Goal: Information Seeking & Learning: Learn about a topic

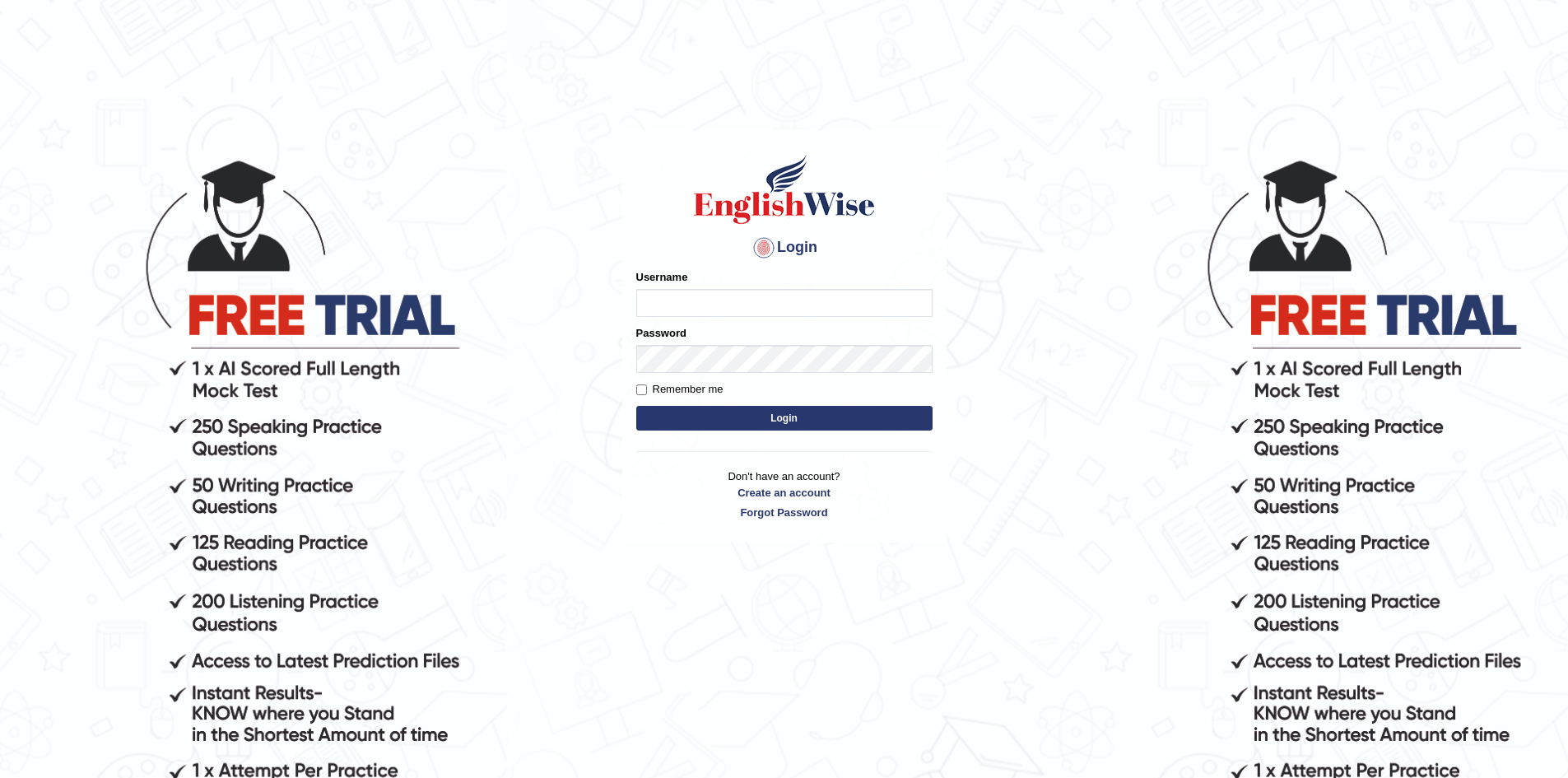
type input "s"
type input "Sherenhussaini"
click at [636, 406] on button "Login" at bounding box center [784, 418] width 297 height 25
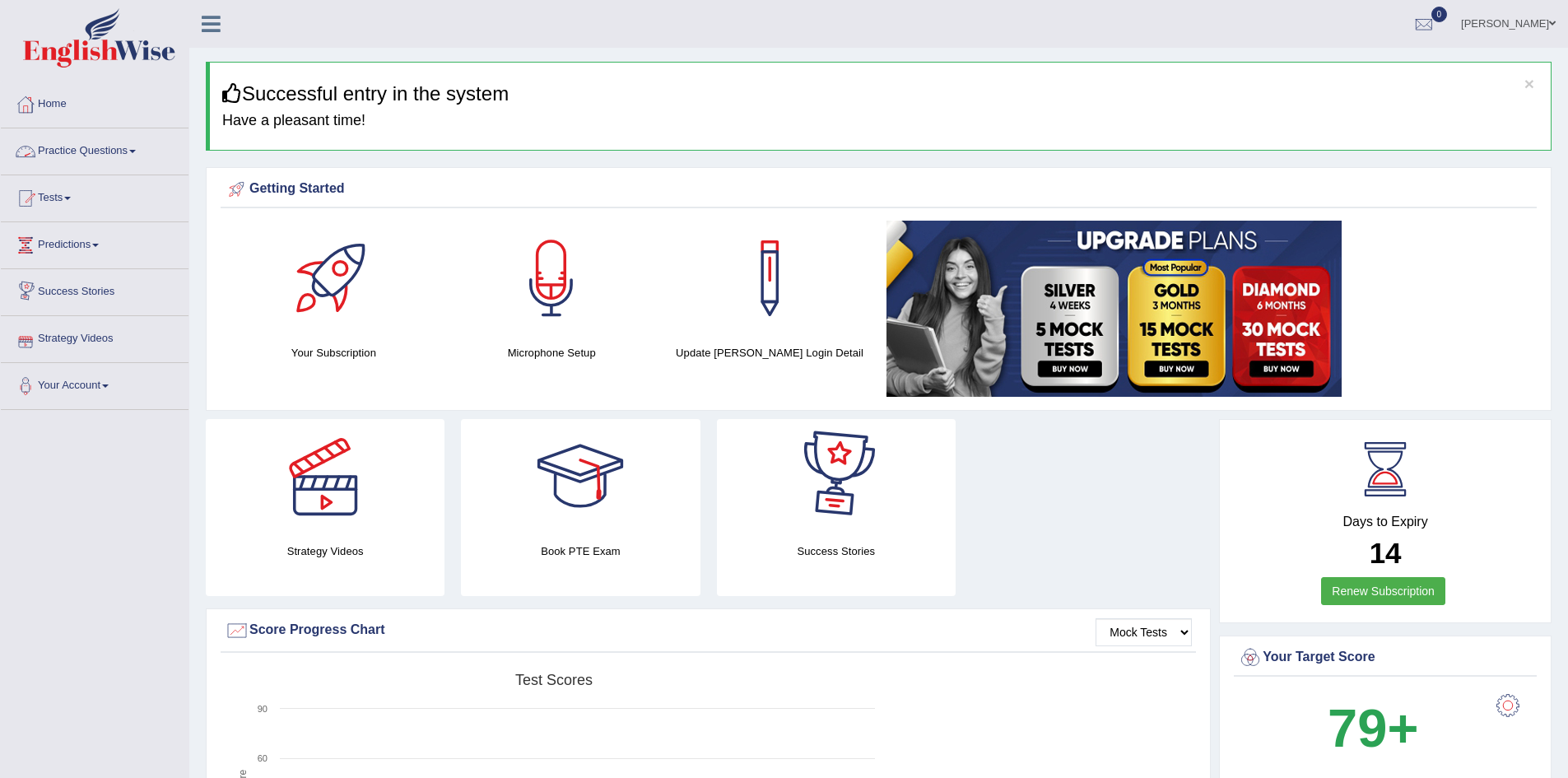
click at [136, 151] on span at bounding box center [132, 151] width 7 height 3
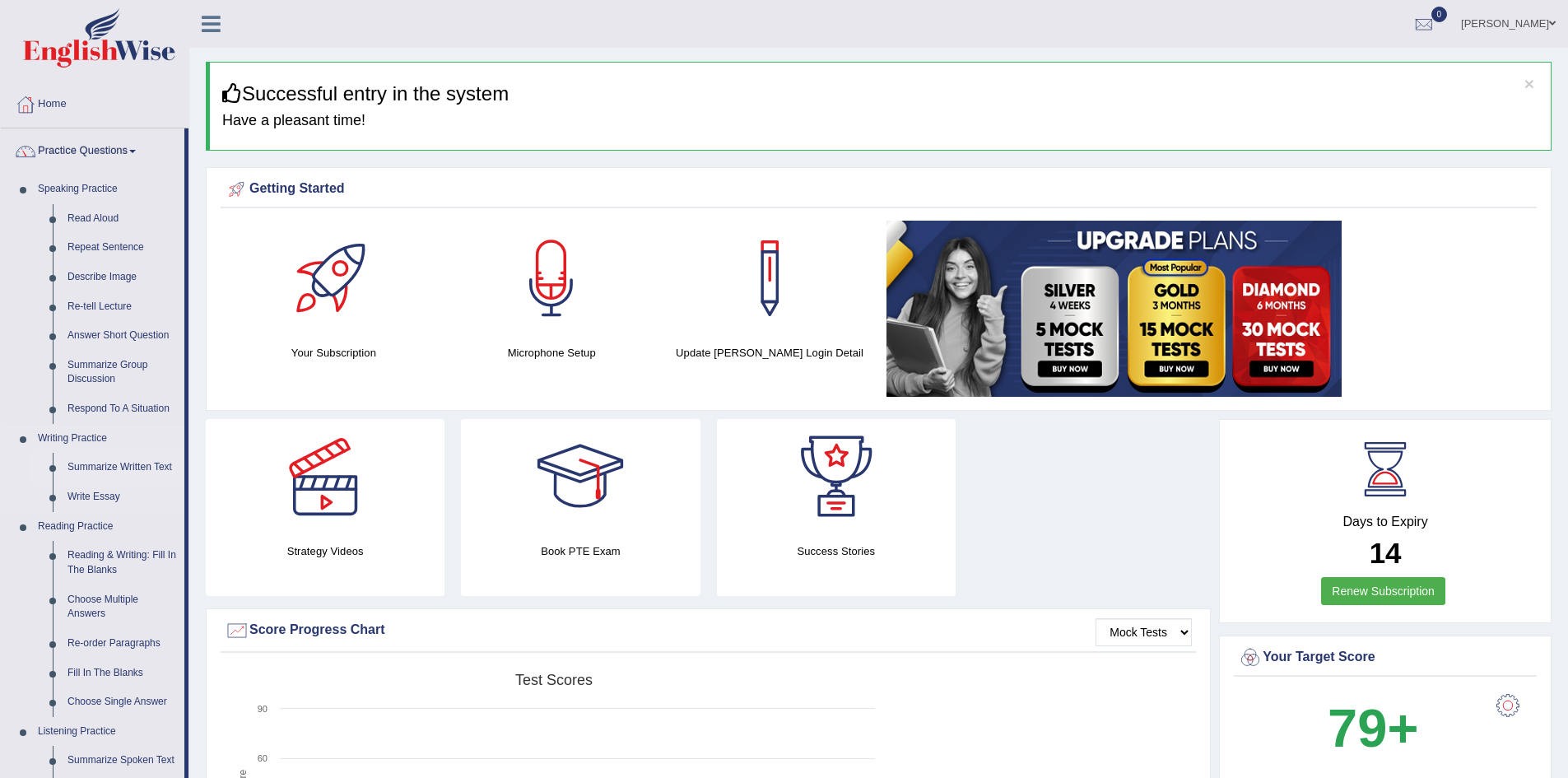
click at [100, 455] on link "Summarize Written Text" at bounding box center [122, 468] width 125 height 29
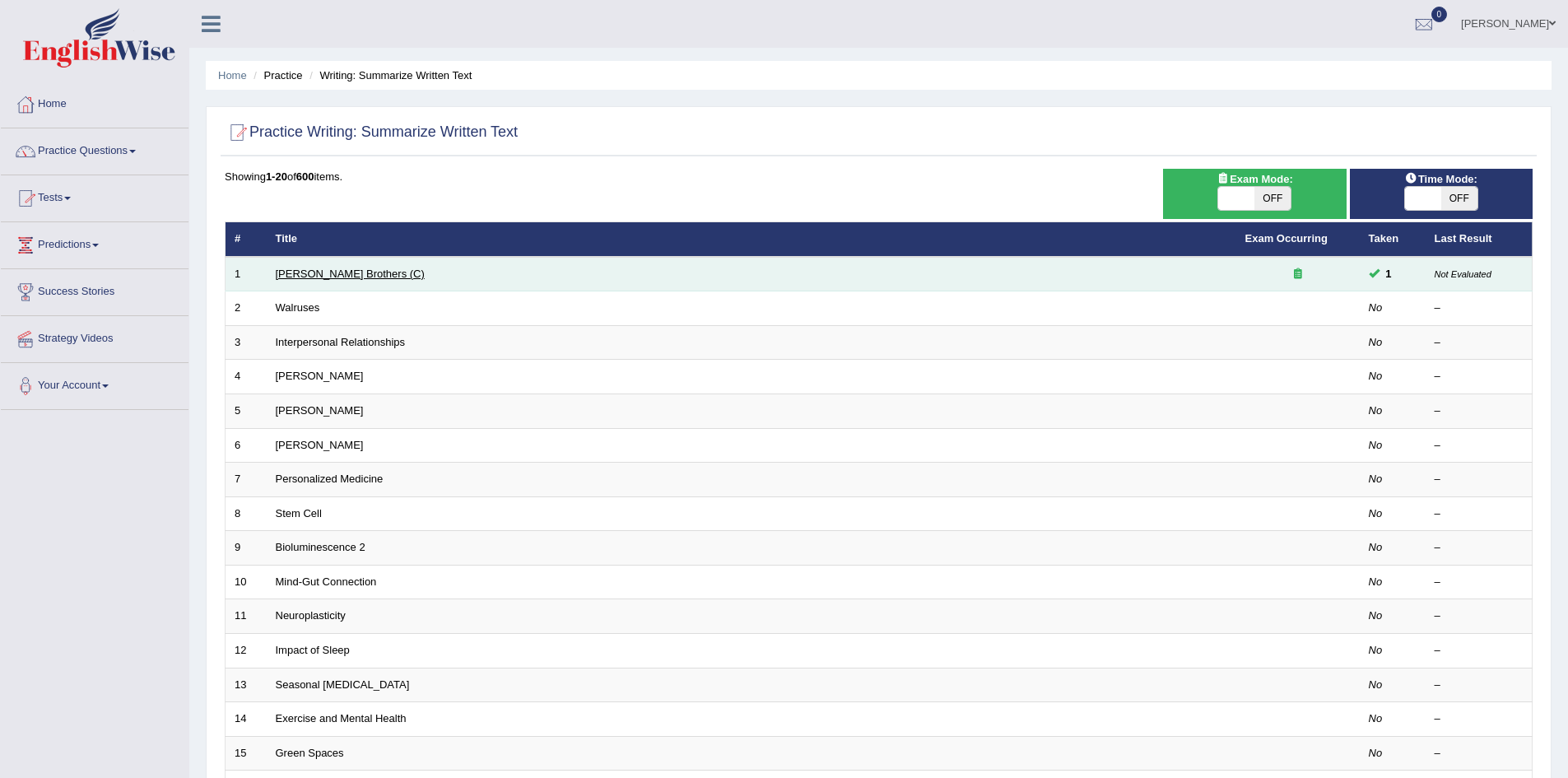
click at [309, 275] on link "[PERSON_NAME] Brothers (C)" at bounding box center [350, 273] width 149 height 12
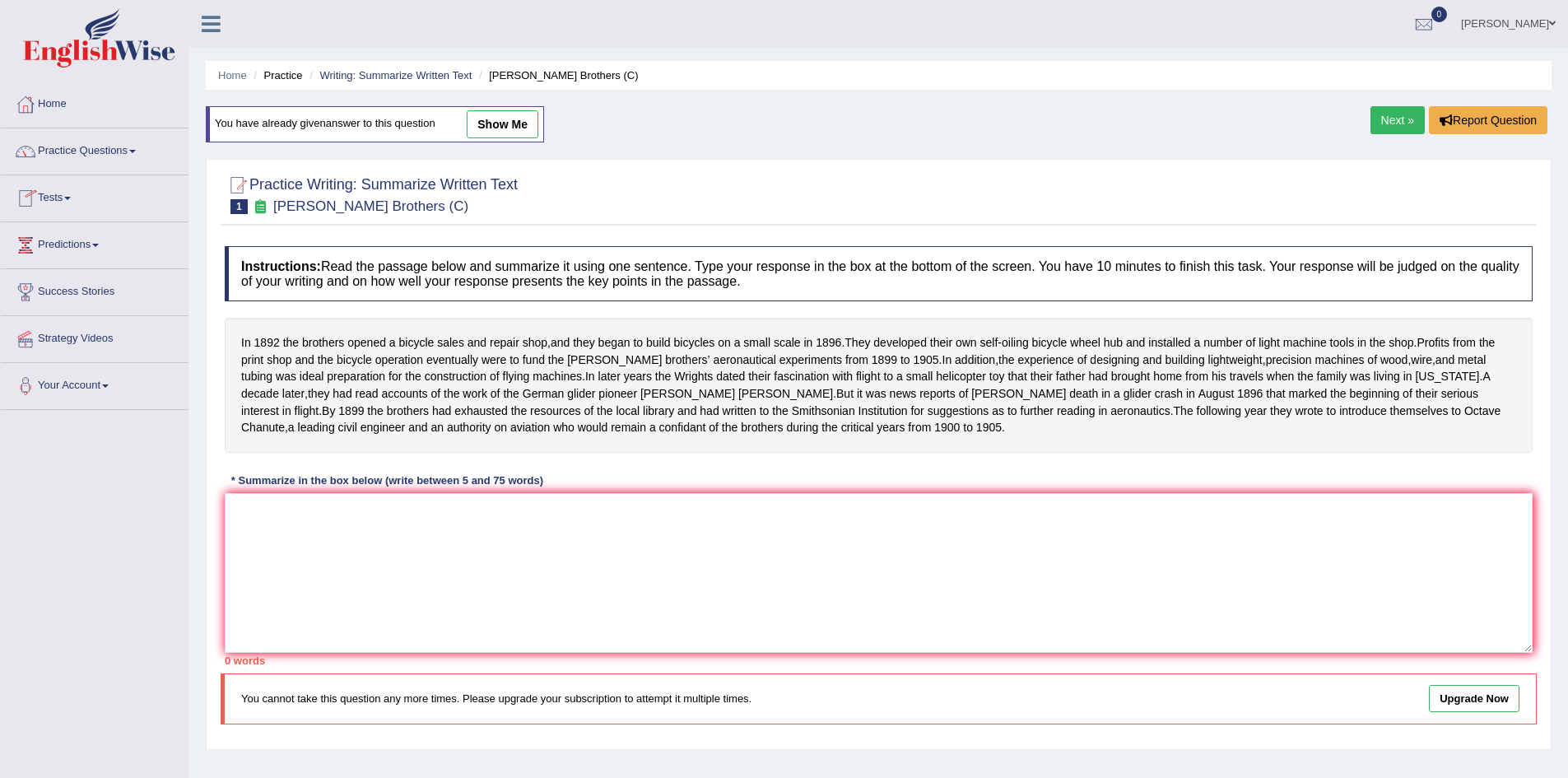
click at [1403, 119] on link "Next »" at bounding box center [1397, 120] width 54 height 28
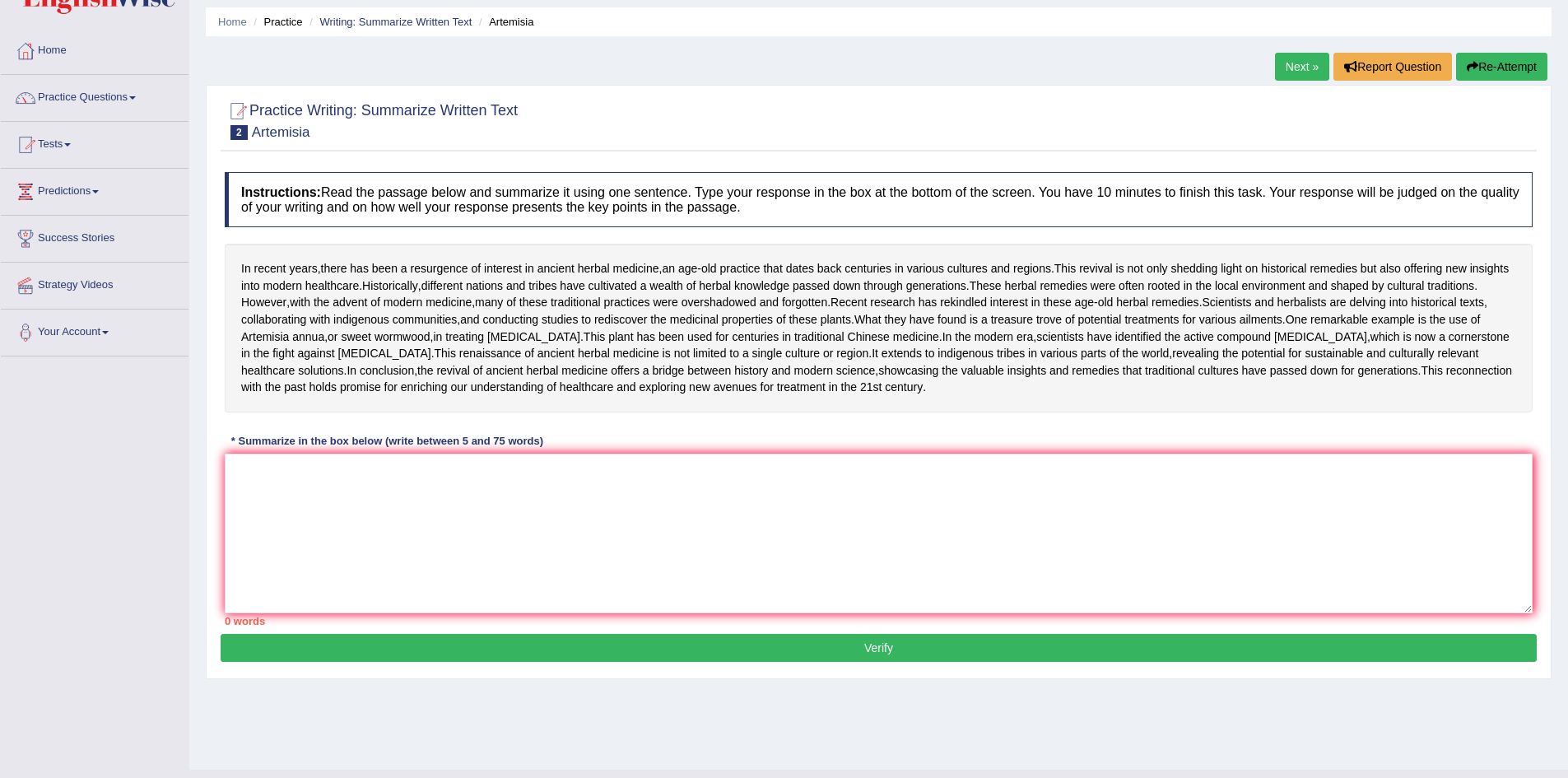
scroll to position [83, 0]
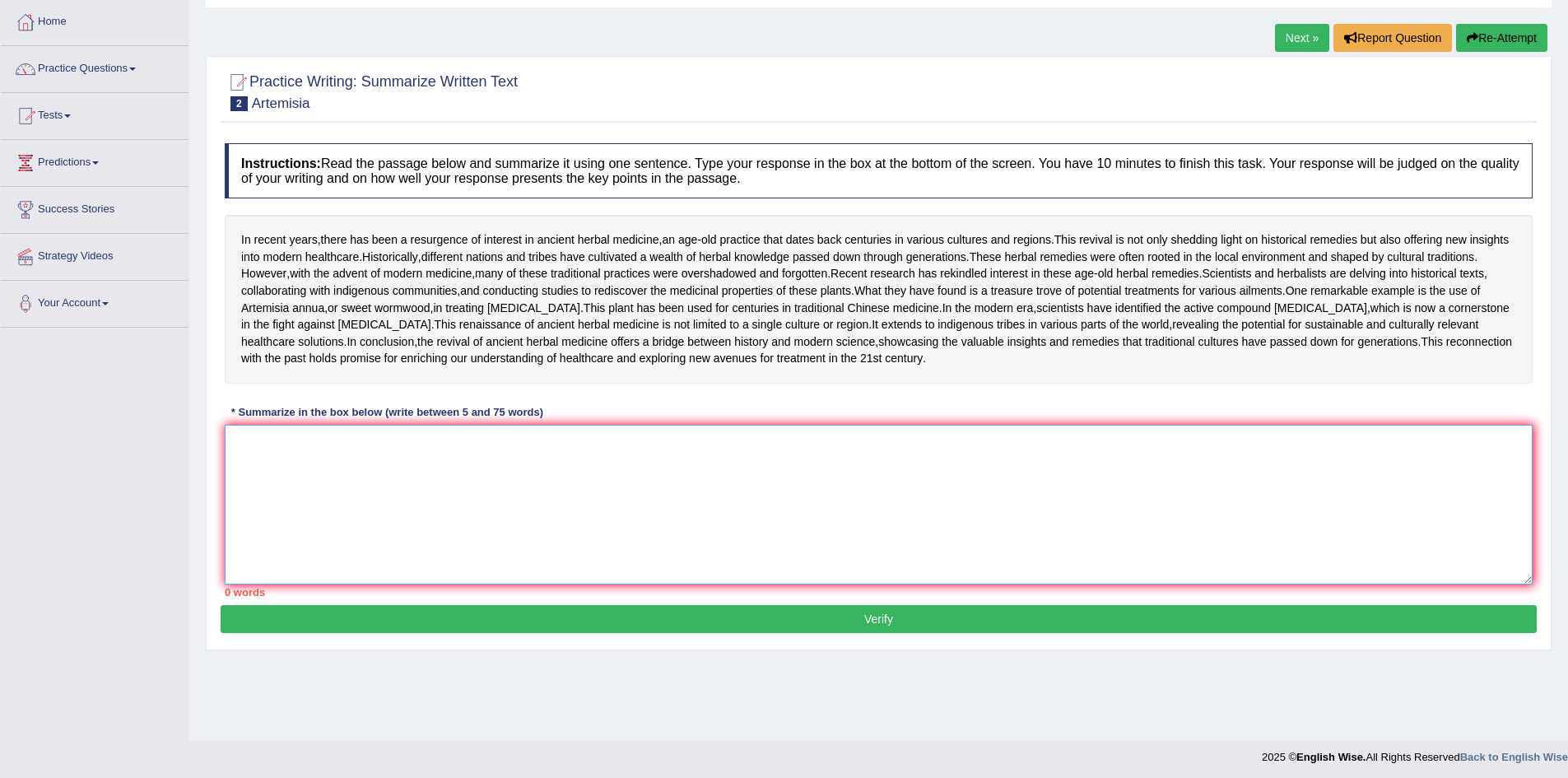
click at [375, 585] on textarea at bounding box center [878, 505] width 1308 height 160
click at [145, 66] on link "Practice Questions" at bounding box center [95, 67] width 187 height 41
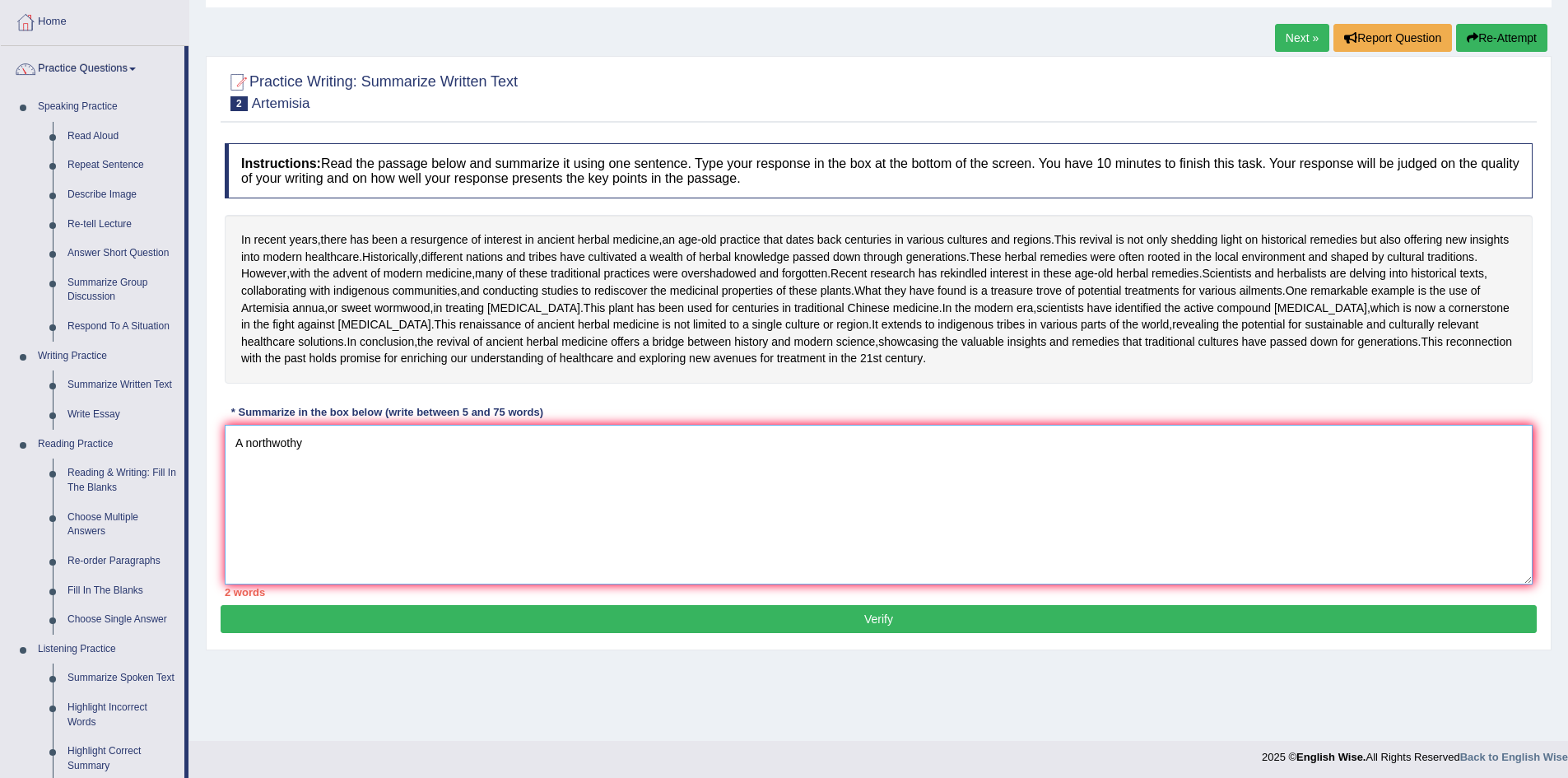
click at [344, 585] on textarea "A northwothy" at bounding box center [878, 505] width 1308 height 160
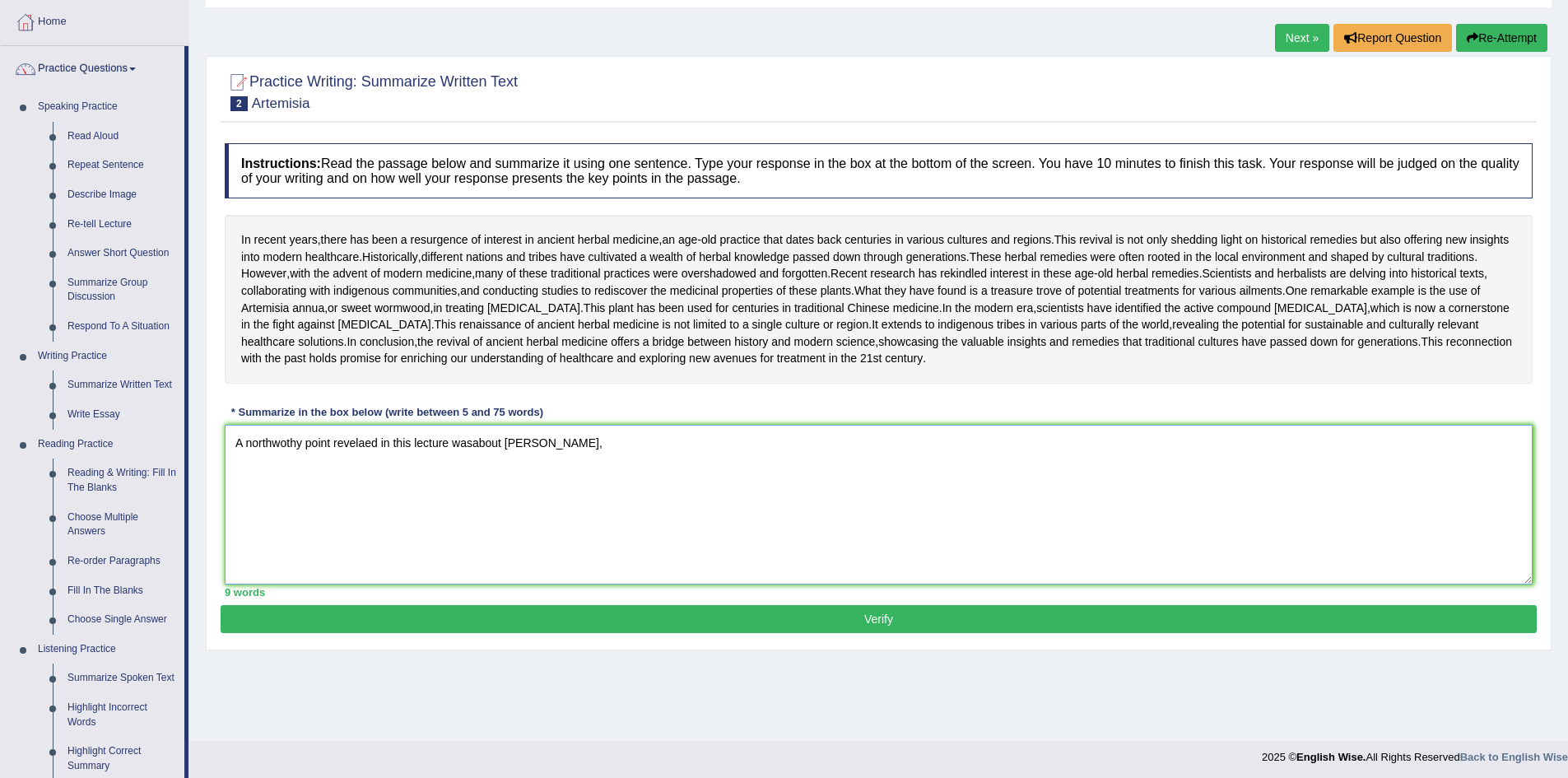
click at [474, 579] on textarea "A northwothy point revelaed in this lecture wasabout Artemisia," at bounding box center [878, 505] width 1308 height 160
click at [591, 585] on textarea "A northwothy point revelaed in this lecture was about Artemisia," at bounding box center [878, 505] width 1308 height 160
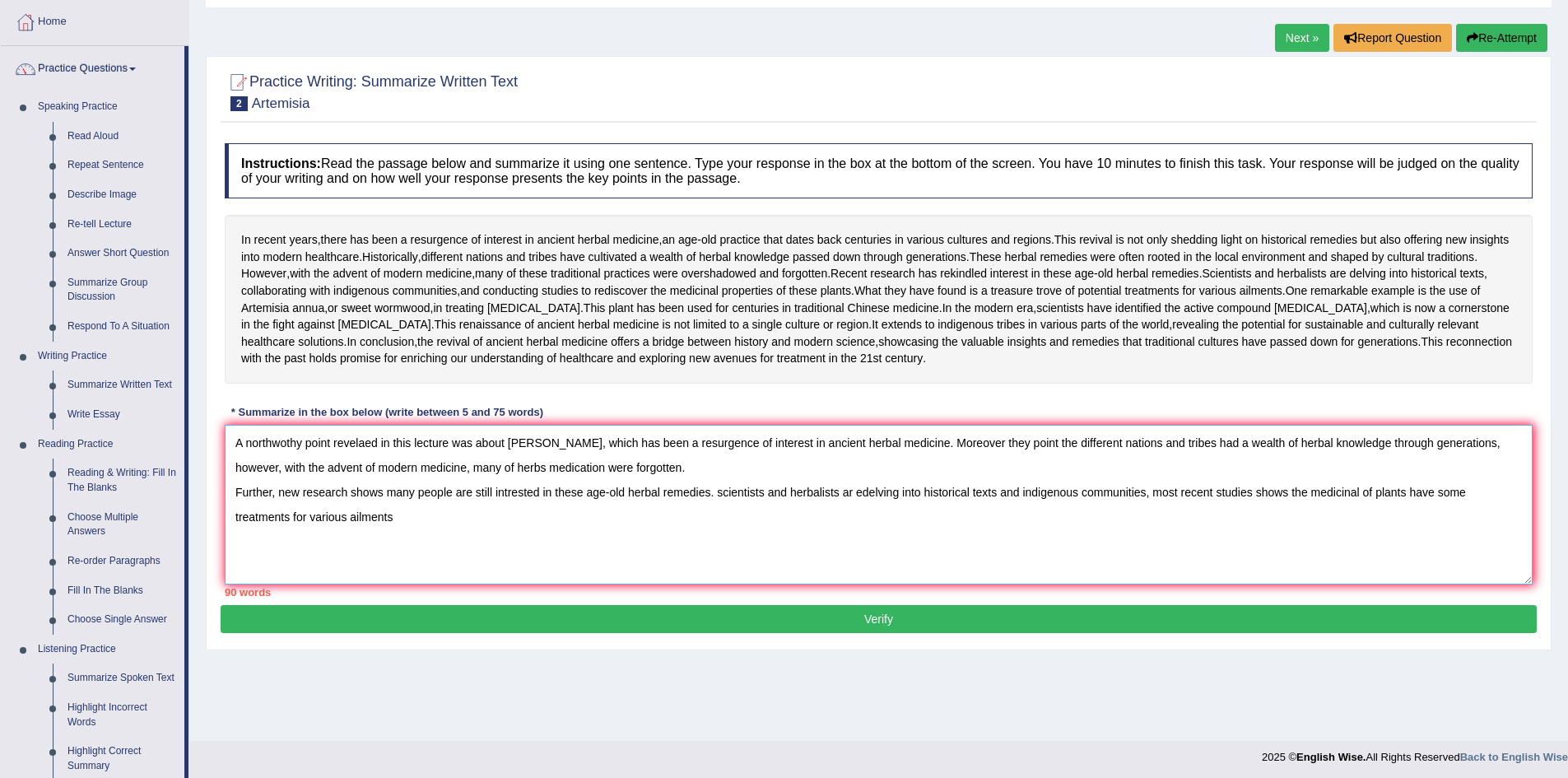
drag, startPoint x: 389, startPoint y: 649, endPoint x: 226, endPoint y: 637, distance: 163.4
click at [226, 585] on textarea "A northwothy point revelaed in this lecture was about Artemisia, which has been…" at bounding box center [878, 505] width 1308 height 160
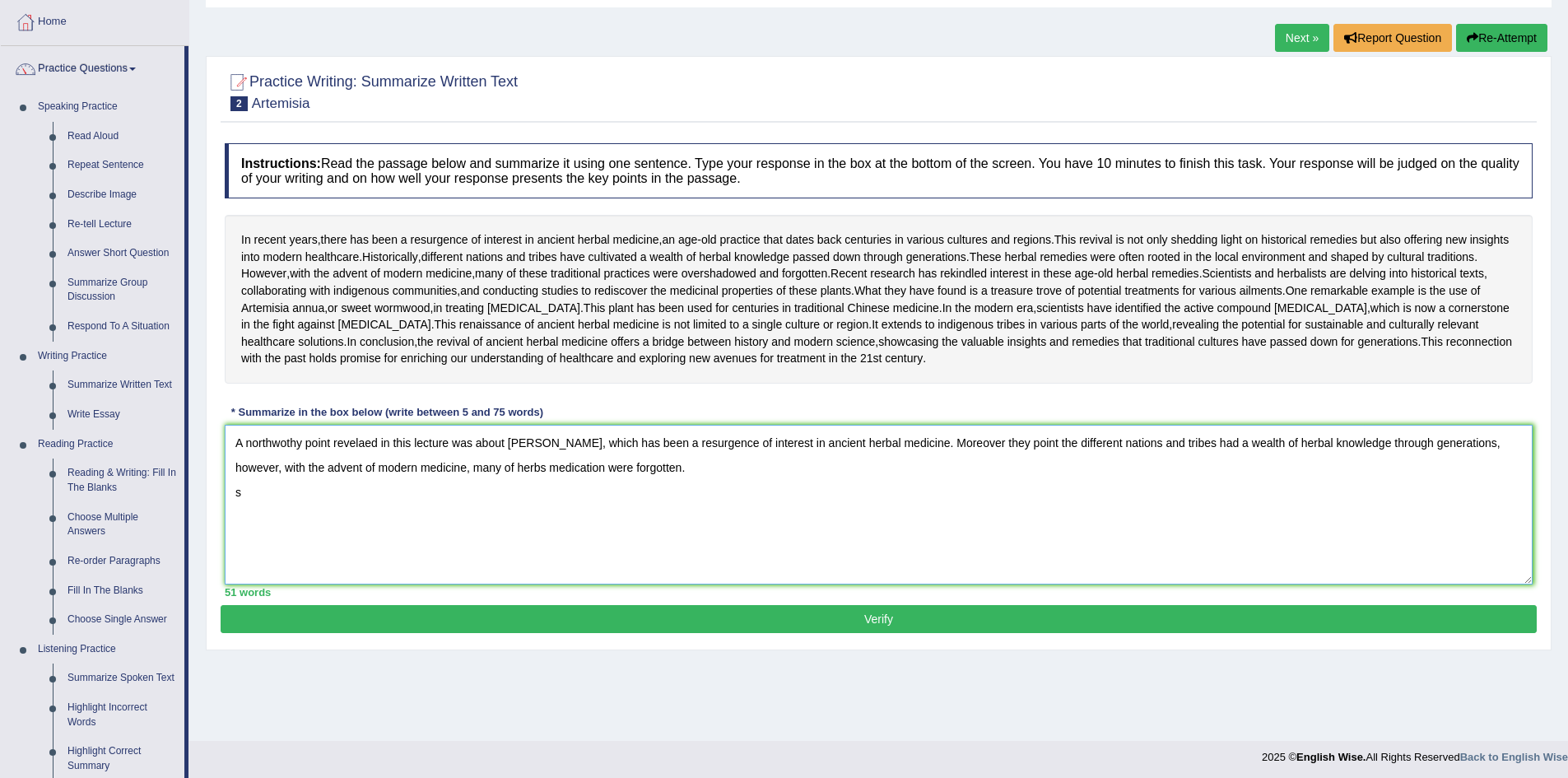
click at [244, 585] on textarea "A northwothy point revelaed in this lecture was about Artemisia, which has been…" at bounding box center [878, 505] width 1308 height 160
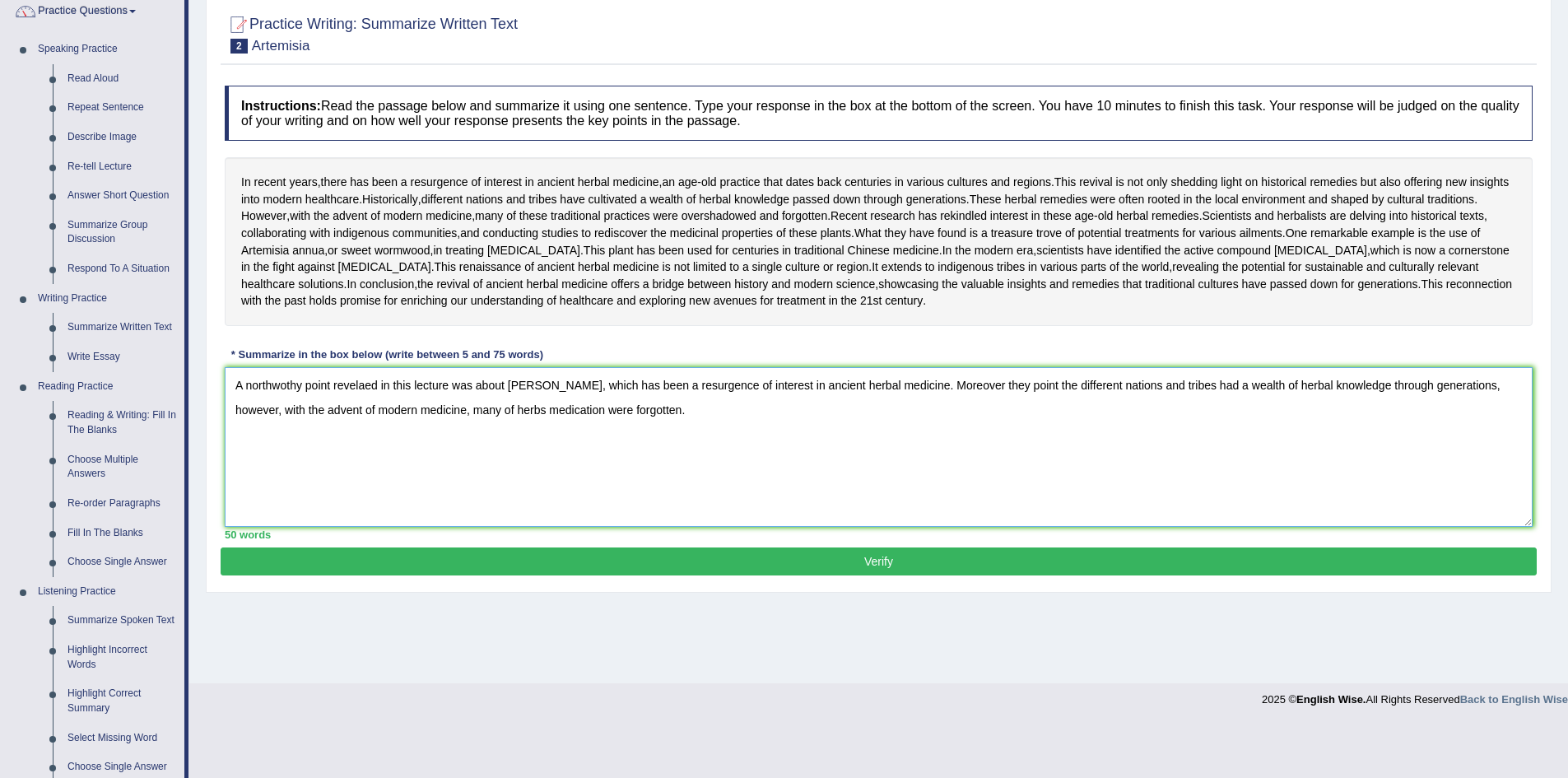
scroll to position [164, 0]
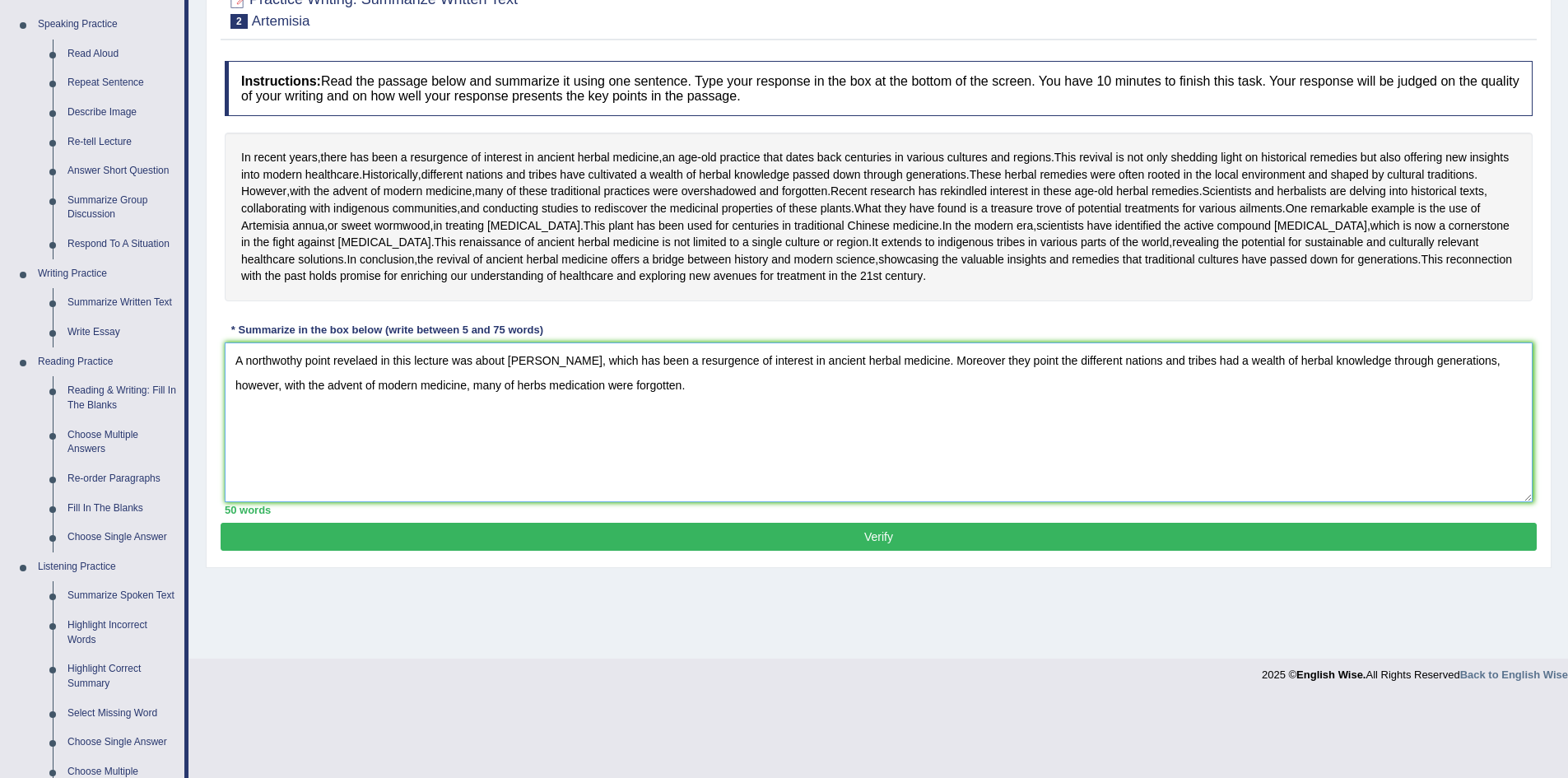
type textarea "A northwothy point revelaed in this lecture was about Artemisia, which has been…"
click at [620, 551] on button "Verify" at bounding box center [879, 536] width 1316 height 28
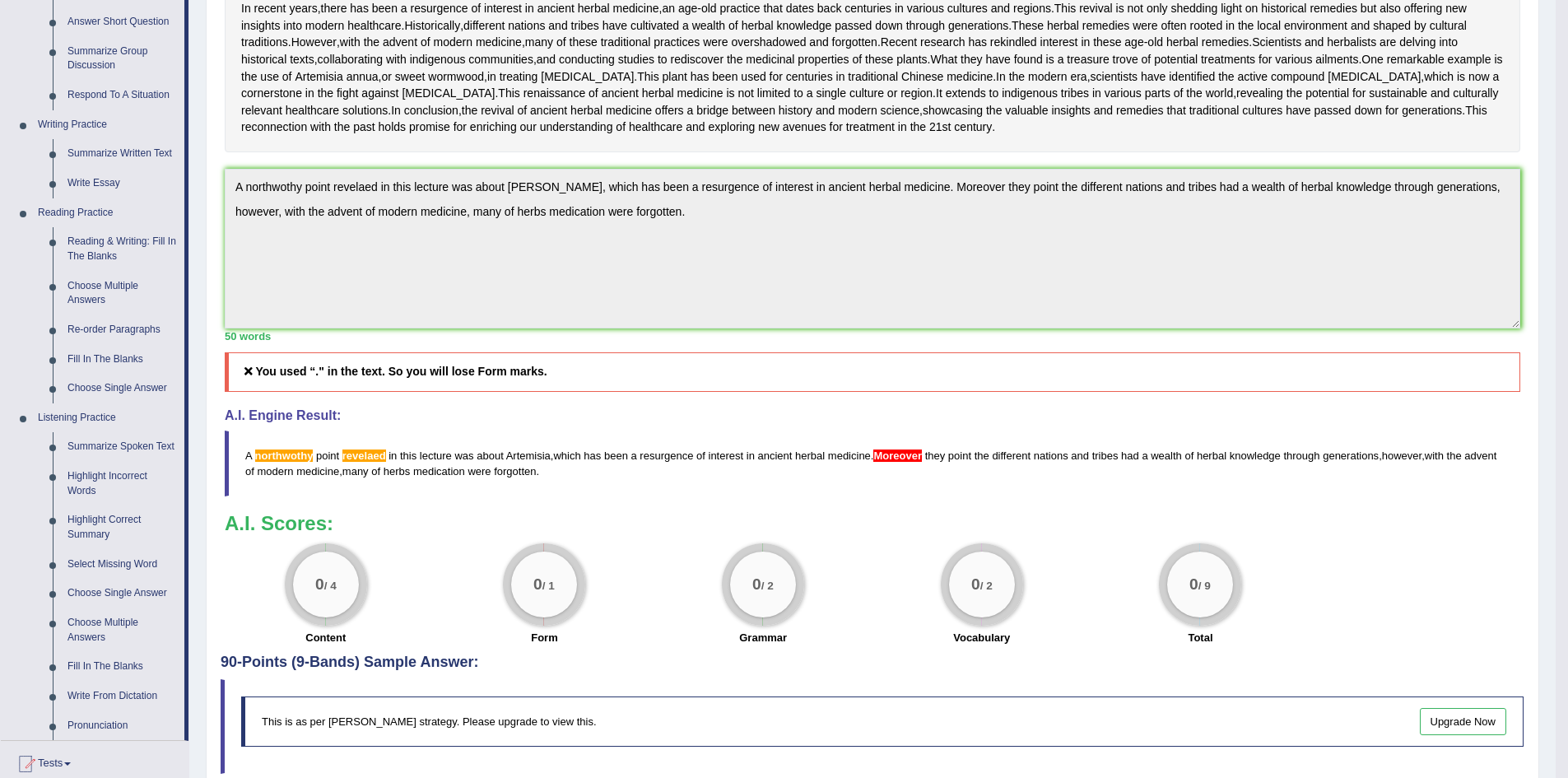
scroll to position [0, 0]
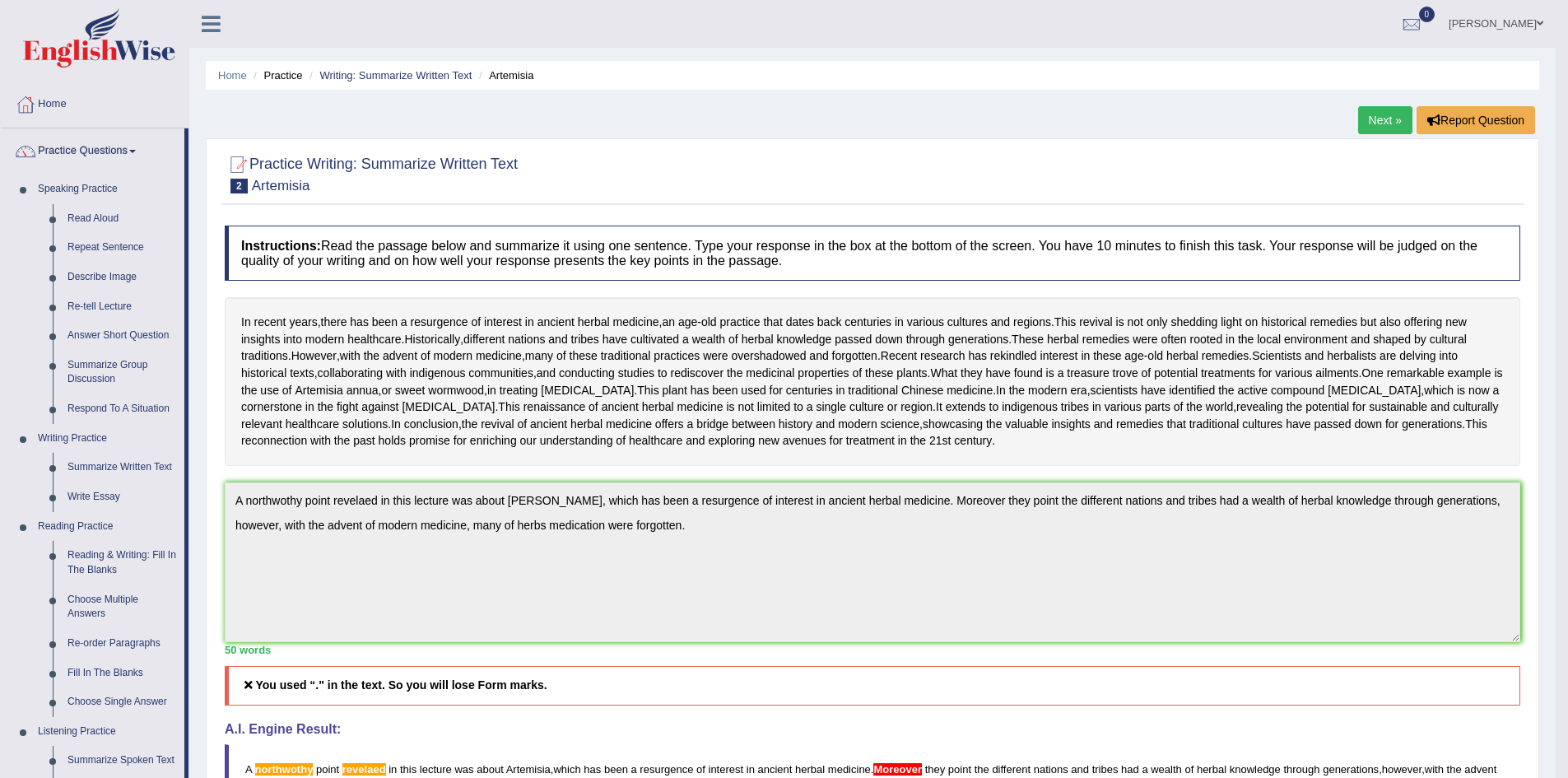
click at [1368, 111] on link "Next »" at bounding box center [1385, 120] width 54 height 28
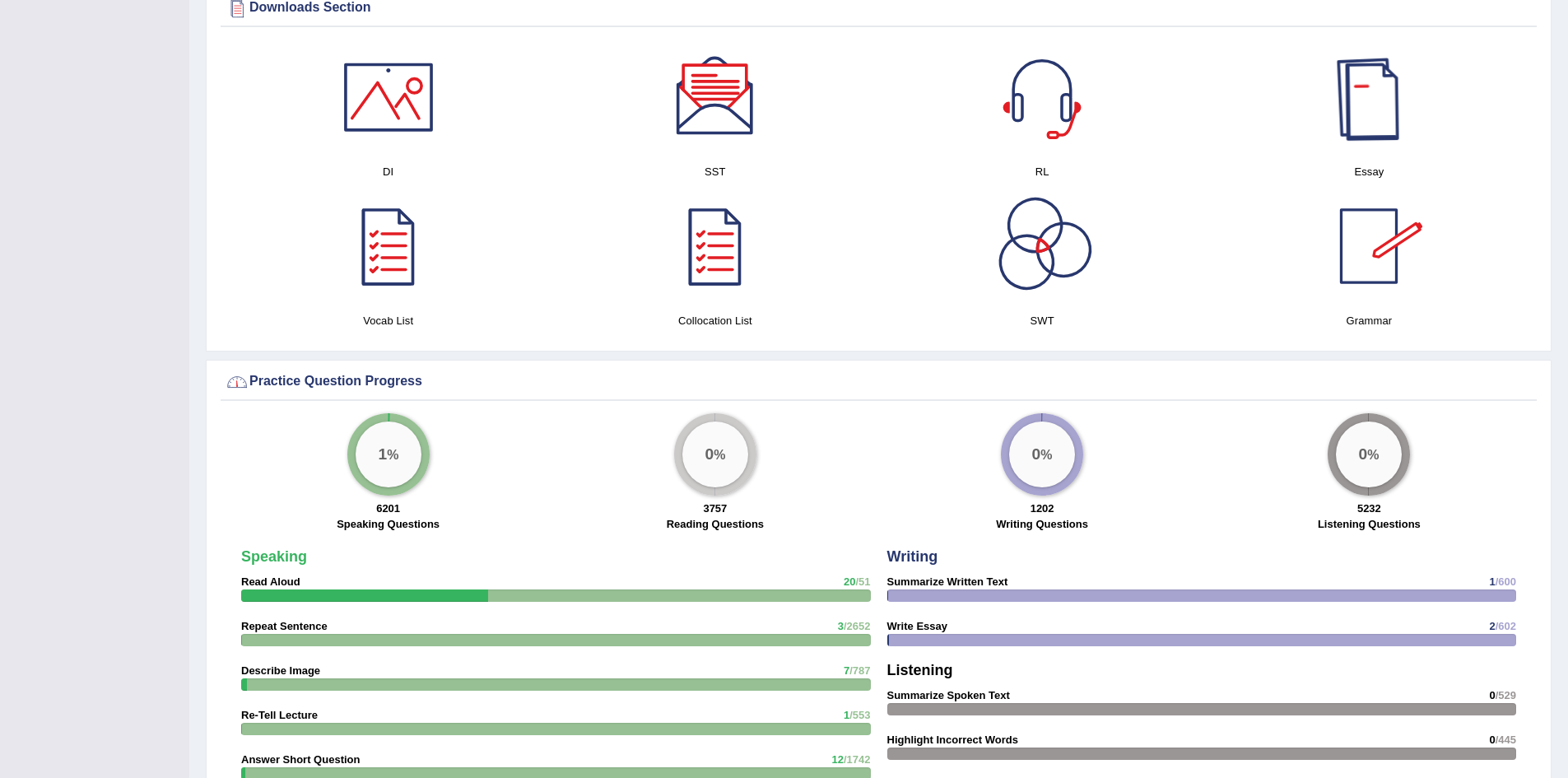
scroll to position [823, 0]
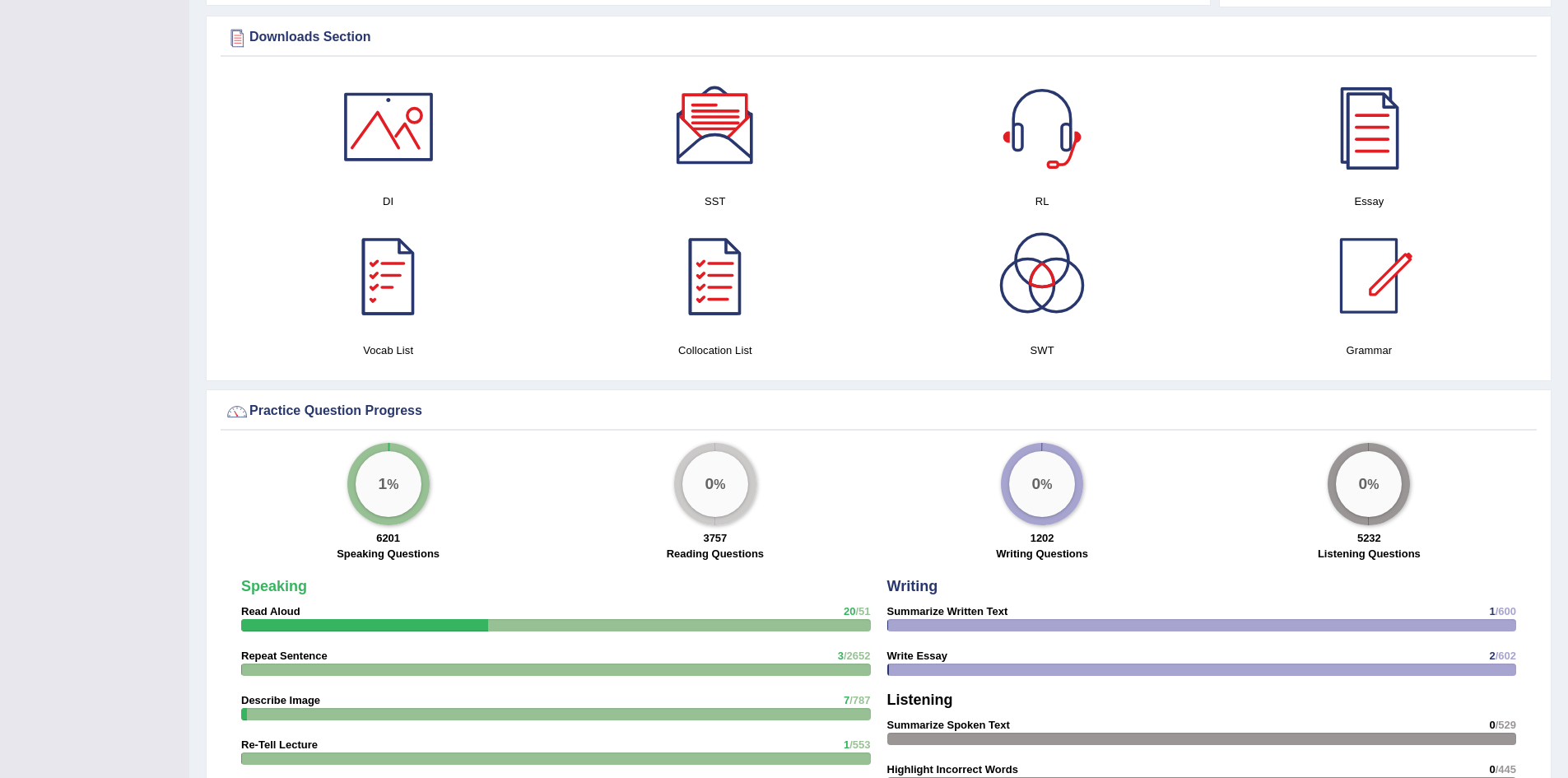
click at [399, 299] on div at bounding box center [389, 276] width 115 height 115
click at [720, 264] on div at bounding box center [715, 276] width 115 height 115
click at [1374, 266] on div at bounding box center [1369, 276] width 115 height 115
click at [1357, 134] on div at bounding box center [1369, 126] width 115 height 115
click at [710, 128] on div at bounding box center [715, 126] width 115 height 115
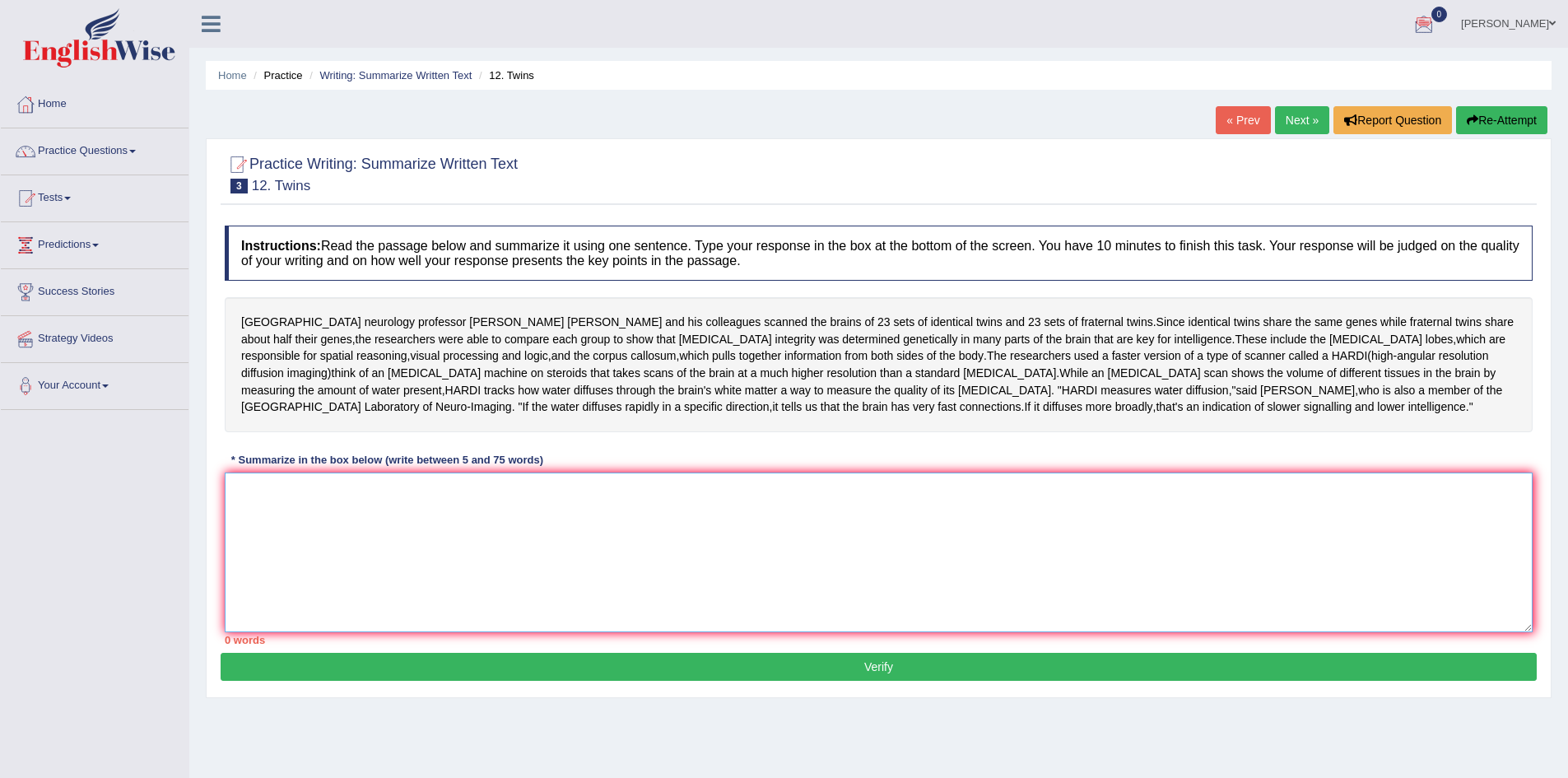
click at [271, 491] on textarea at bounding box center [878, 553] width 1308 height 160
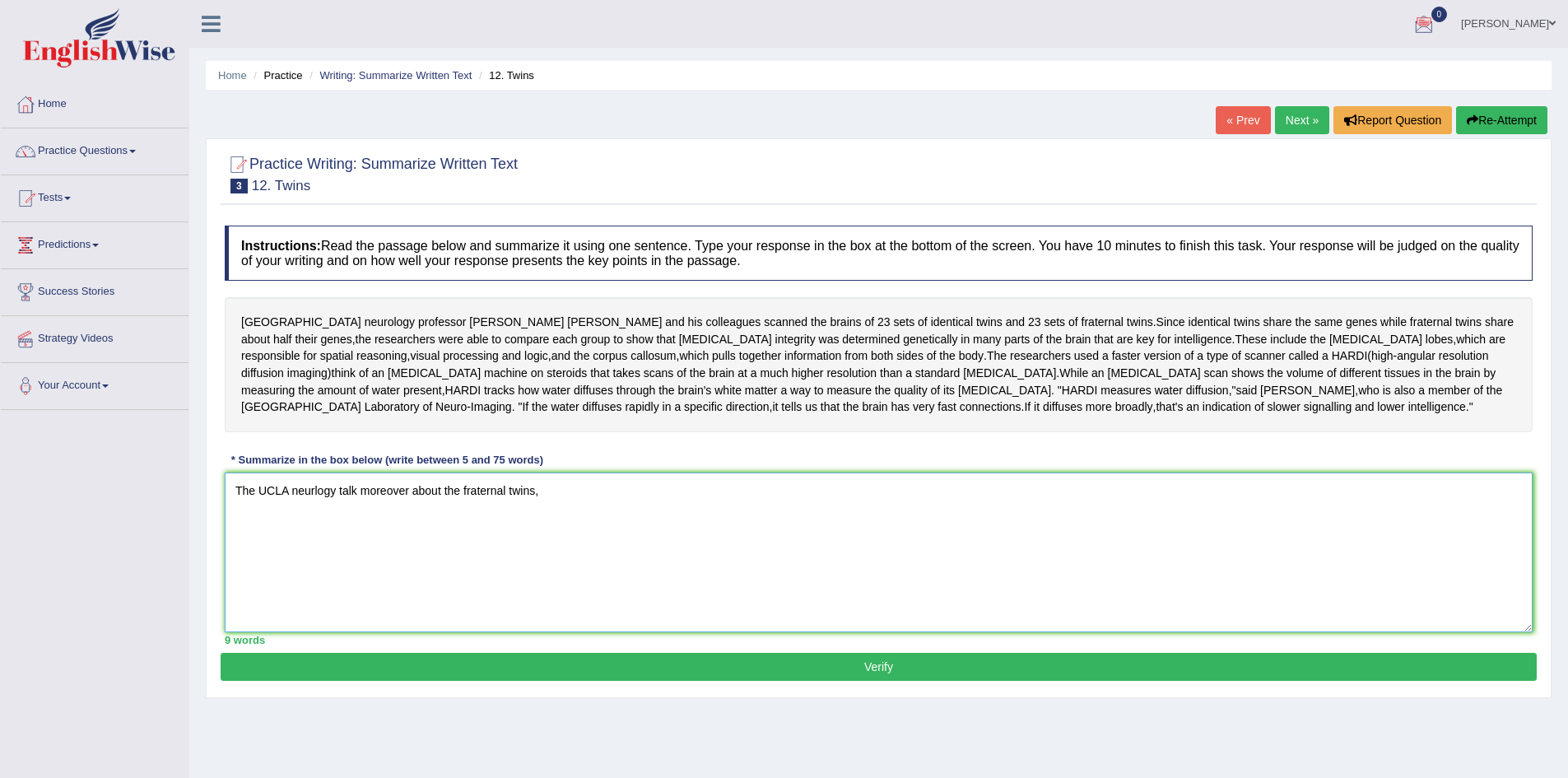
drag, startPoint x: 256, startPoint y: 488, endPoint x: 227, endPoint y: 486, distance: 29.1
click at [227, 486] on textarea "The UCLA neurlogy talk moreover about the fraternal twins," at bounding box center [878, 553] width 1308 height 160
click at [355, 487] on textarea "Lecture provides curical details UCLA neurlogy talk moreover about the fraterna…" at bounding box center [878, 553] width 1308 height 160
drag, startPoint x: 582, startPoint y: 491, endPoint x: 518, endPoint y: 496, distance: 64.2
click at [518, 496] on textarea "Lecture provides crucial details about UCLA neurlogy talk moreover about the fr…" at bounding box center [878, 553] width 1308 height 160
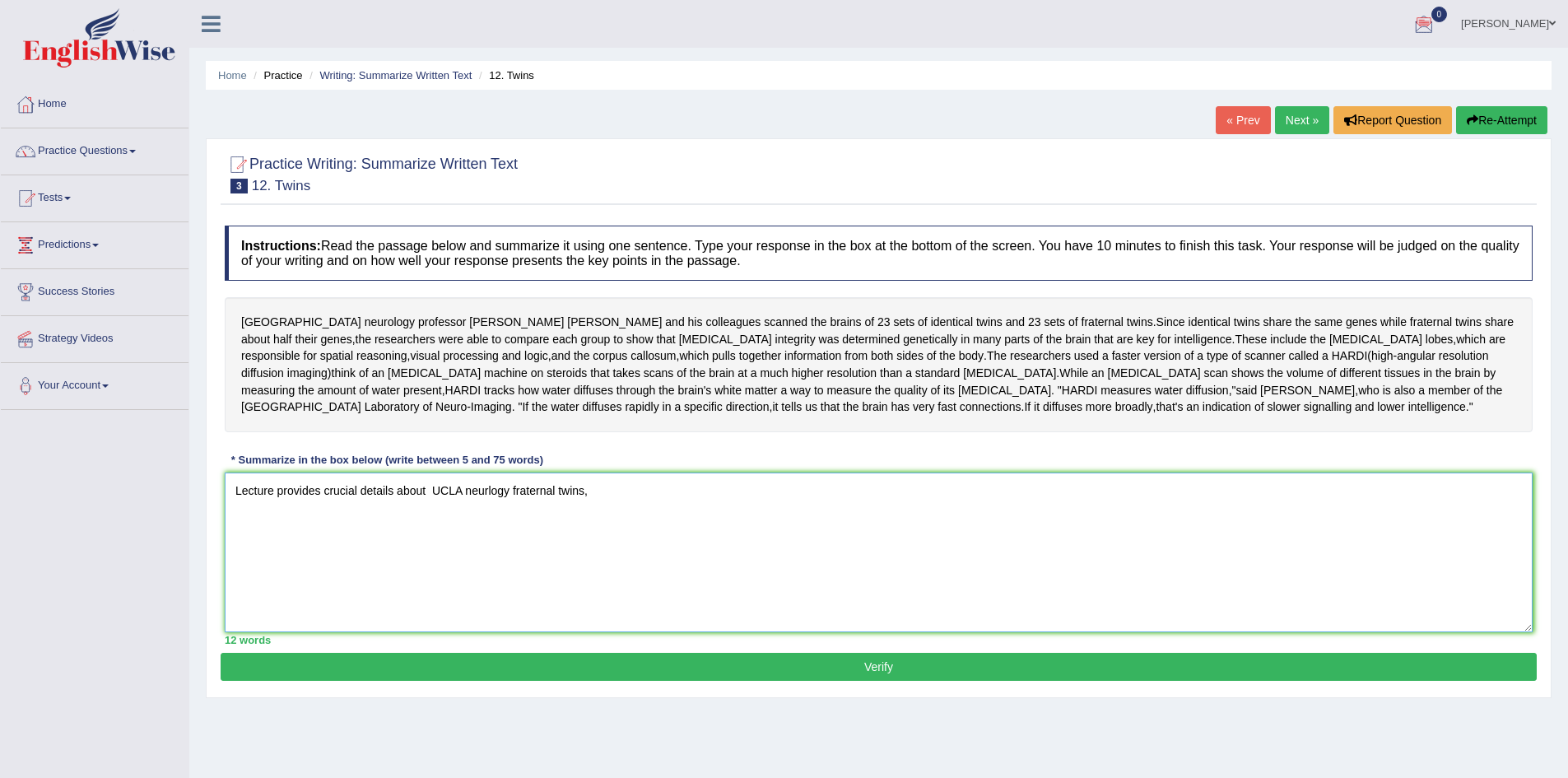
drag, startPoint x: 565, startPoint y: 491, endPoint x: 508, endPoint y: 488, distance: 57.1
click at [508, 488] on textarea "Lecture provides crucial details about UCLA neurlogy fraternal twins," at bounding box center [878, 553] width 1308 height 160
click at [592, 492] on textarea "Lecture provides crucial details about UCLA neurlogy fraternal twins," at bounding box center [878, 553] width 1308 height 160
type textarea "Lecture provides crucial details about UCLA neurlogy fraternal twins,, and how …"
click at [935, 666] on button "Verify" at bounding box center [879, 666] width 1316 height 28
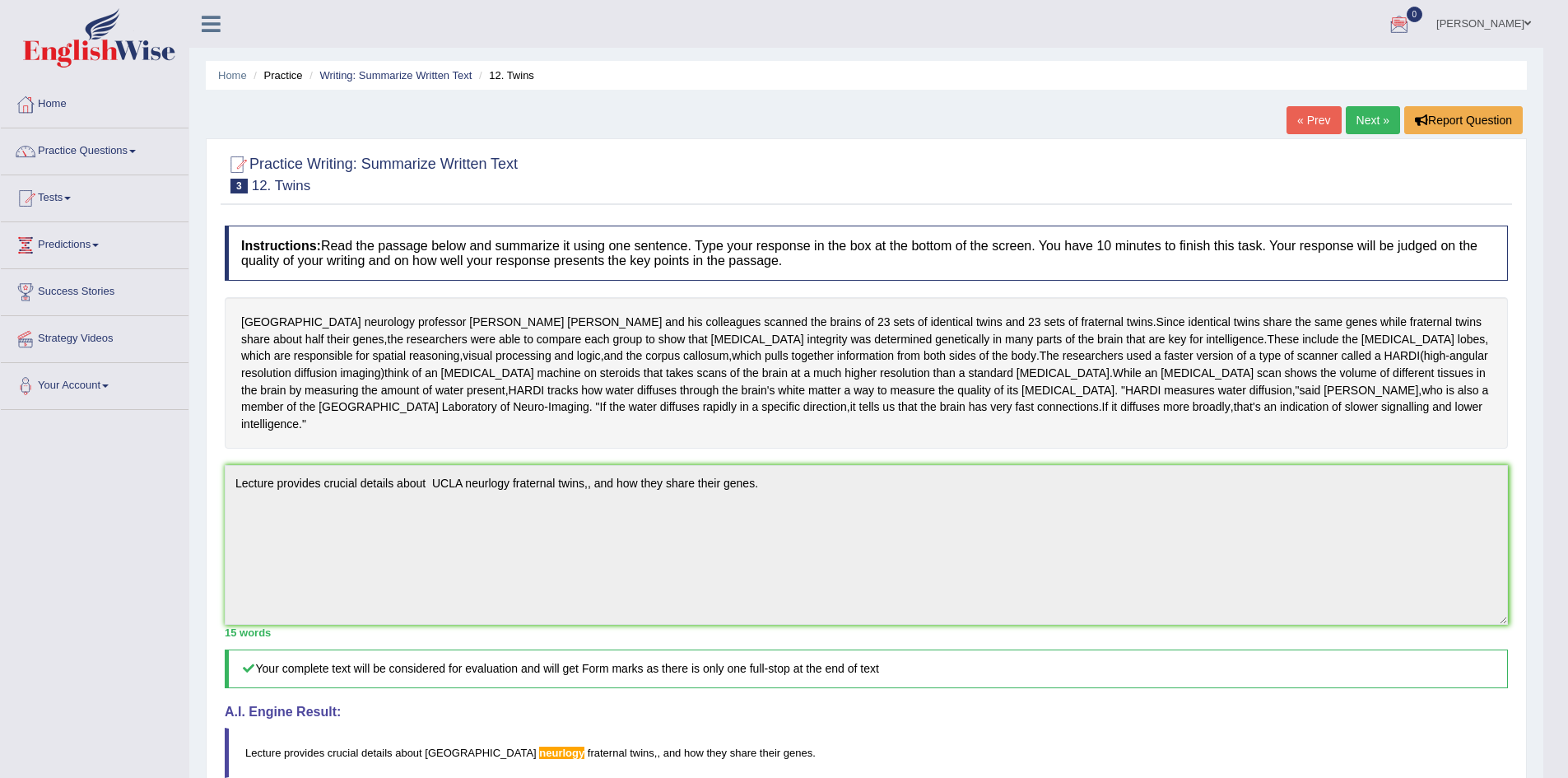
click at [1376, 115] on link "Next »" at bounding box center [1372, 120] width 54 height 28
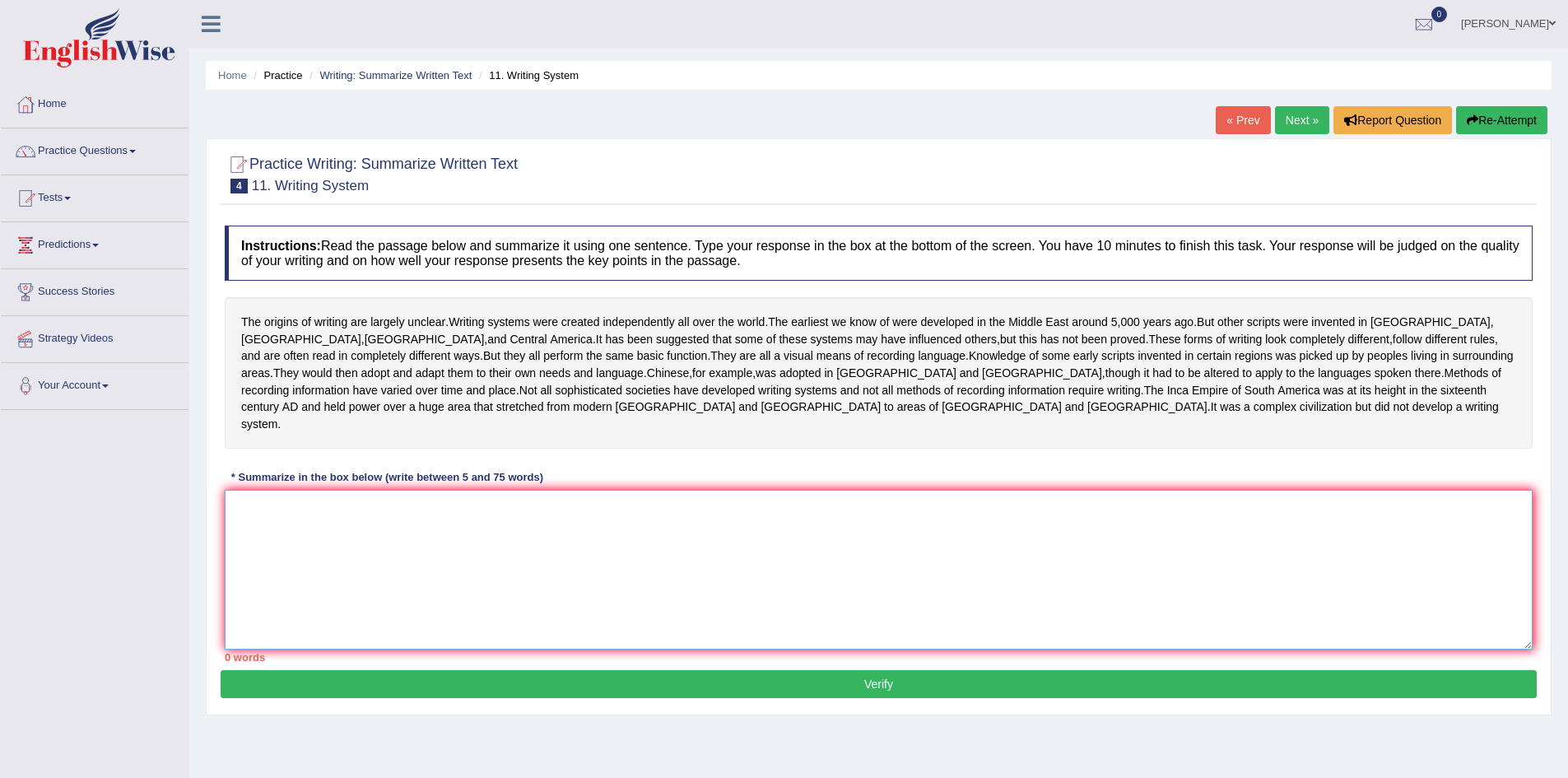
click at [356, 498] on textarea at bounding box center [878, 570] width 1308 height 160
type textarea "b"
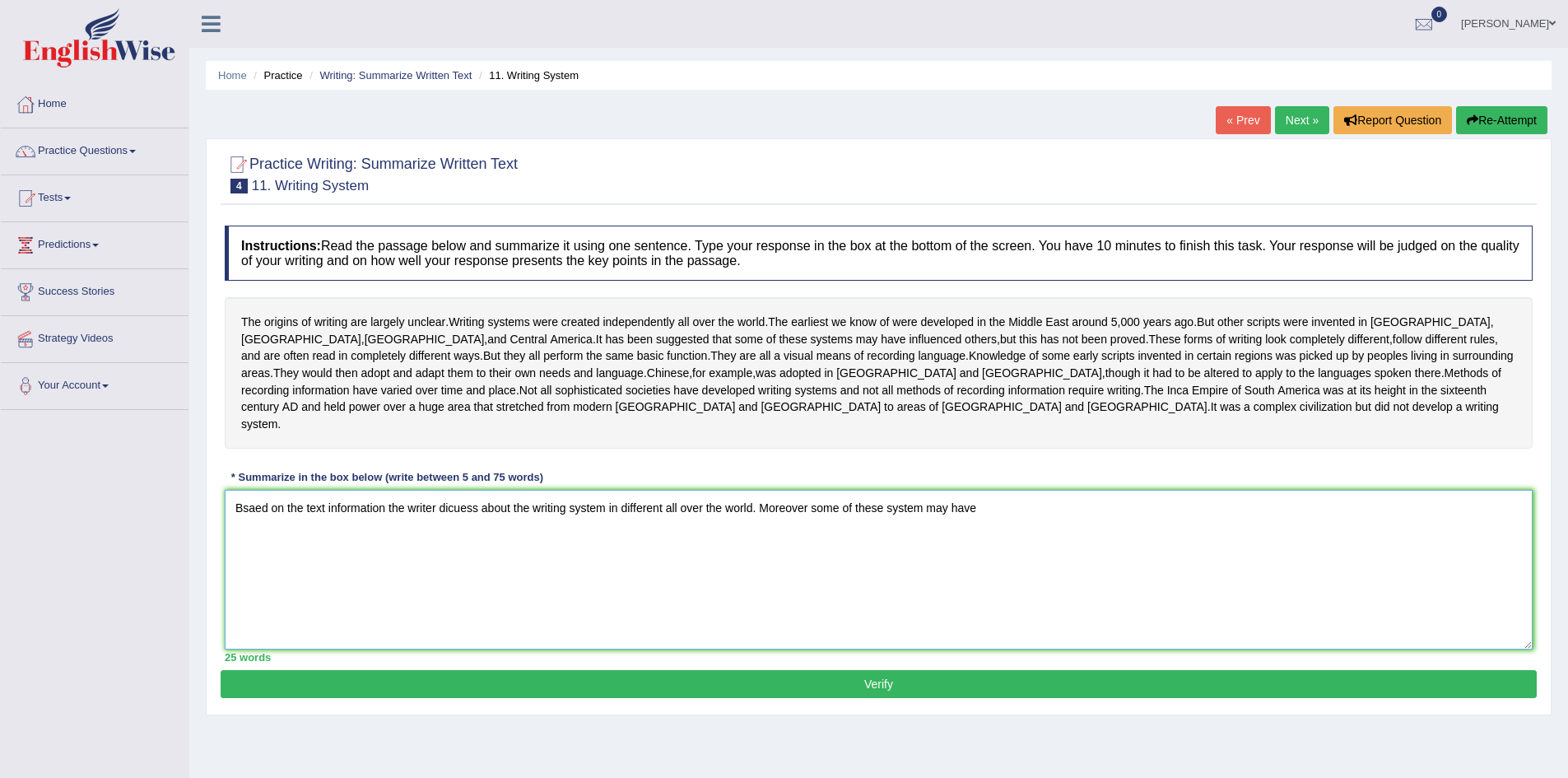
scroll to position [87, 0]
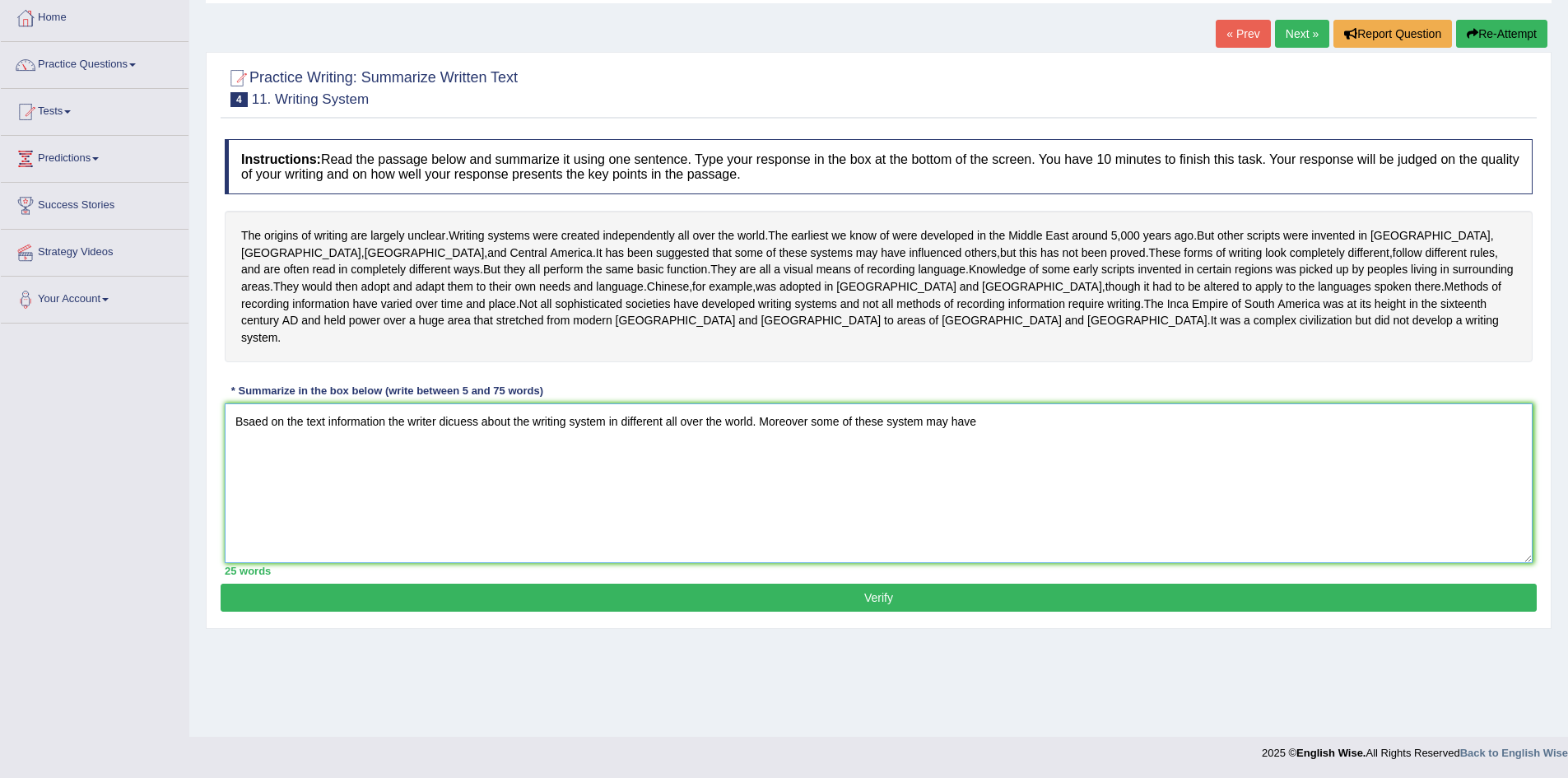
drag, startPoint x: 444, startPoint y: 573, endPoint x: 682, endPoint y: 817, distance: 340.9
click at [682, 691] on html "Toggle navigation Home Practice Questions Speaking Practice Read Aloud Repeat S…" at bounding box center [784, 302] width 1568 height 778
drag, startPoint x: 1050, startPoint y: 406, endPoint x: 931, endPoint y: 400, distance: 119.2
click at [931, 403] on textarea "Bsaed on the text information the writer dicuess about the writing system in di…" at bounding box center [878, 483] width 1308 height 160
type textarea "Bsaed on the text information the writer dicuess about the writing system in di…"
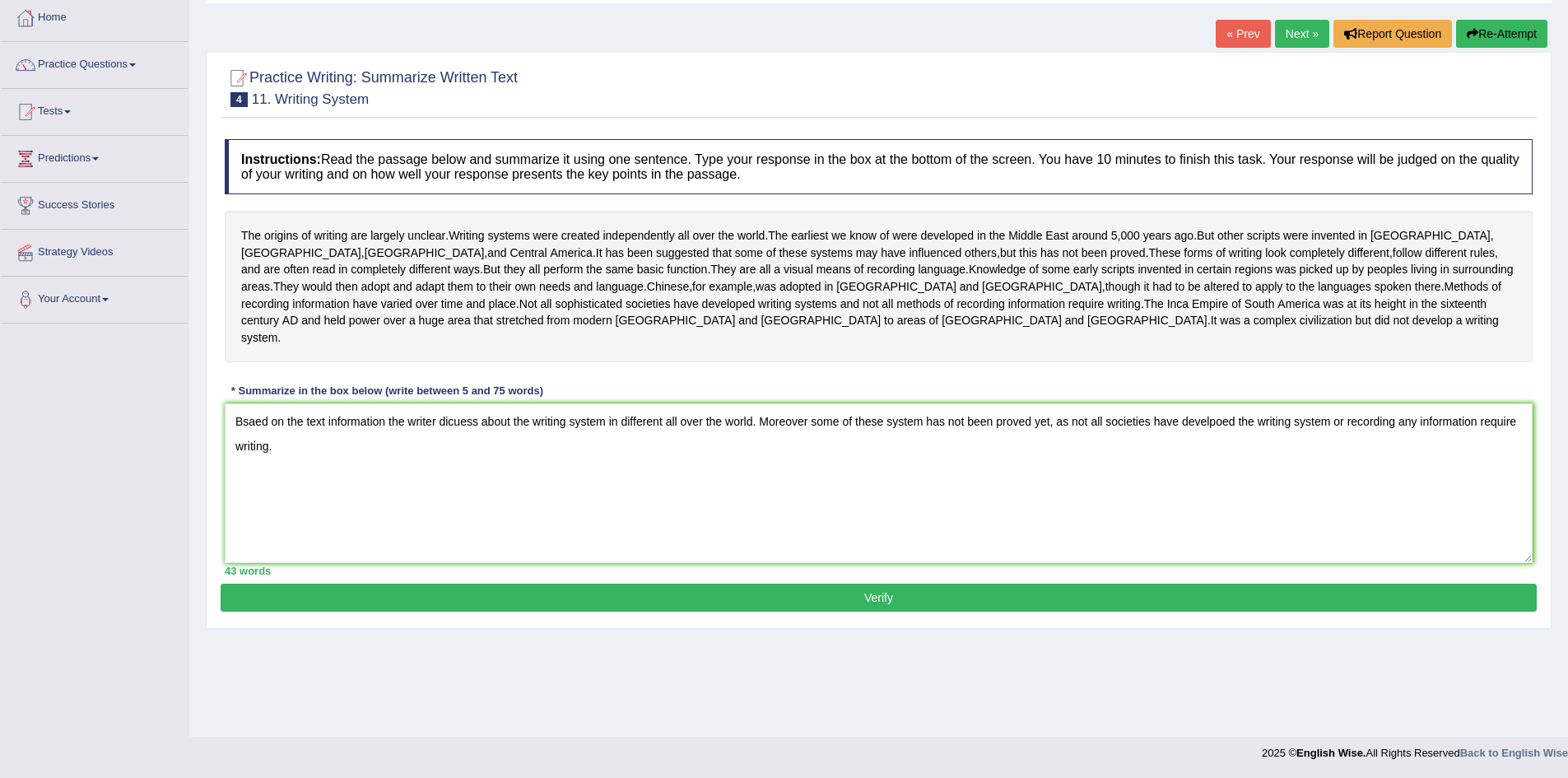
click at [636, 584] on button "Verify" at bounding box center [879, 597] width 1316 height 28
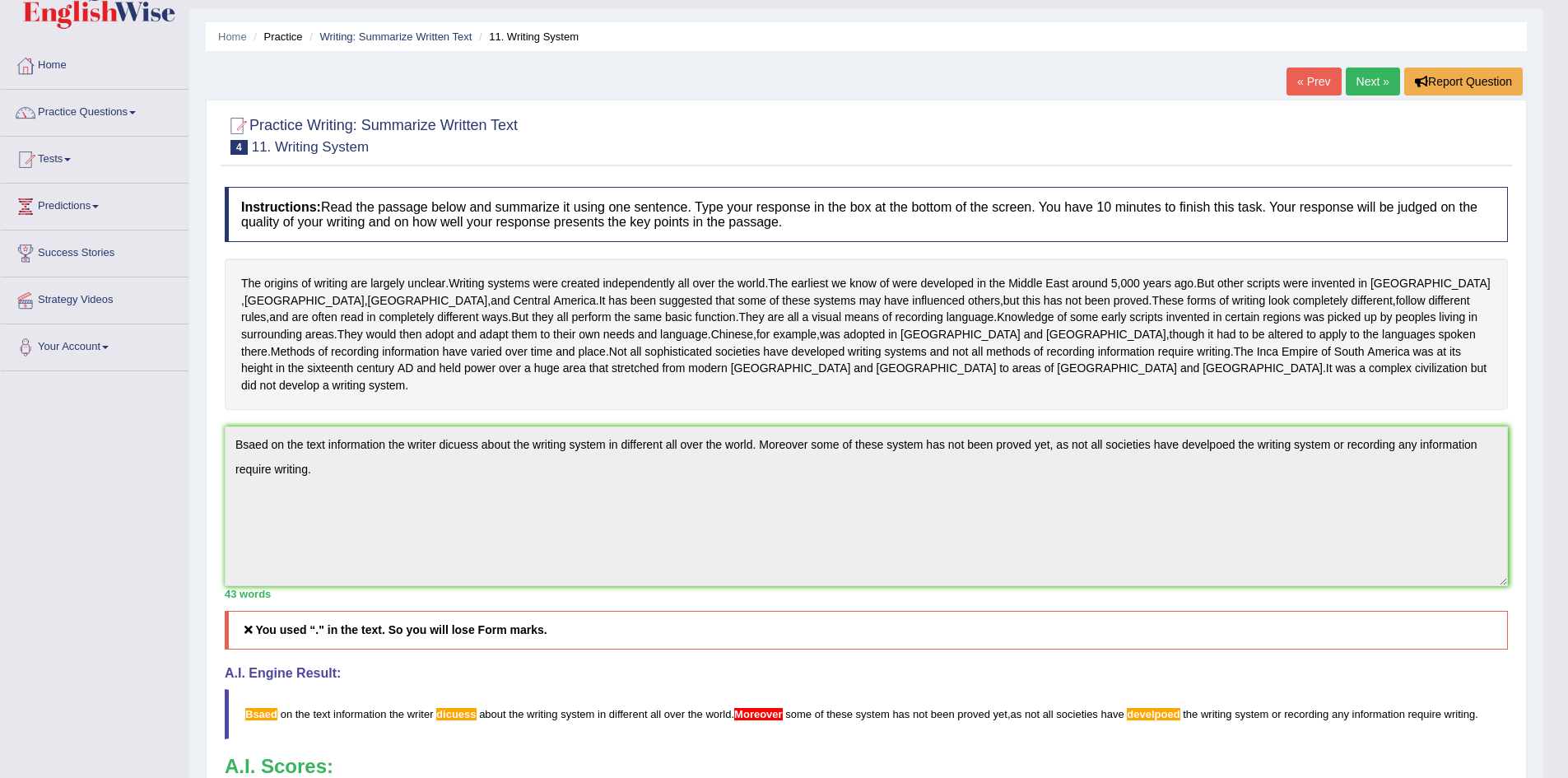
scroll to position [0, 0]
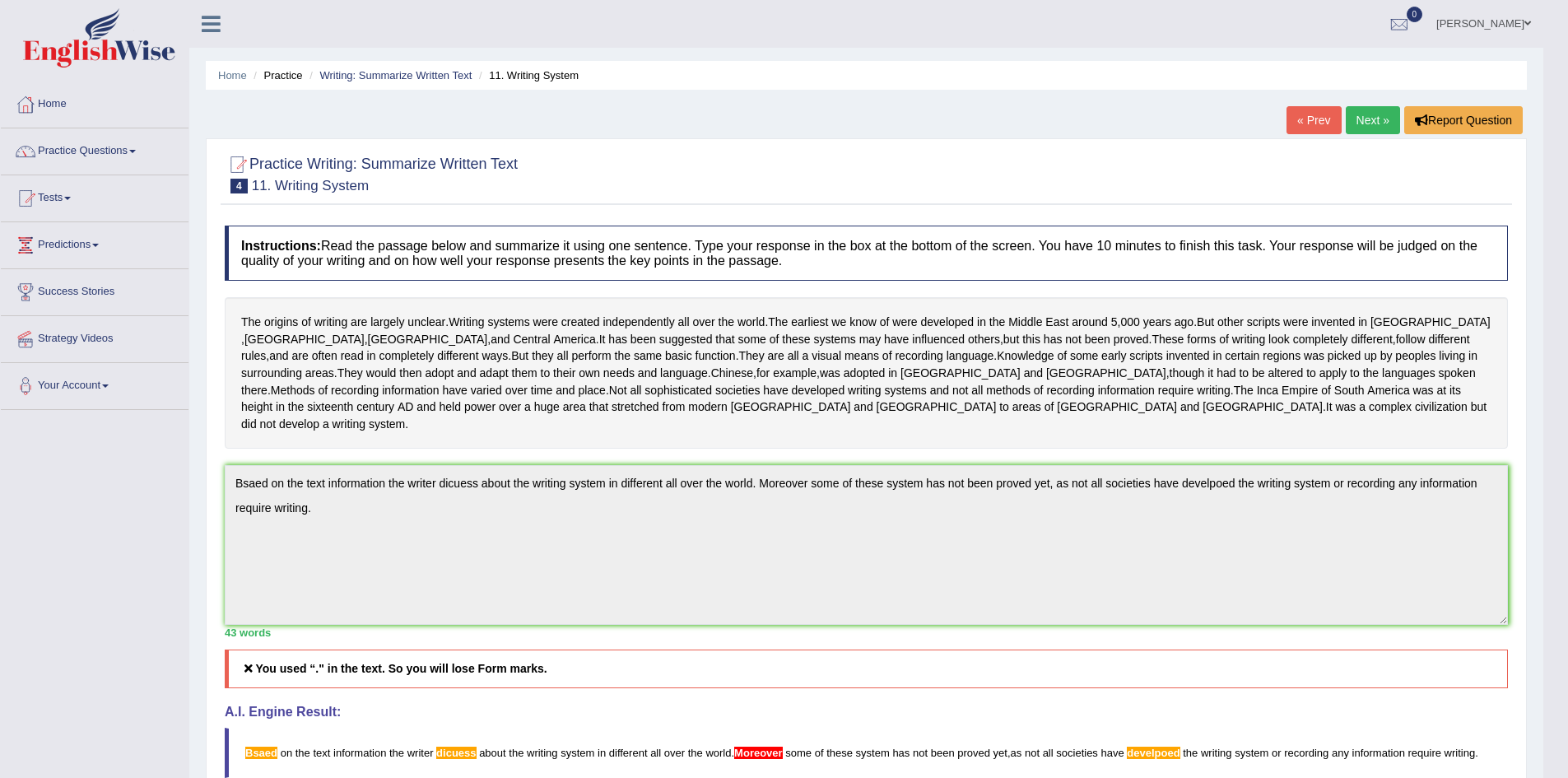
click at [1369, 119] on link "Next »" at bounding box center [1372, 120] width 54 height 28
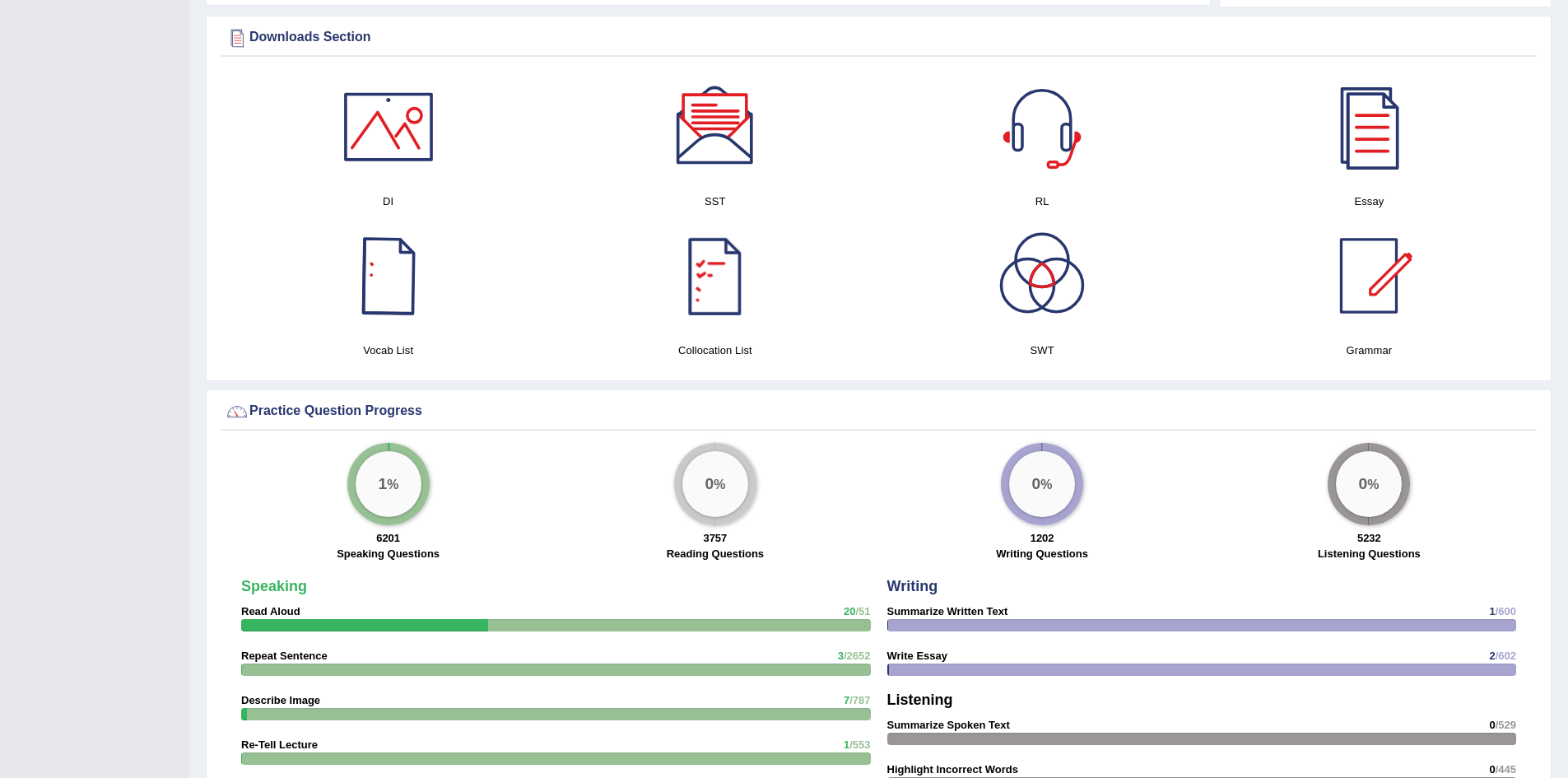
click at [381, 280] on div at bounding box center [389, 276] width 115 height 115
click at [1388, 279] on div at bounding box center [1369, 276] width 115 height 115
click at [732, 118] on div at bounding box center [715, 126] width 115 height 115
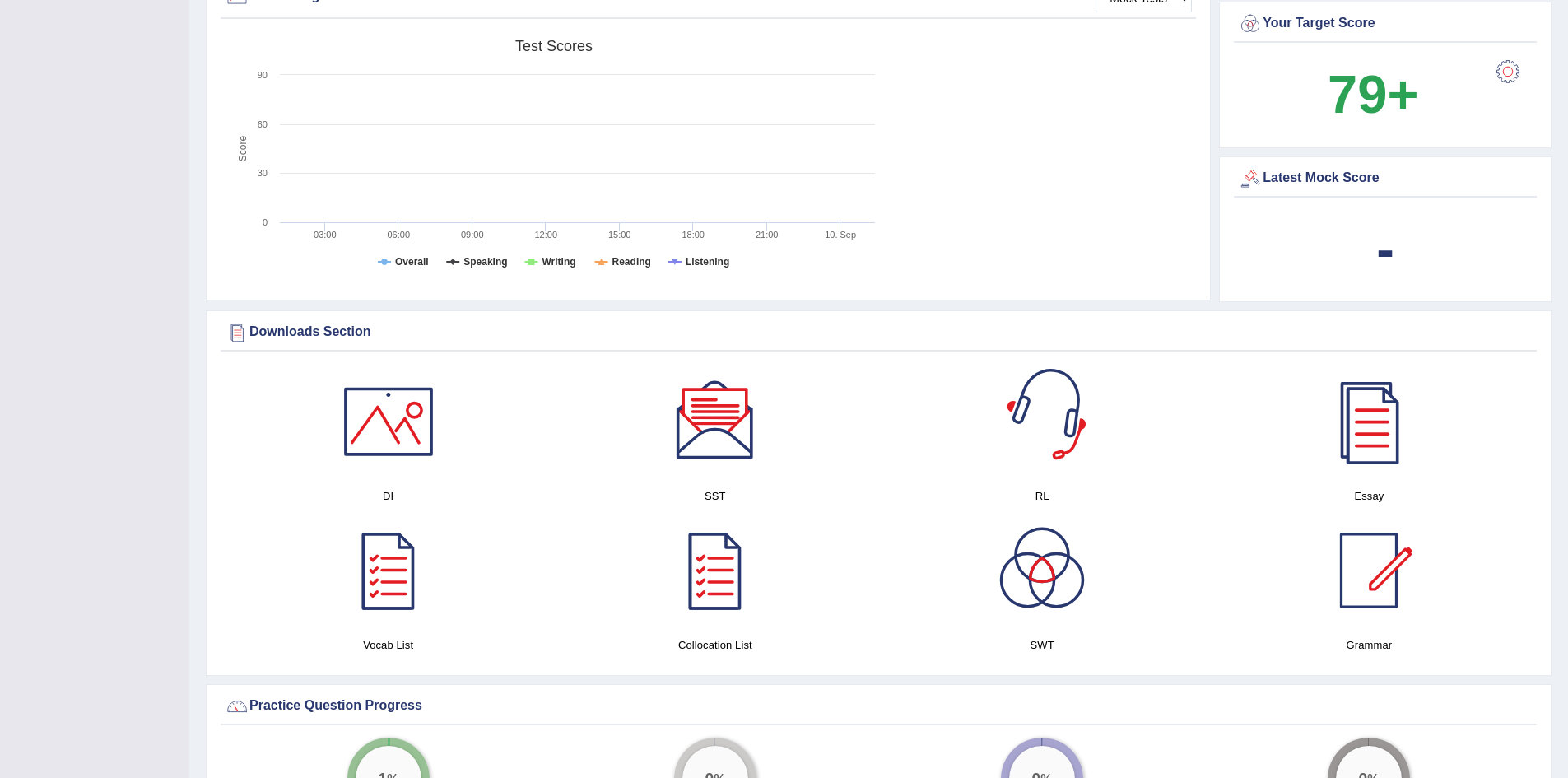
scroll to position [493, 0]
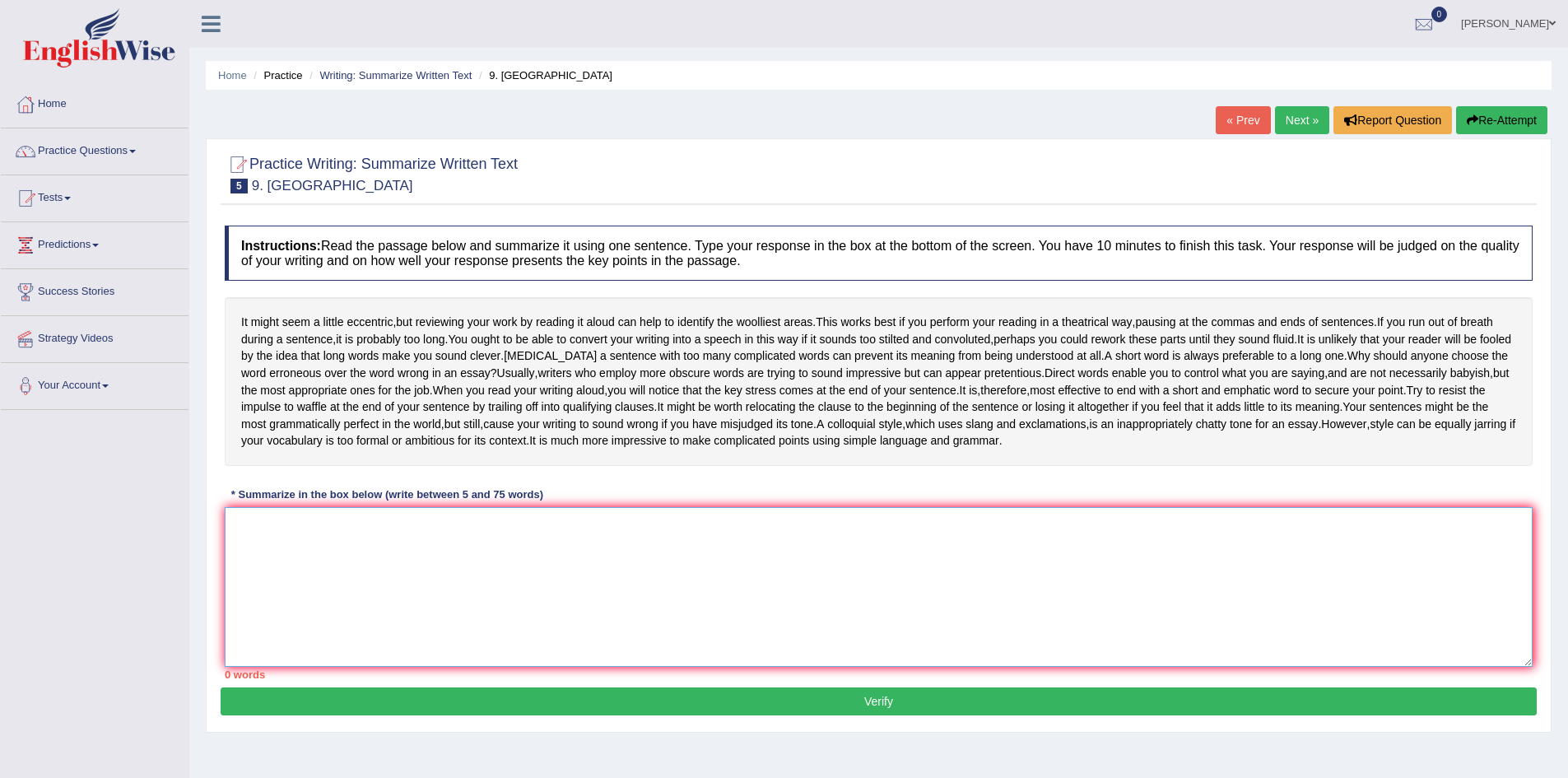
click at [254, 518] on textarea at bounding box center [878, 587] width 1308 height 160
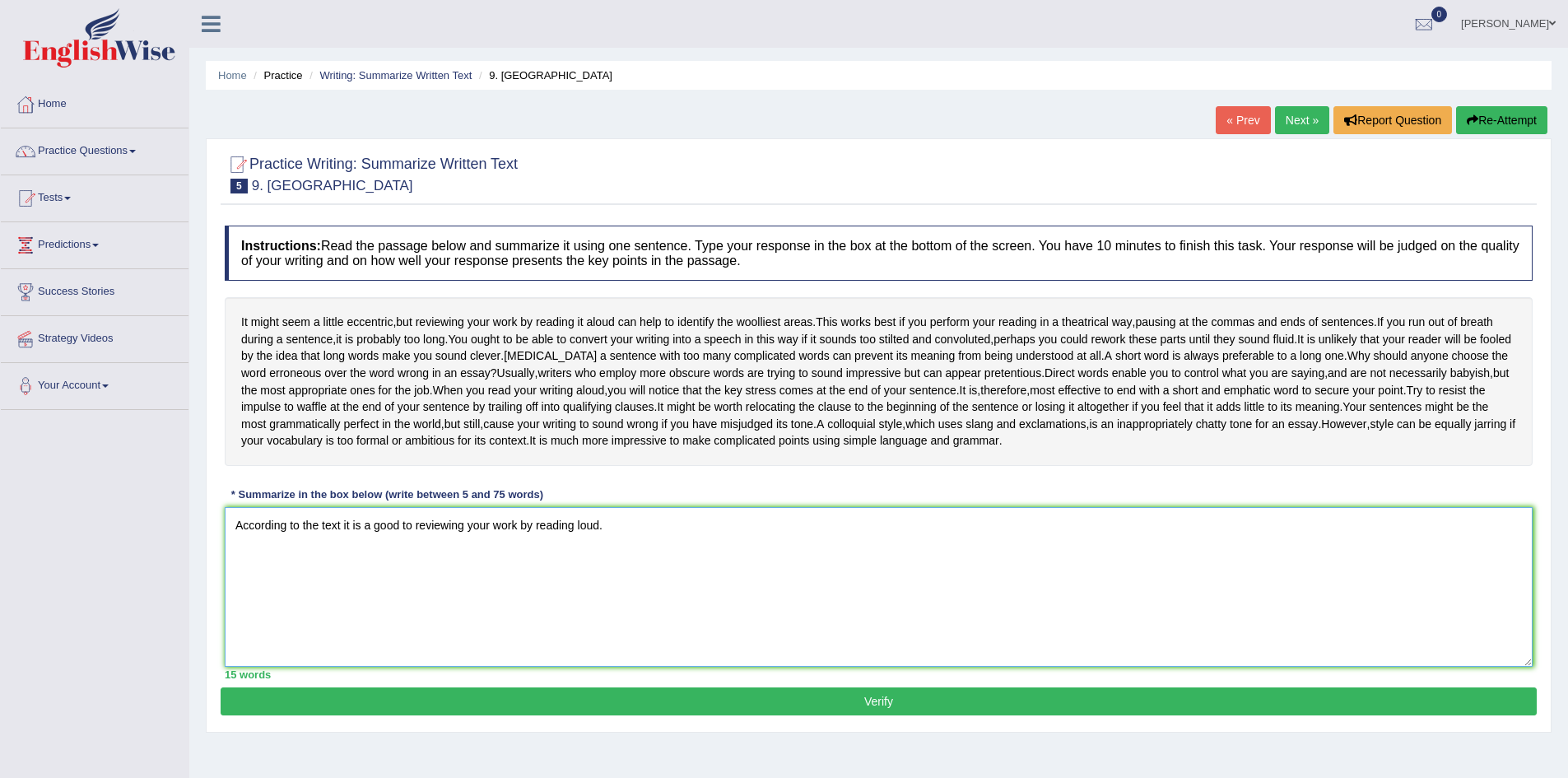
type textarea "According to the text it is a good to reviewing your work by reading loud."
click at [903, 689] on button "Verify" at bounding box center [879, 701] width 1316 height 28
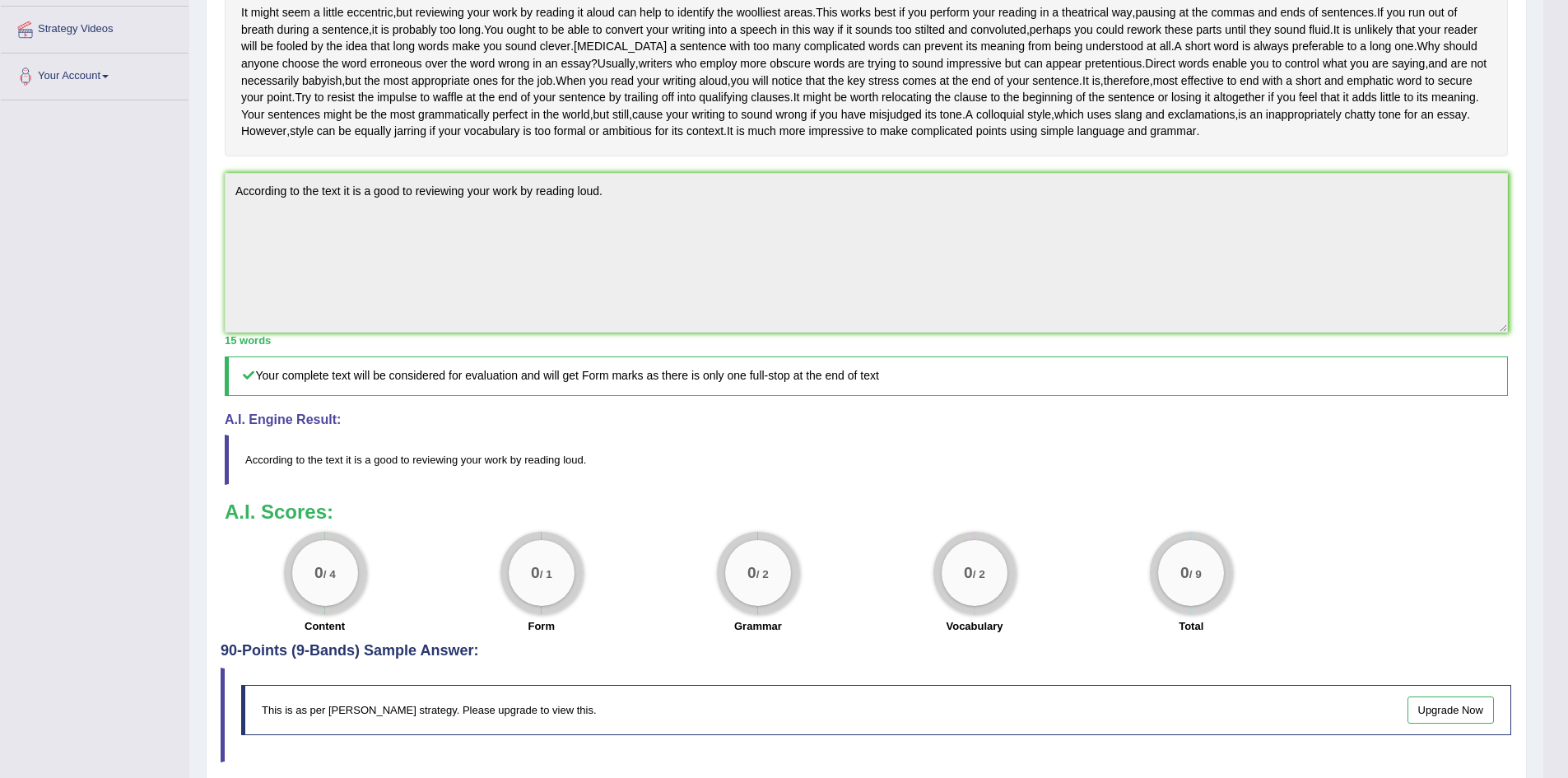
scroll to position [439, 0]
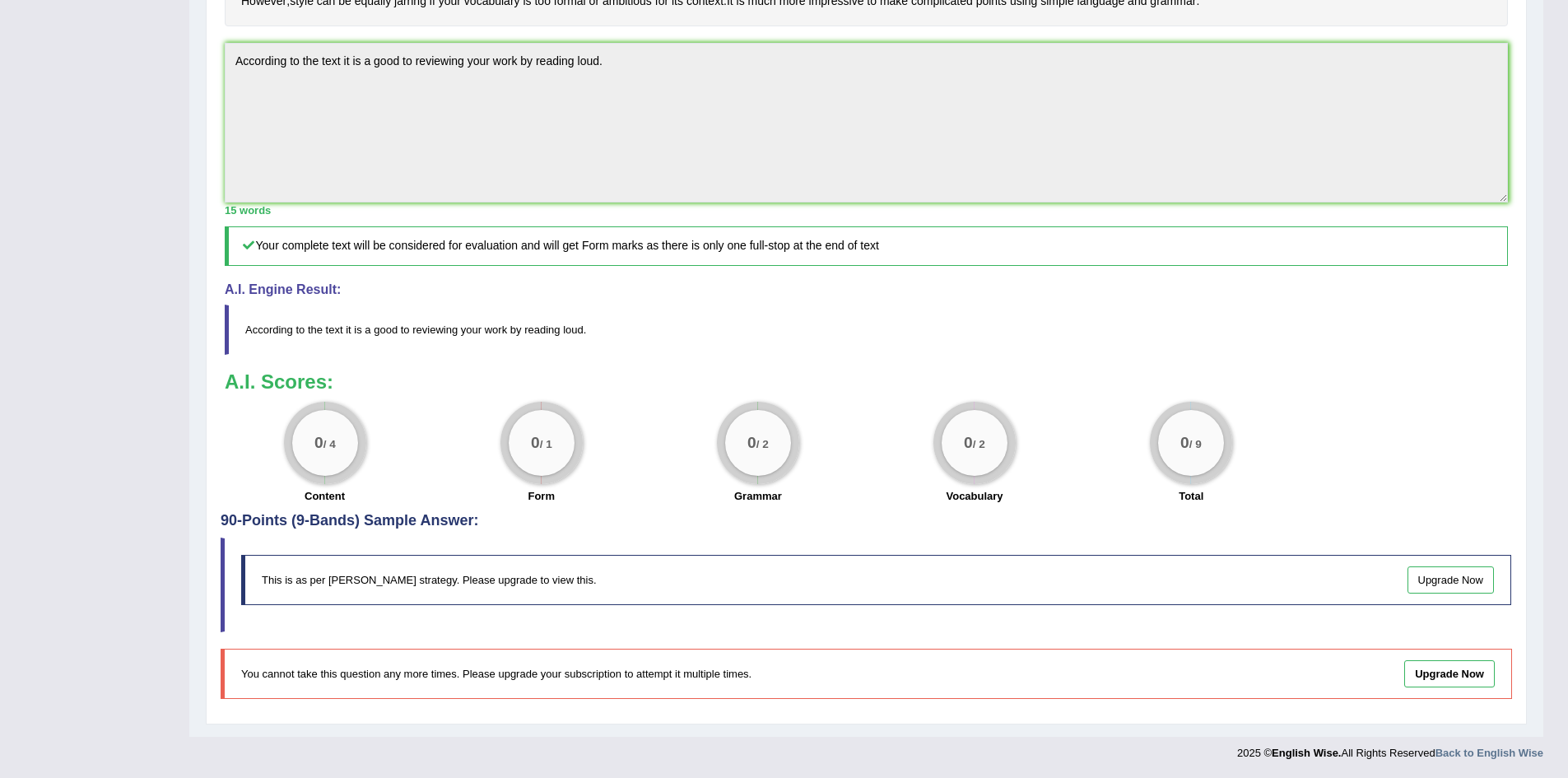
click at [1470, 575] on link "Upgrade Now" at bounding box center [1450, 580] width 87 height 28
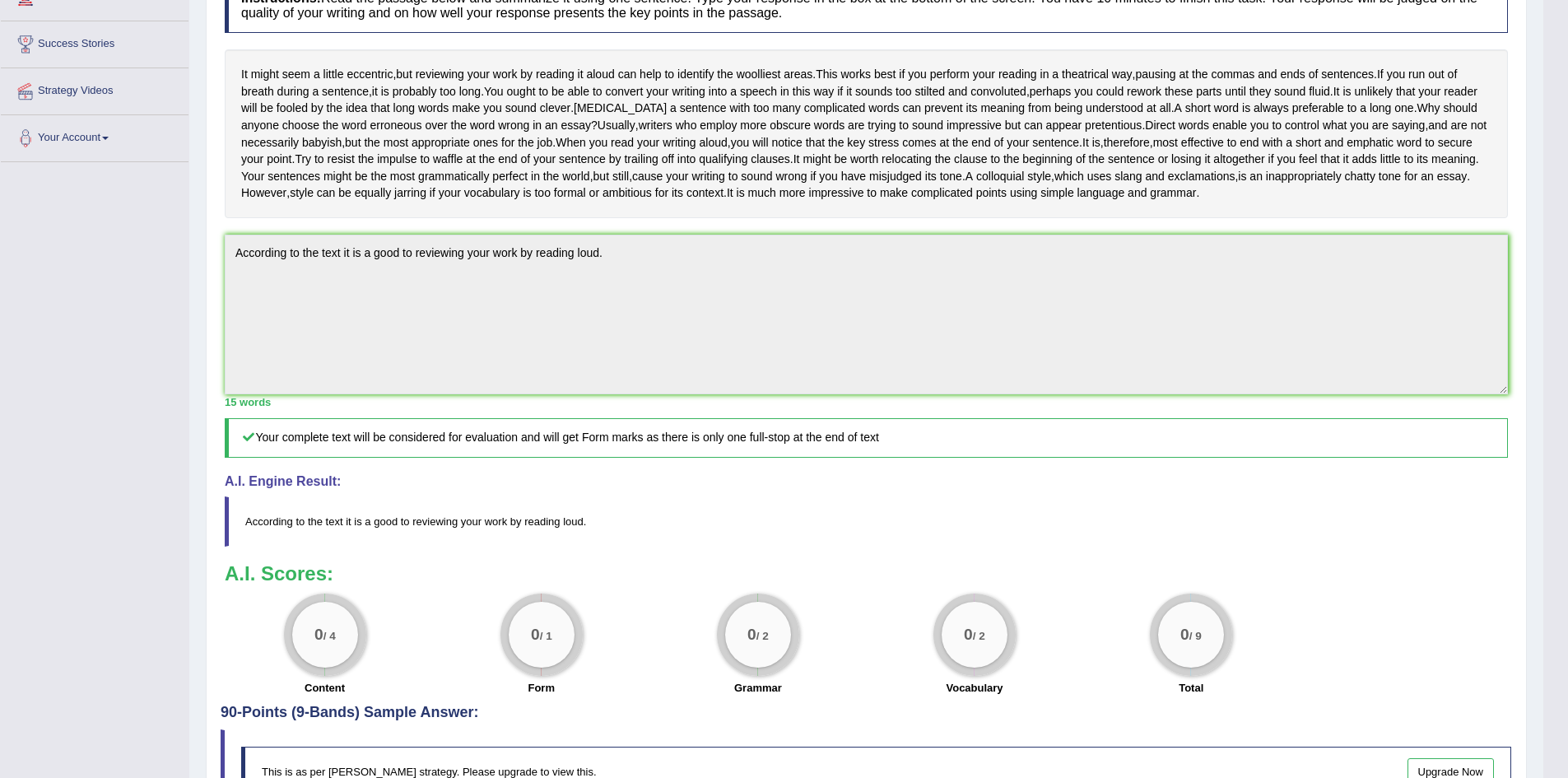
scroll to position [110, 0]
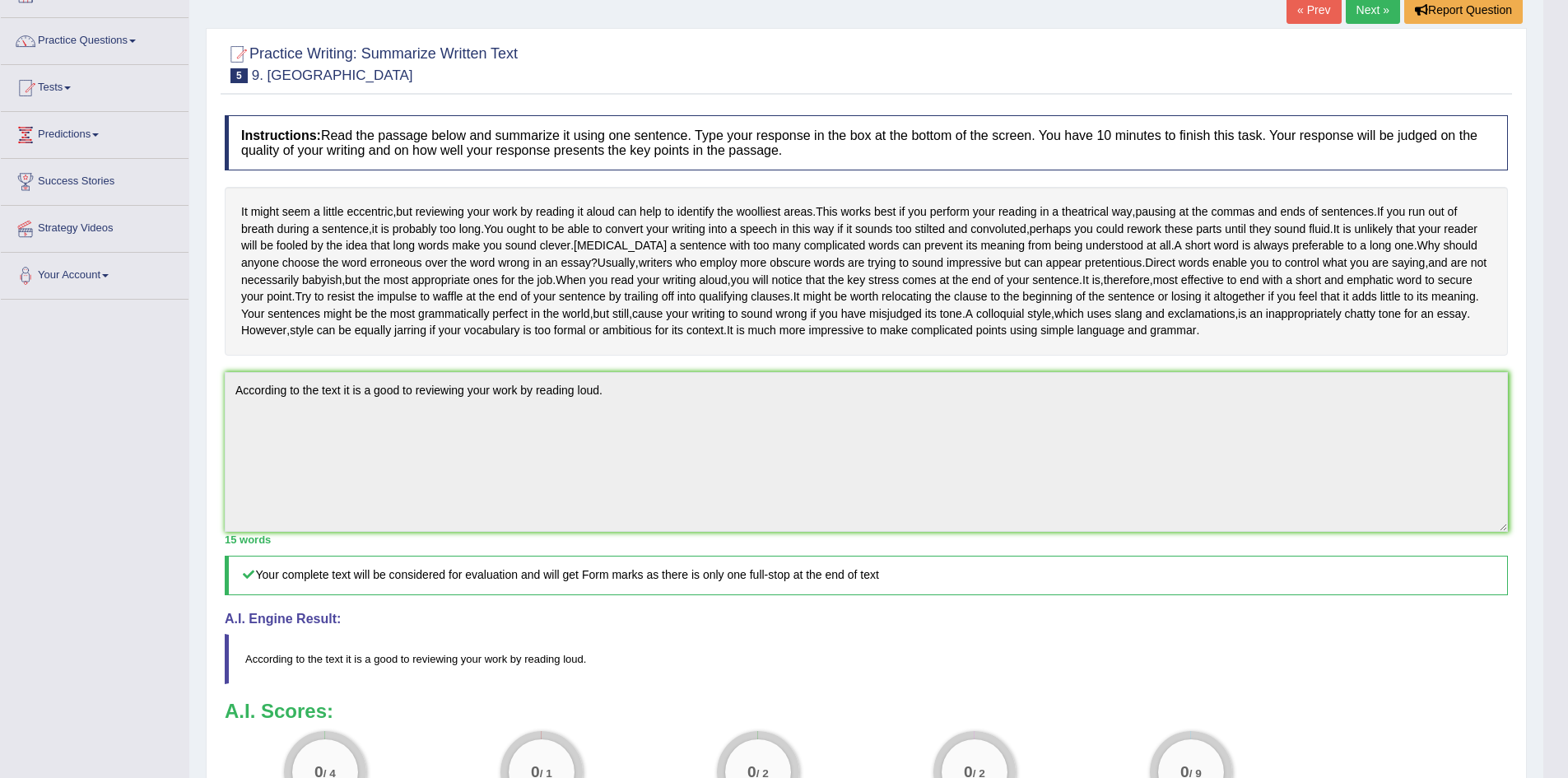
click at [1363, 11] on link "Next »" at bounding box center [1372, 9] width 54 height 28
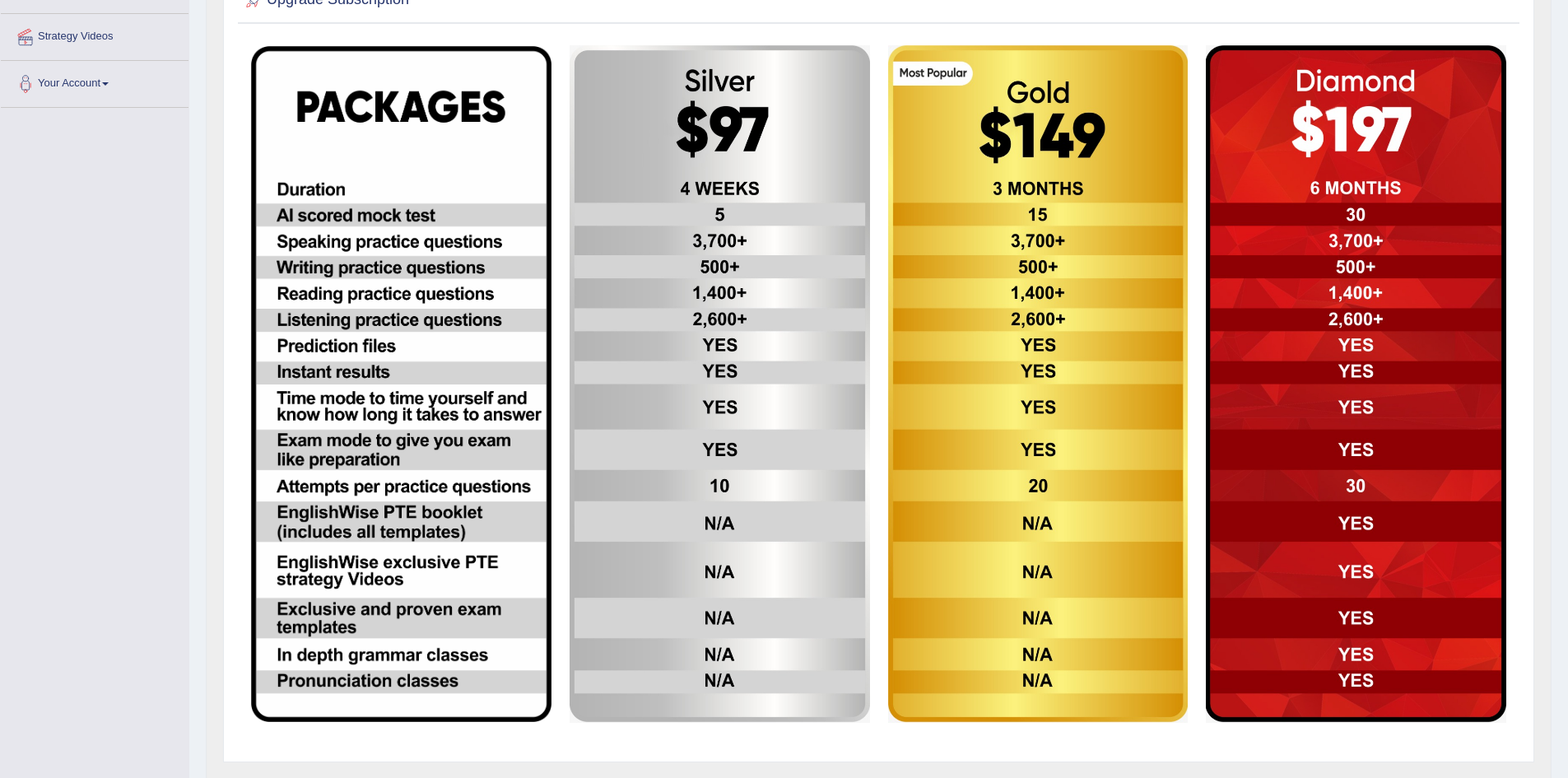
scroll to position [374, 0]
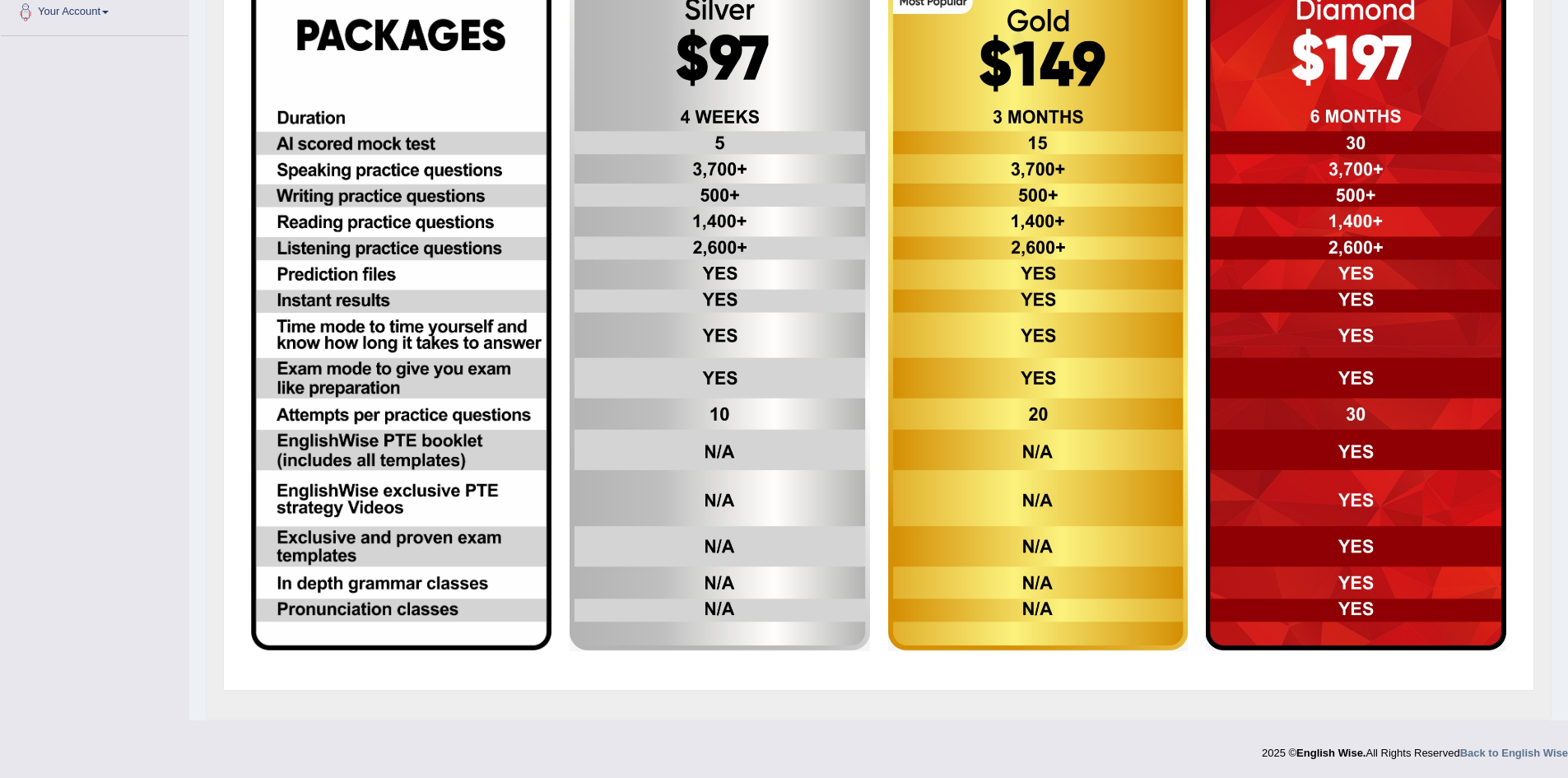
click at [1394, 556] on img at bounding box center [1356, 312] width 300 height 677
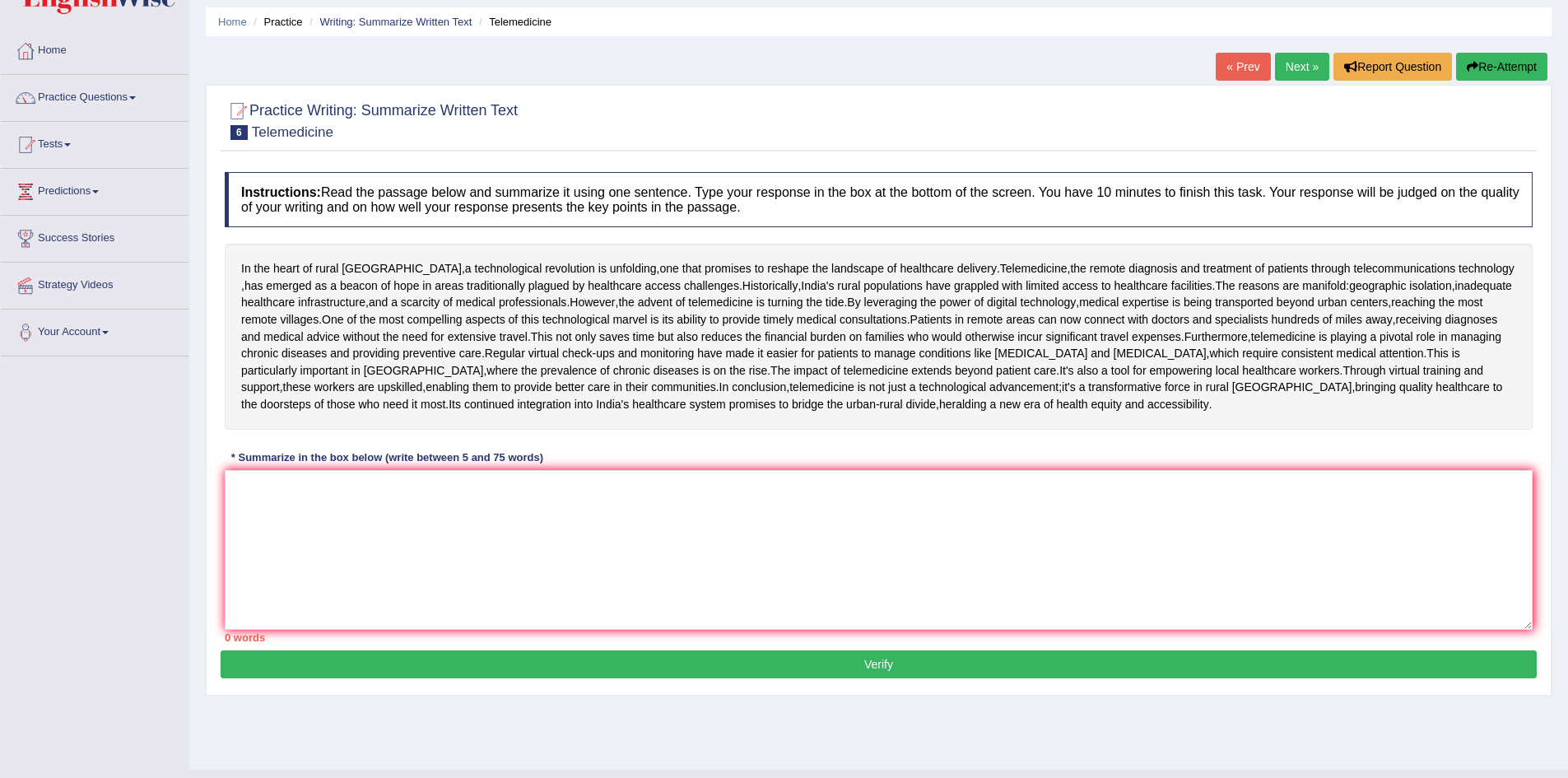
scroll to position [83, 0]
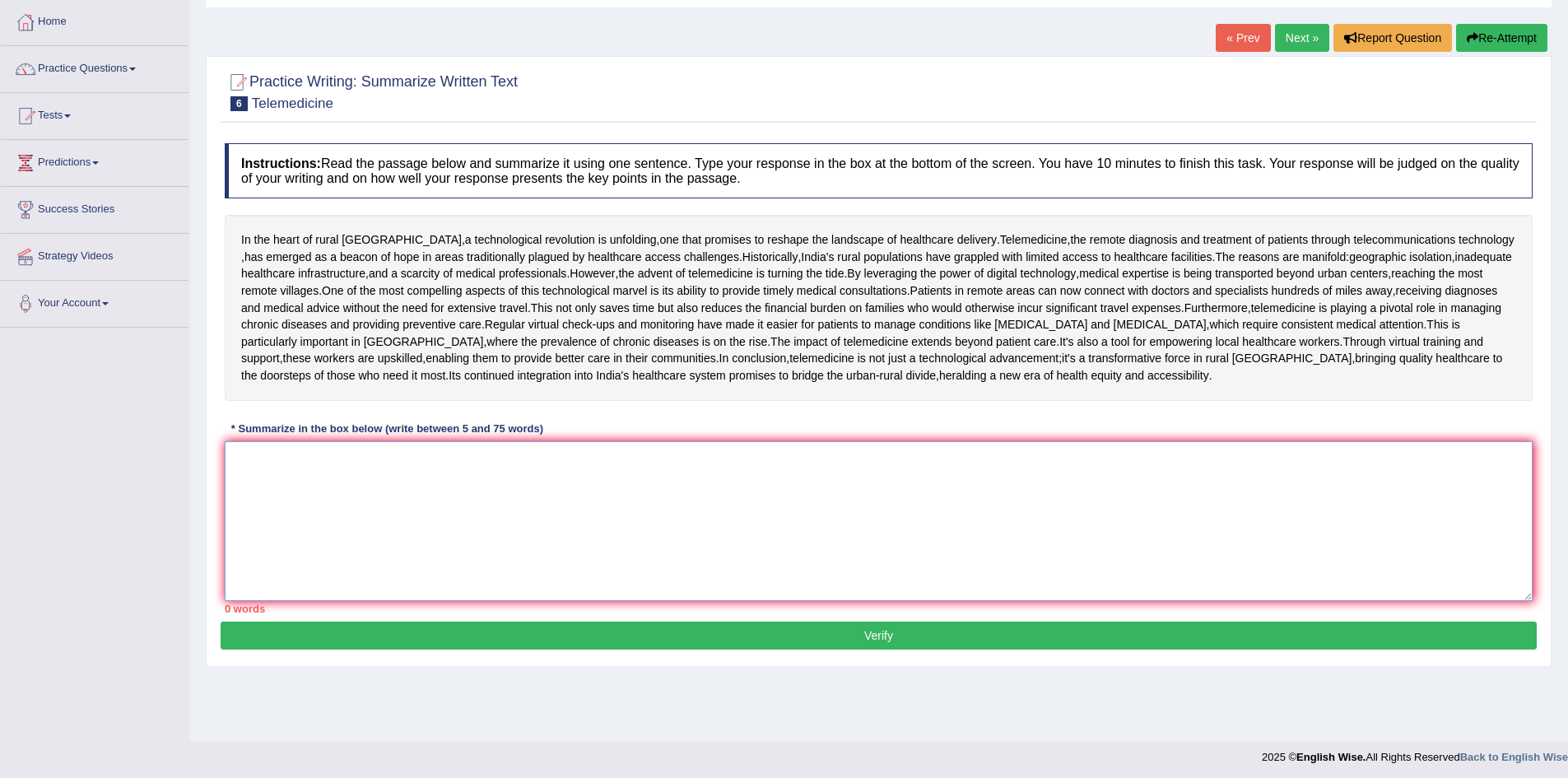
click at [505, 591] on textarea at bounding box center [878, 521] width 1308 height 160
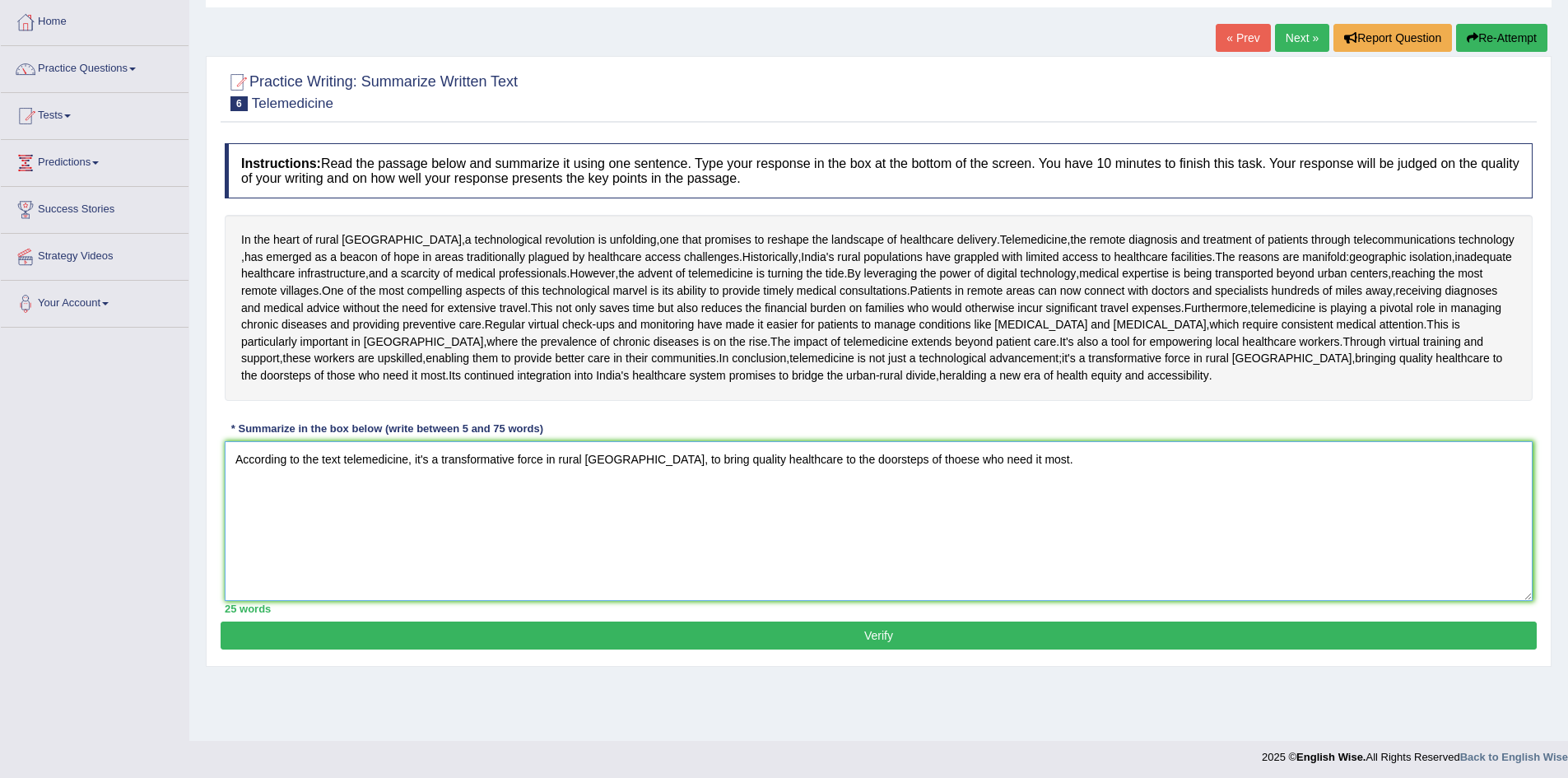
type textarea "According to the text telemedicine, it's a transformative force in rural india,…"
click at [681, 649] on button "Verify" at bounding box center [879, 635] width 1316 height 28
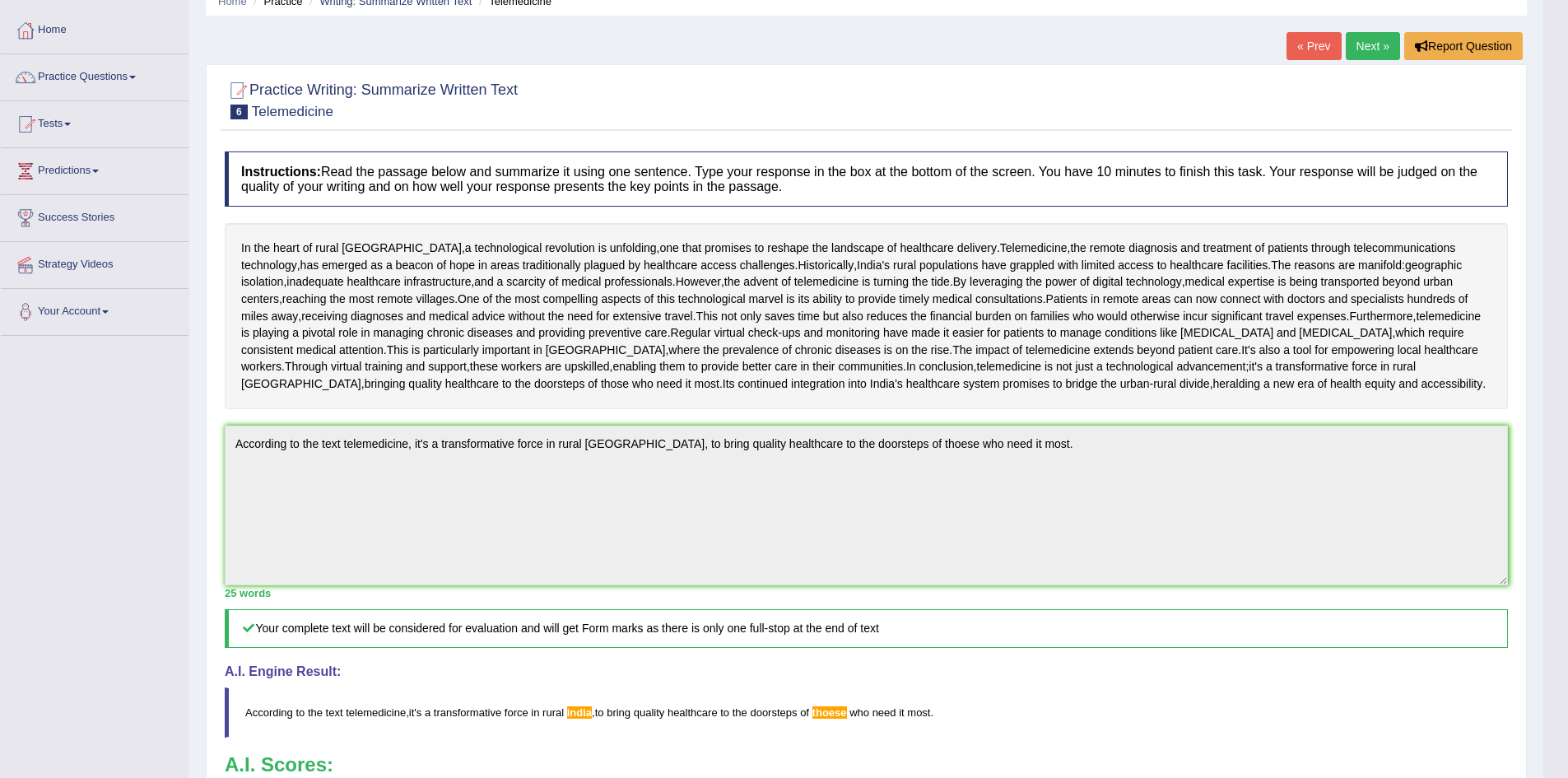
scroll to position [0, 0]
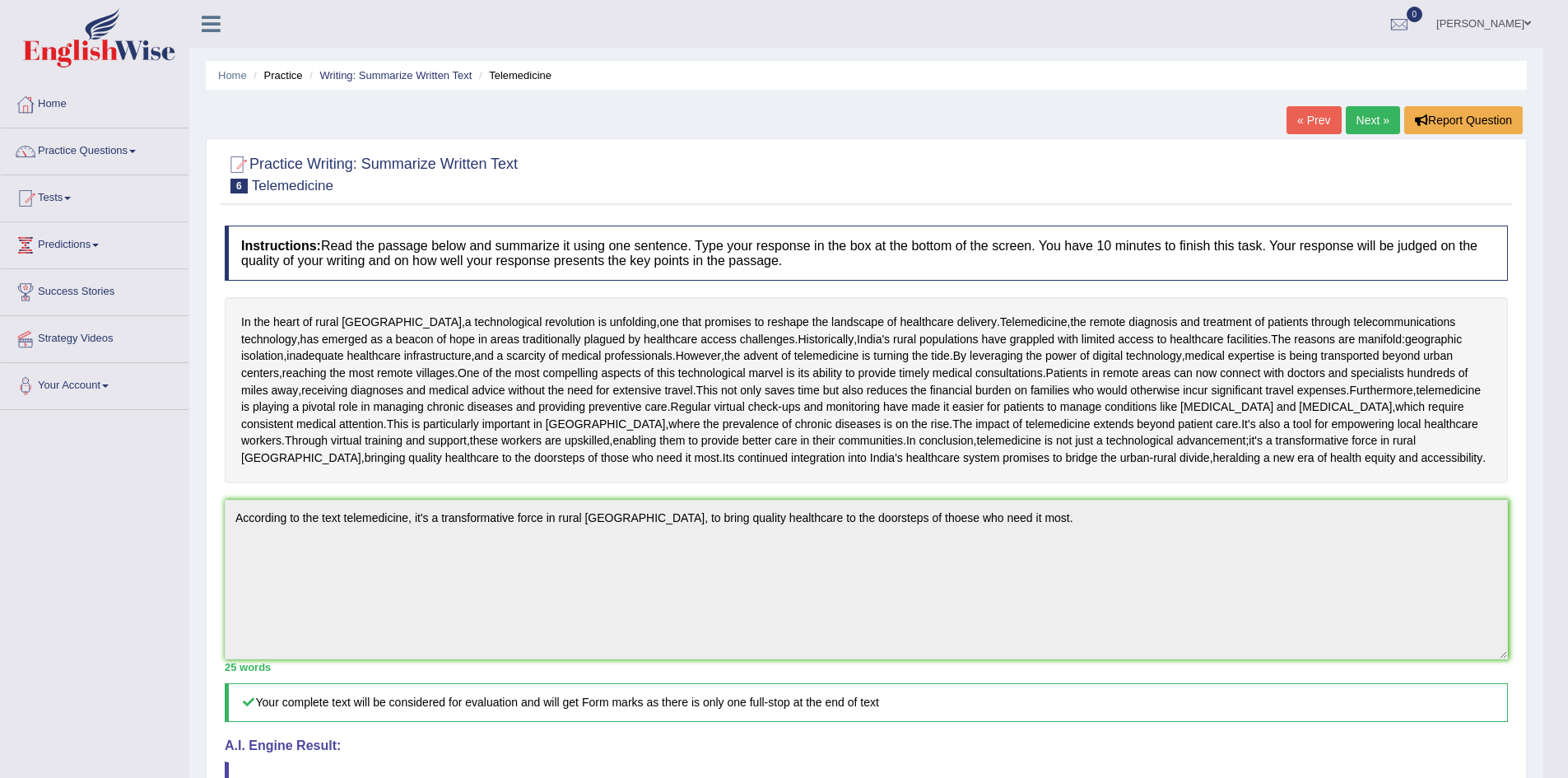
click at [1372, 111] on link "Next »" at bounding box center [1372, 120] width 54 height 28
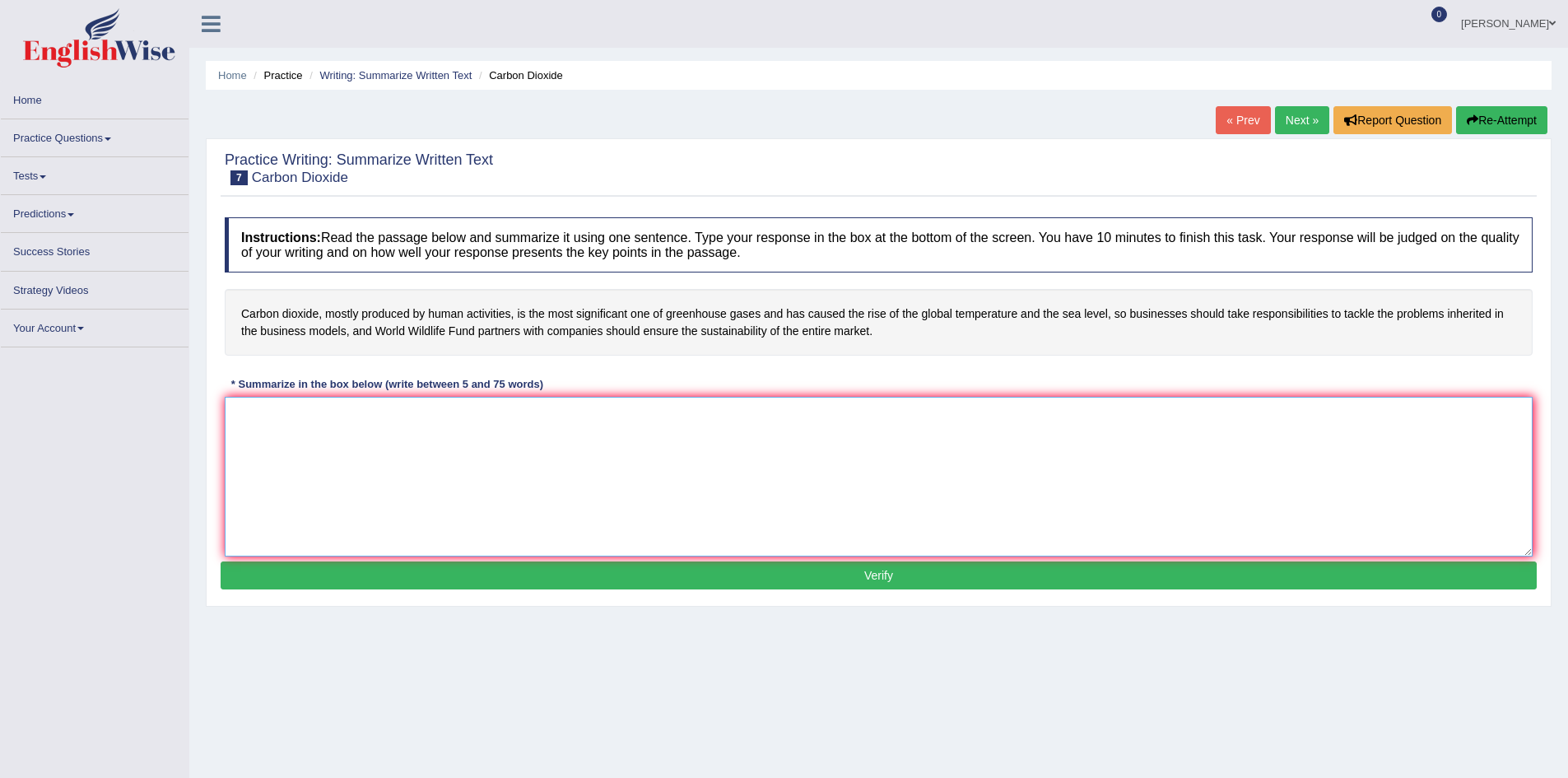
click at [542, 443] on textarea at bounding box center [878, 476] width 1308 height 160
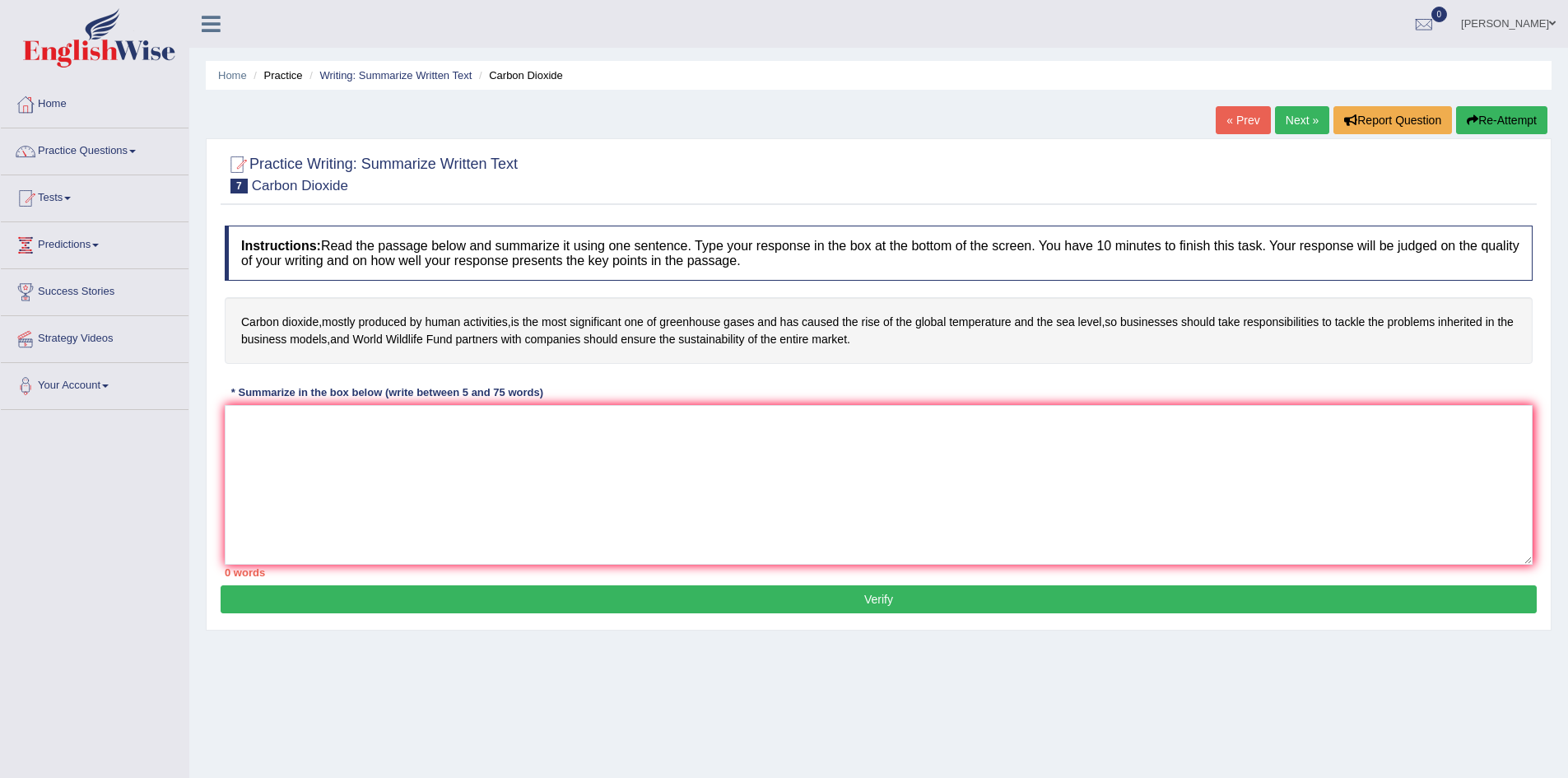
click at [1223, 118] on link "« Prev" at bounding box center [1242, 120] width 54 height 28
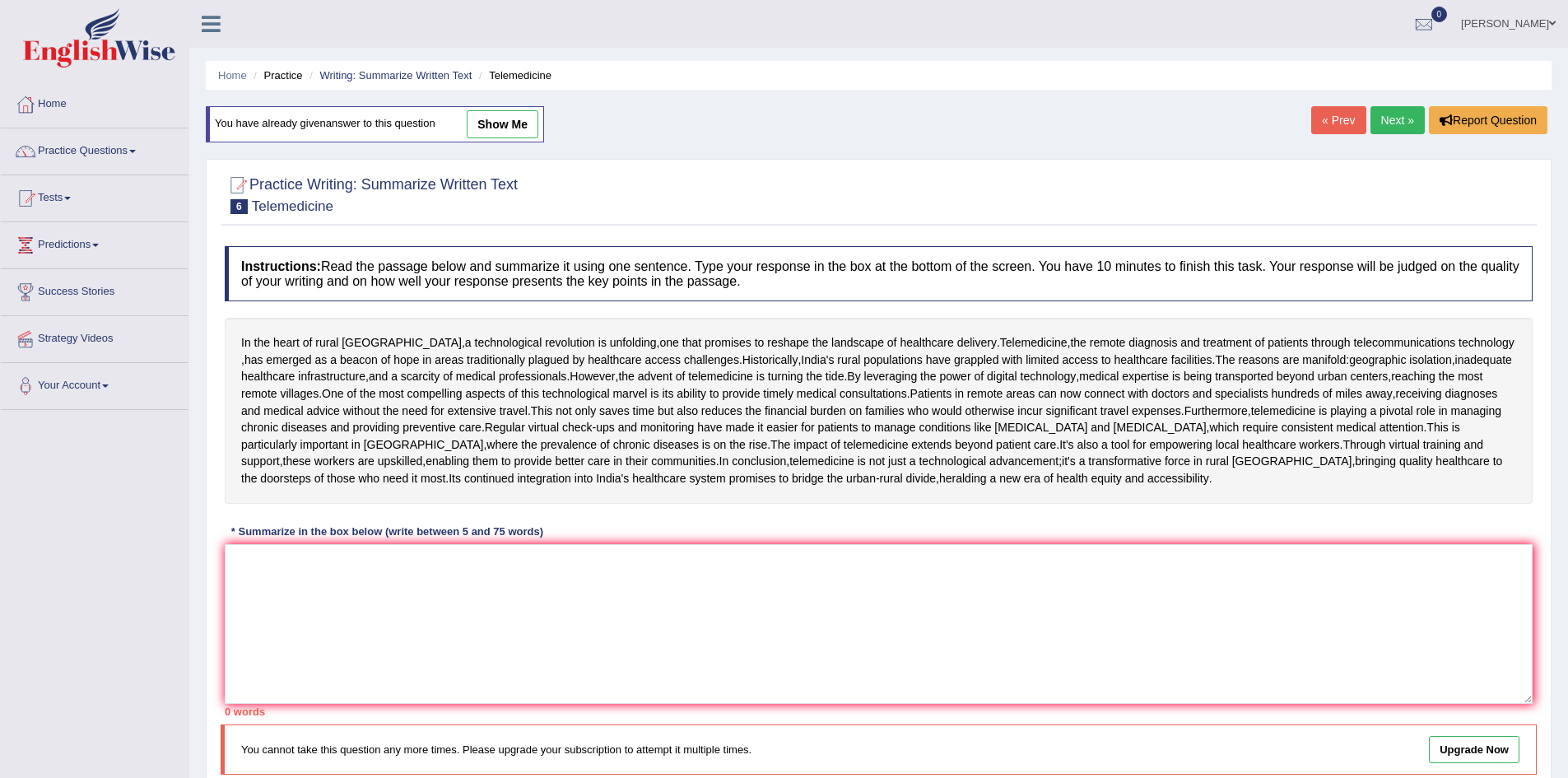
click at [1392, 115] on link "Next »" at bounding box center [1397, 120] width 54 height 28
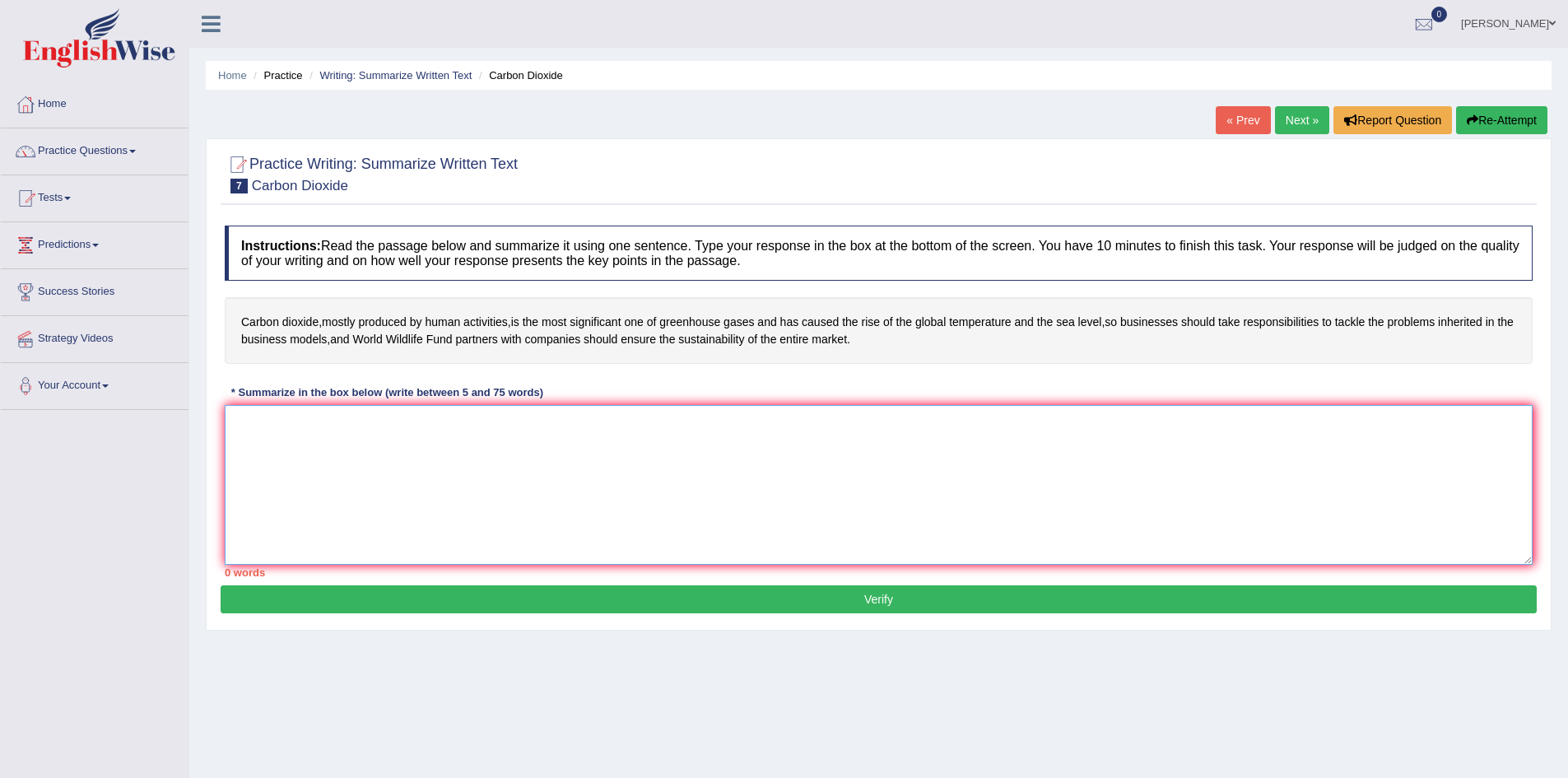
click at [369, 461] on textarea at bounding box center [878, 485] width 1308 height 160
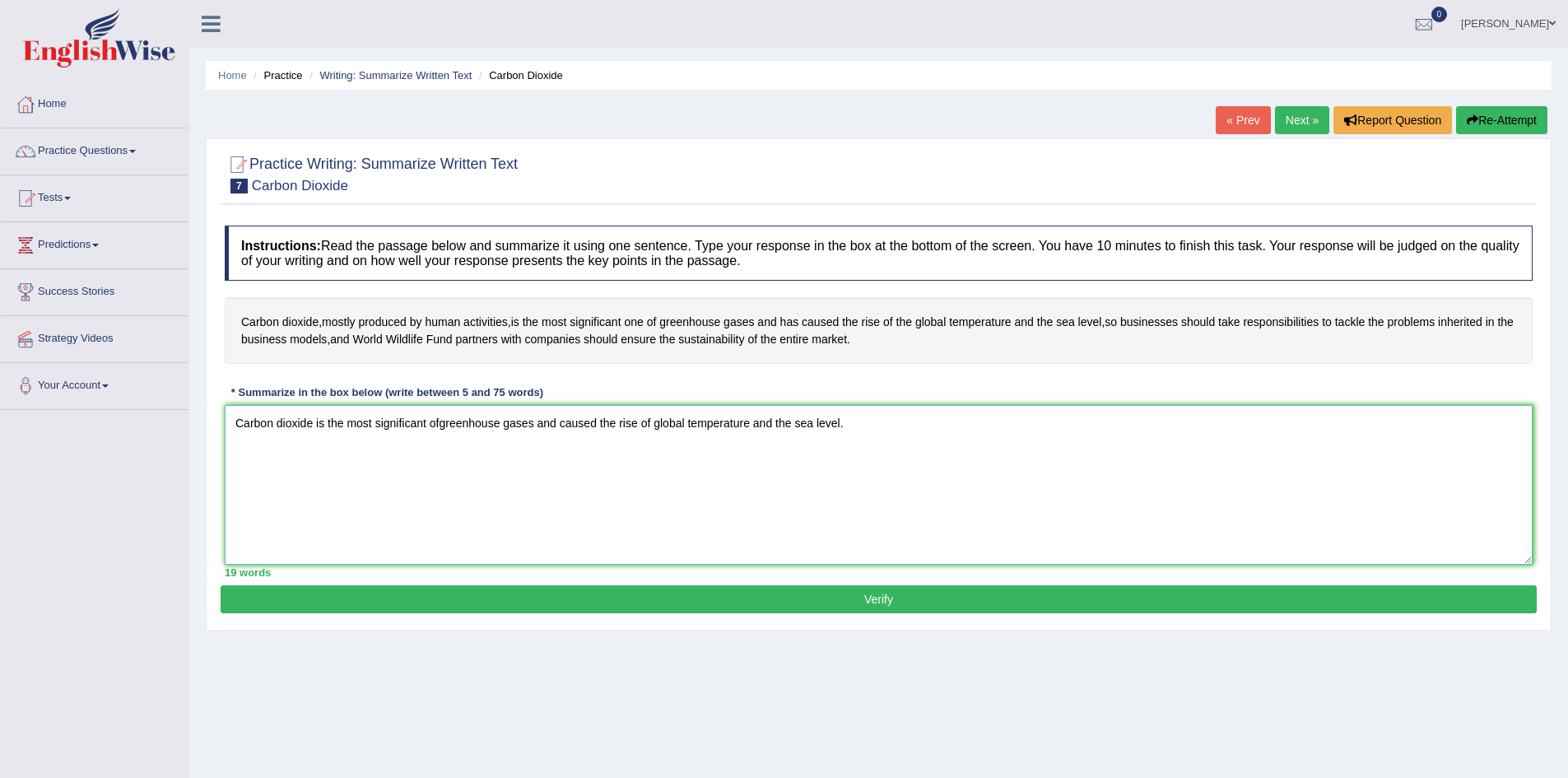
type textarea "Carbon dioxide is the most significant ofgreenhouse gases and caused the rise o…"
click at [819, 599] on button "Verify" at bounding box center [879, 599] width 1316 height 28
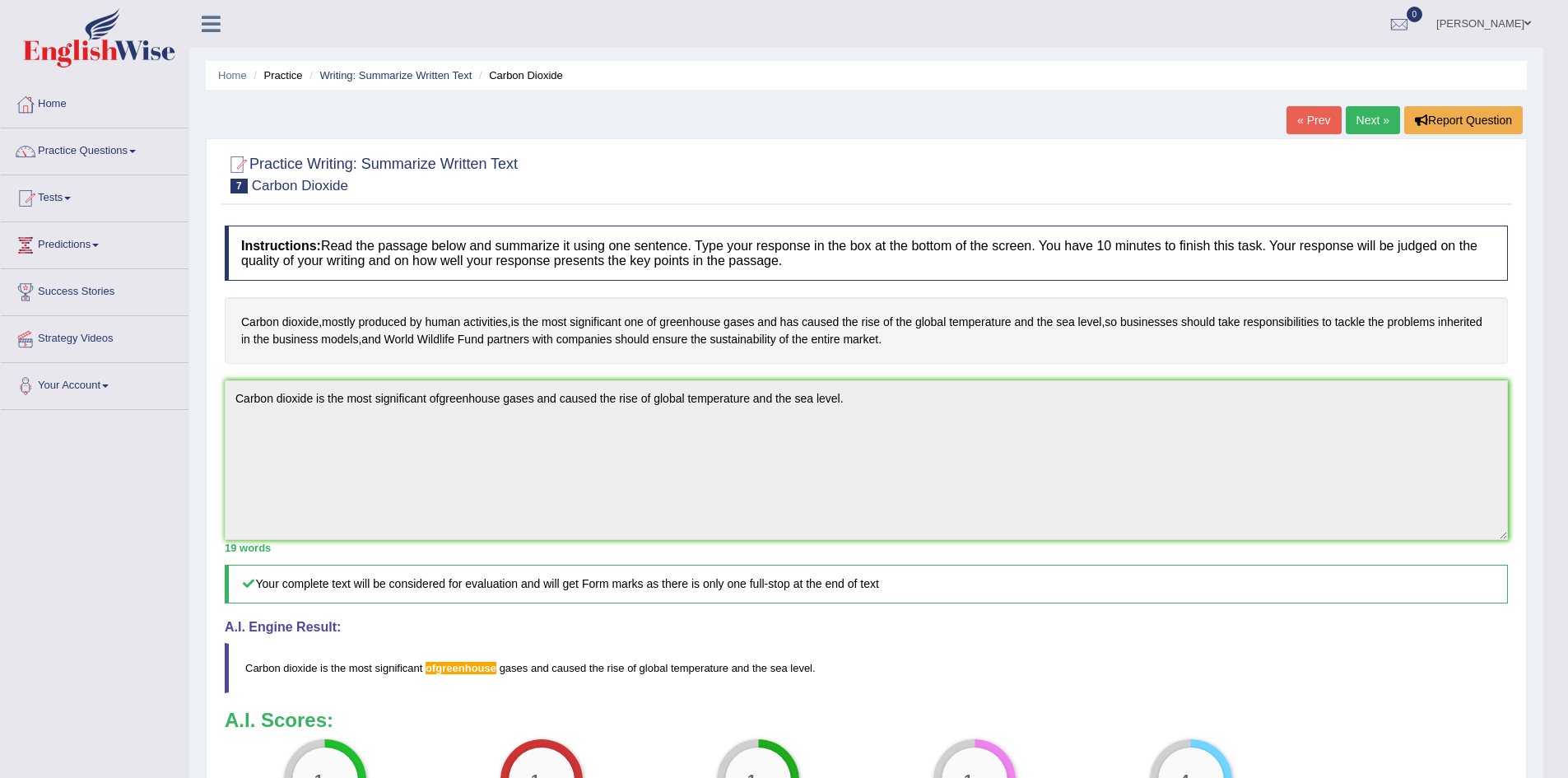
click at [1362, 121] on link "Next »" at bounding box center [1372, 120] width 54 height 28
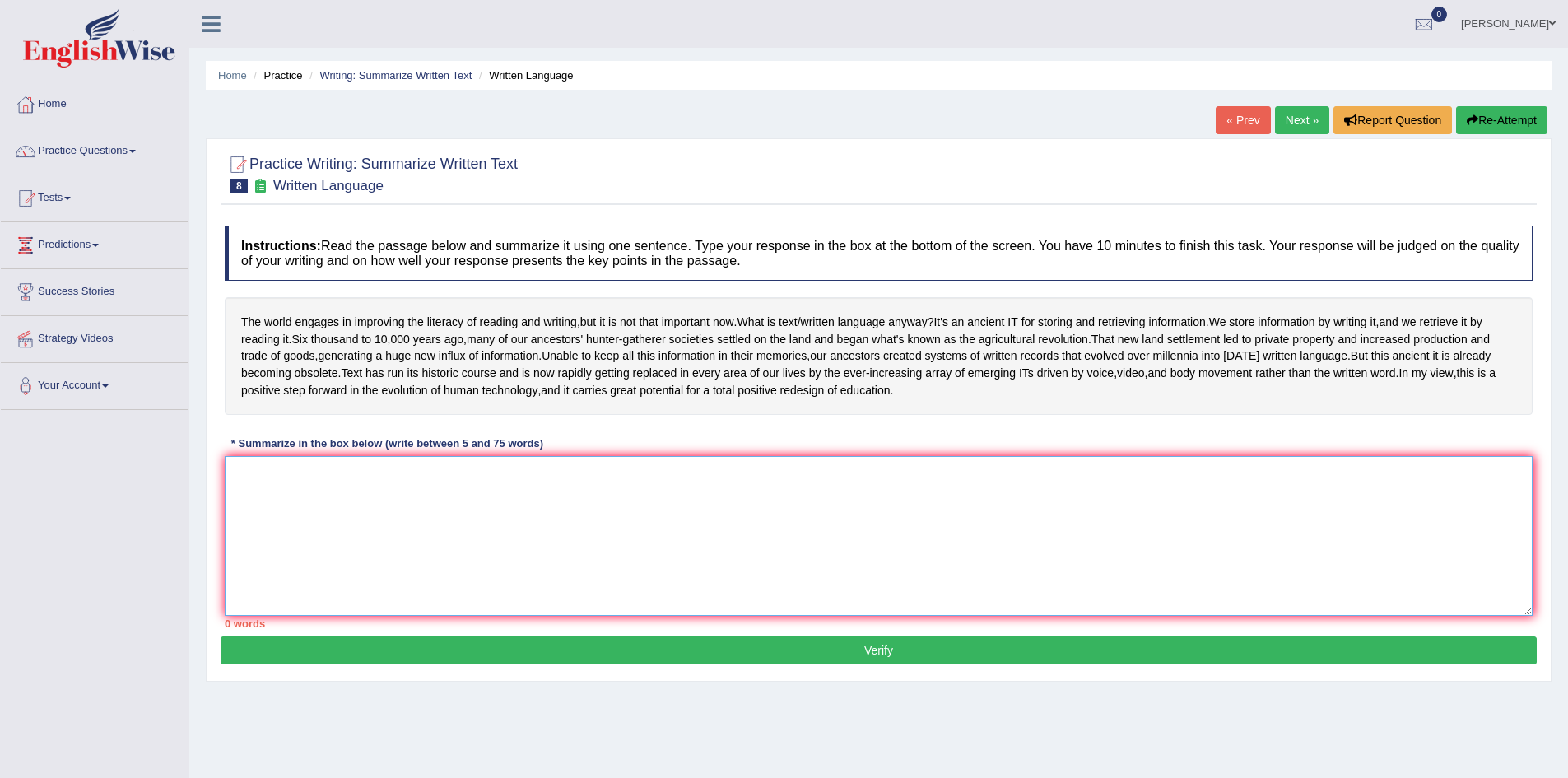
click at [319, 512] on textarea at bounding box center [878, 536] width 1308 height 160
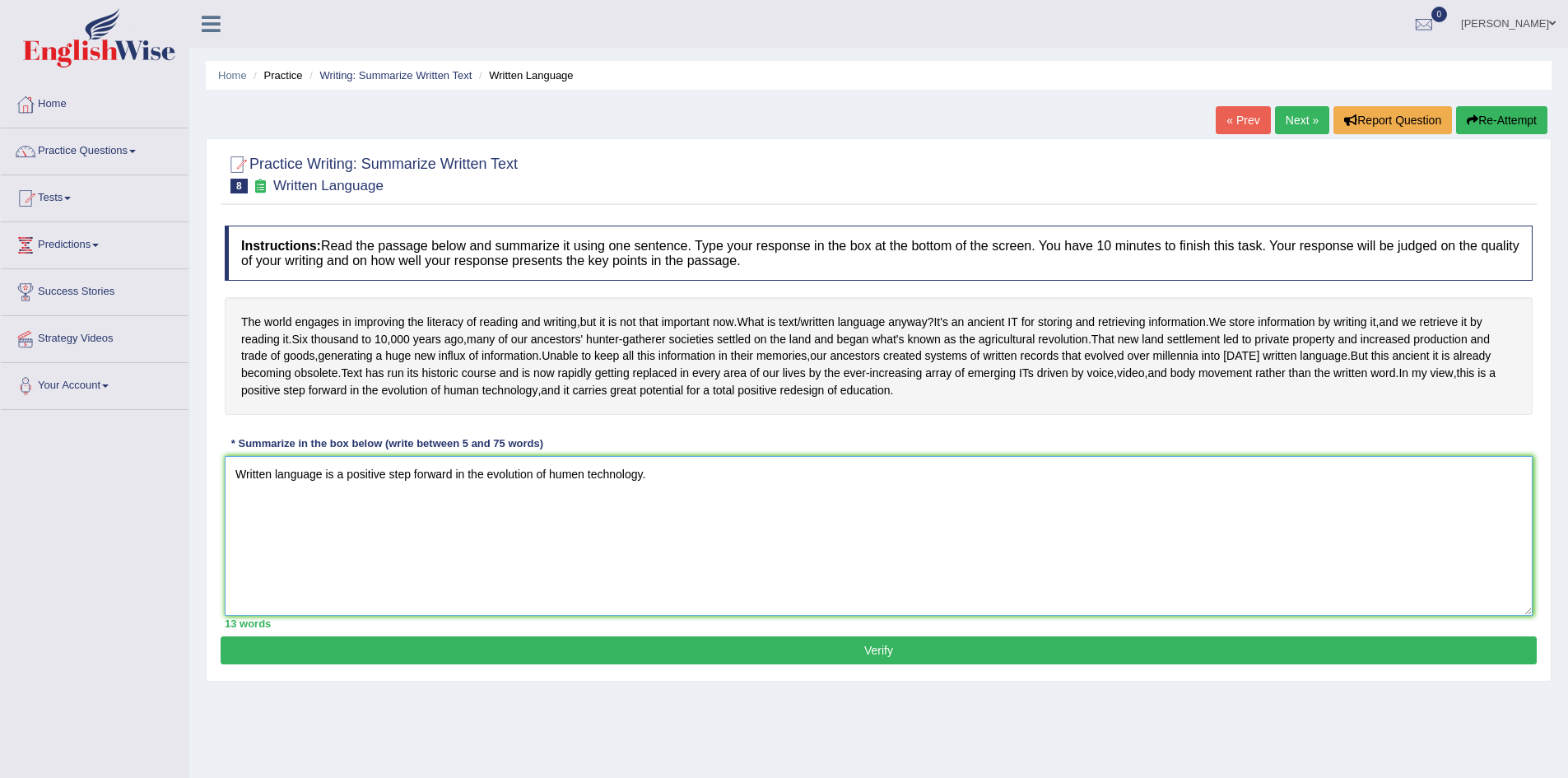
type textarea "Written language is a positive step forward in the evolution of humen technolog…"
click at [642, 665] on button "Verify" at bounding box center [879, 650] width 1316 height 28
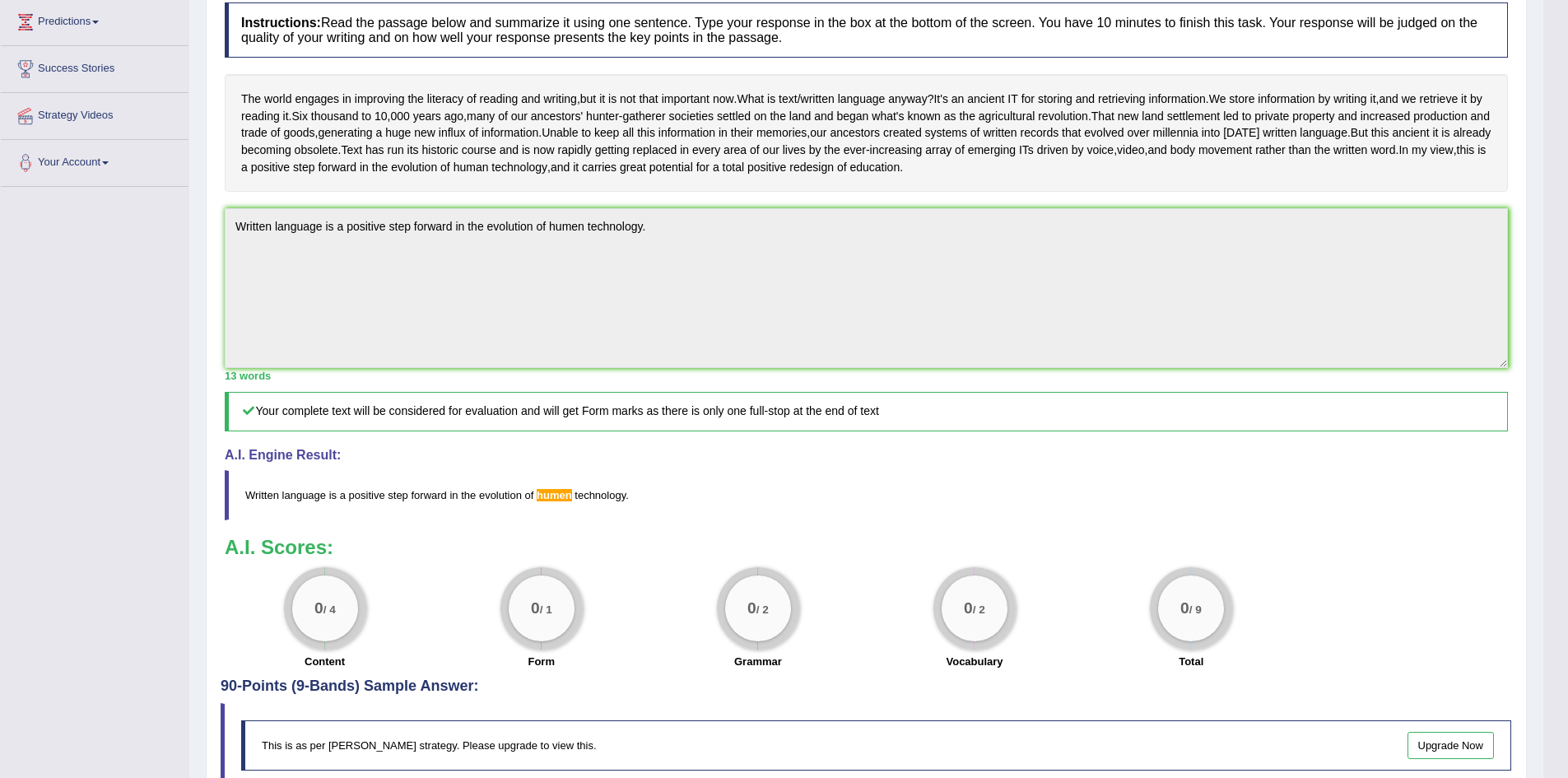
scroll to position [83, 0]
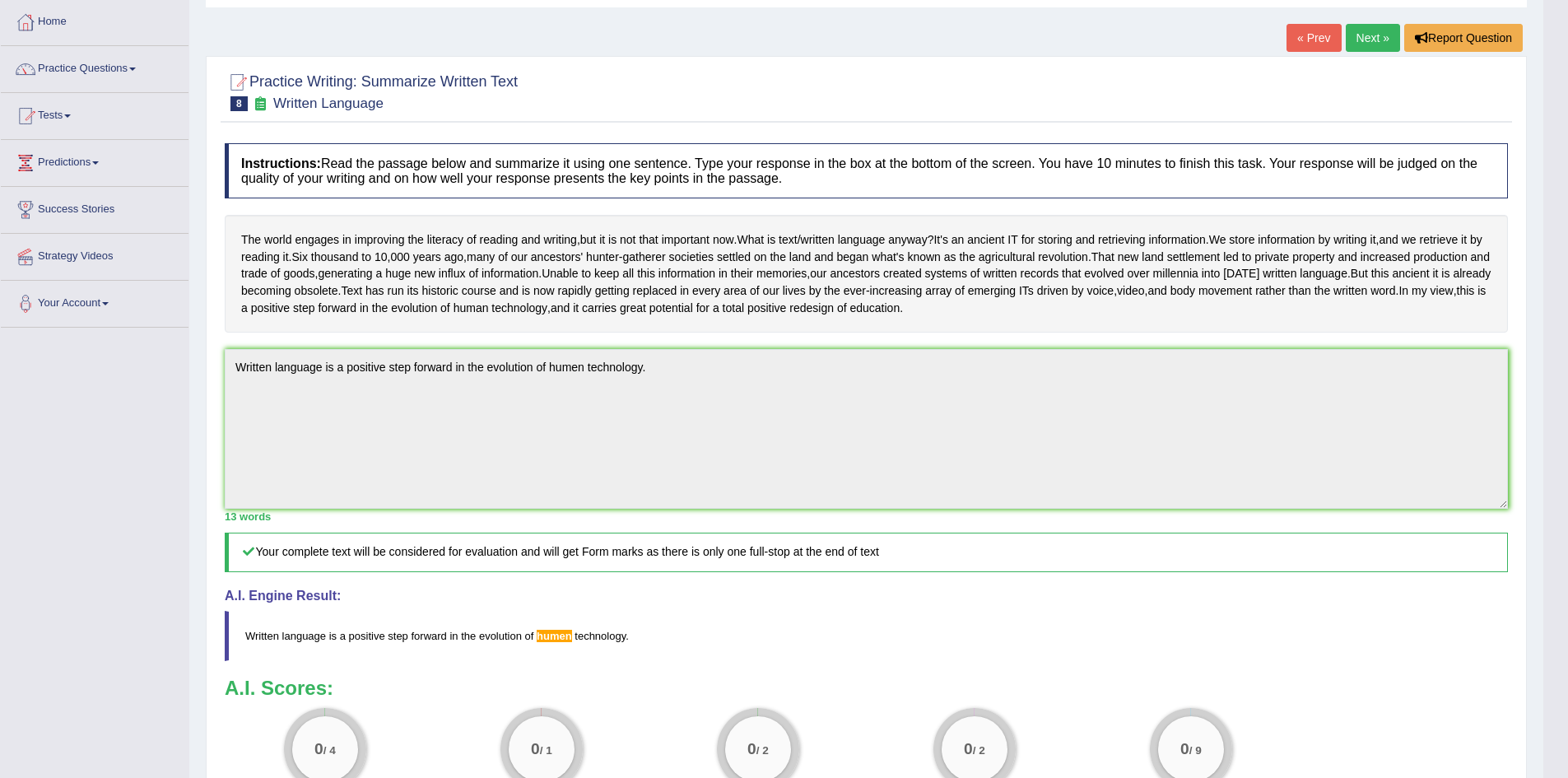
click at [1381, 41] on link "Next »" at bounding box center [1372, 38] width 54 height 28
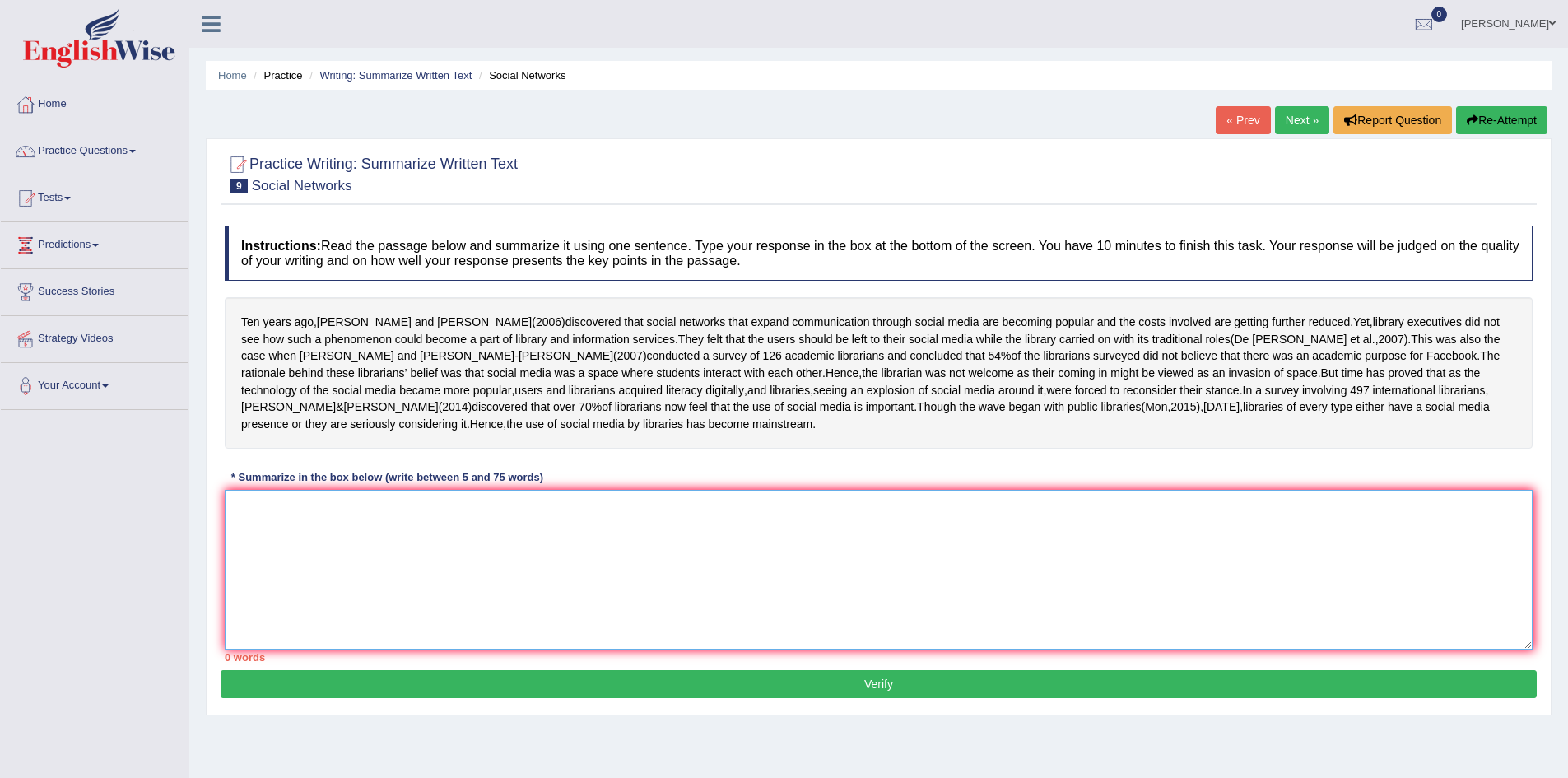
click at [316, 512] on textarea at bounding box center [878, 570] width 1308 height 160
drag, startPoint x: 1499, startPoint y: 401, endPoint x: 1326, endPoint y: 412, distance: 173.3
click at [1367, 409] on div "Ten years ago , Barsky and Purdon ( 2006 ) discovered that social networks that…" at bounding box center [878, 373] width 1308 height 151
click at [229, 506] on textarea "Social networks" at bounding box center [878, 570] width 1308 height 160
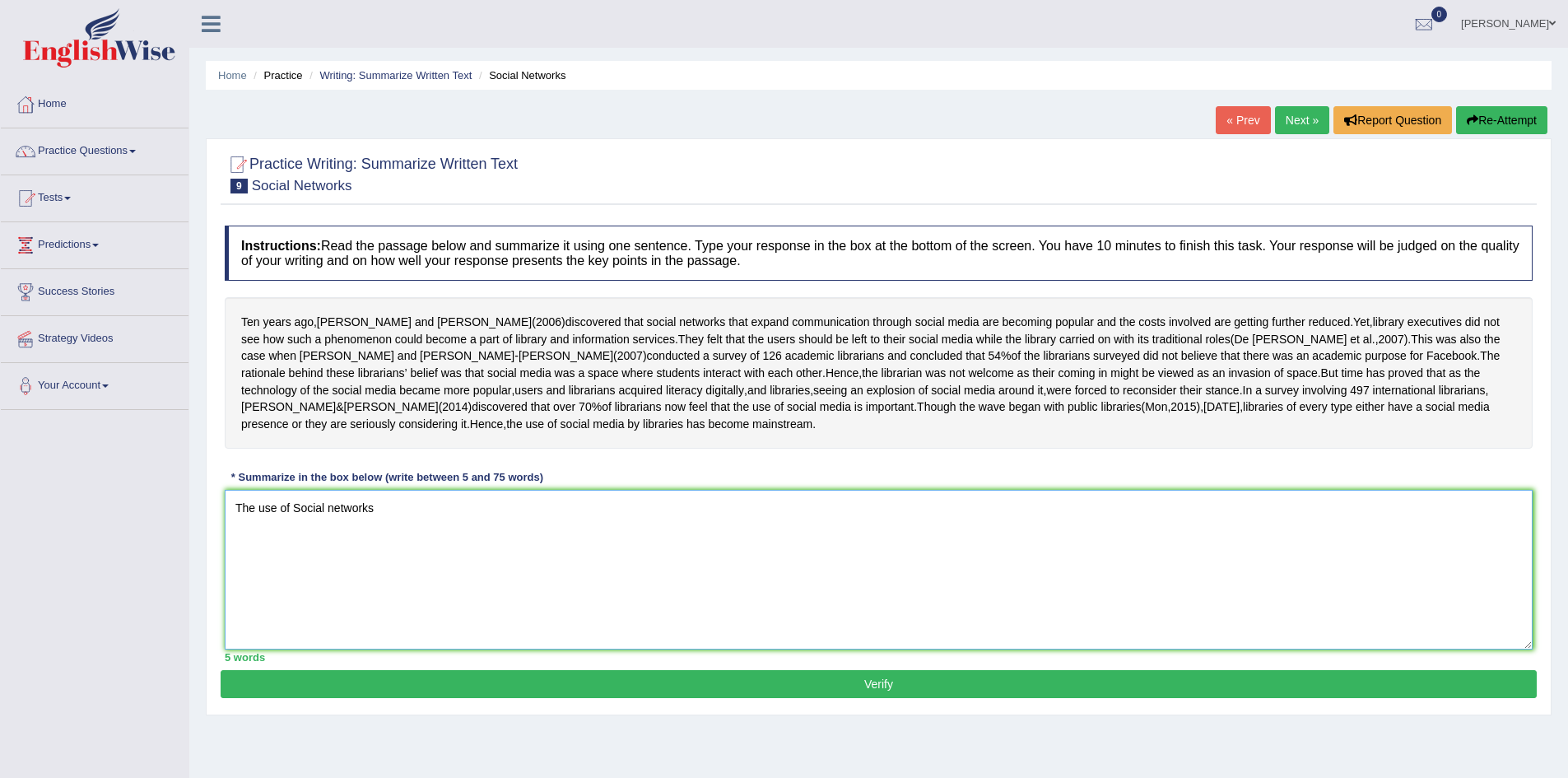
click at [622, 523] on textarea "The use of Social networks" at bounding box center [878, 570] width 1308 height 160
type textarea "The use of Social networks are becoming popular, hence the use of social media …"
click at [575, 685] on button "Verify" at bounding box center [879, 683] width 1316 height 28
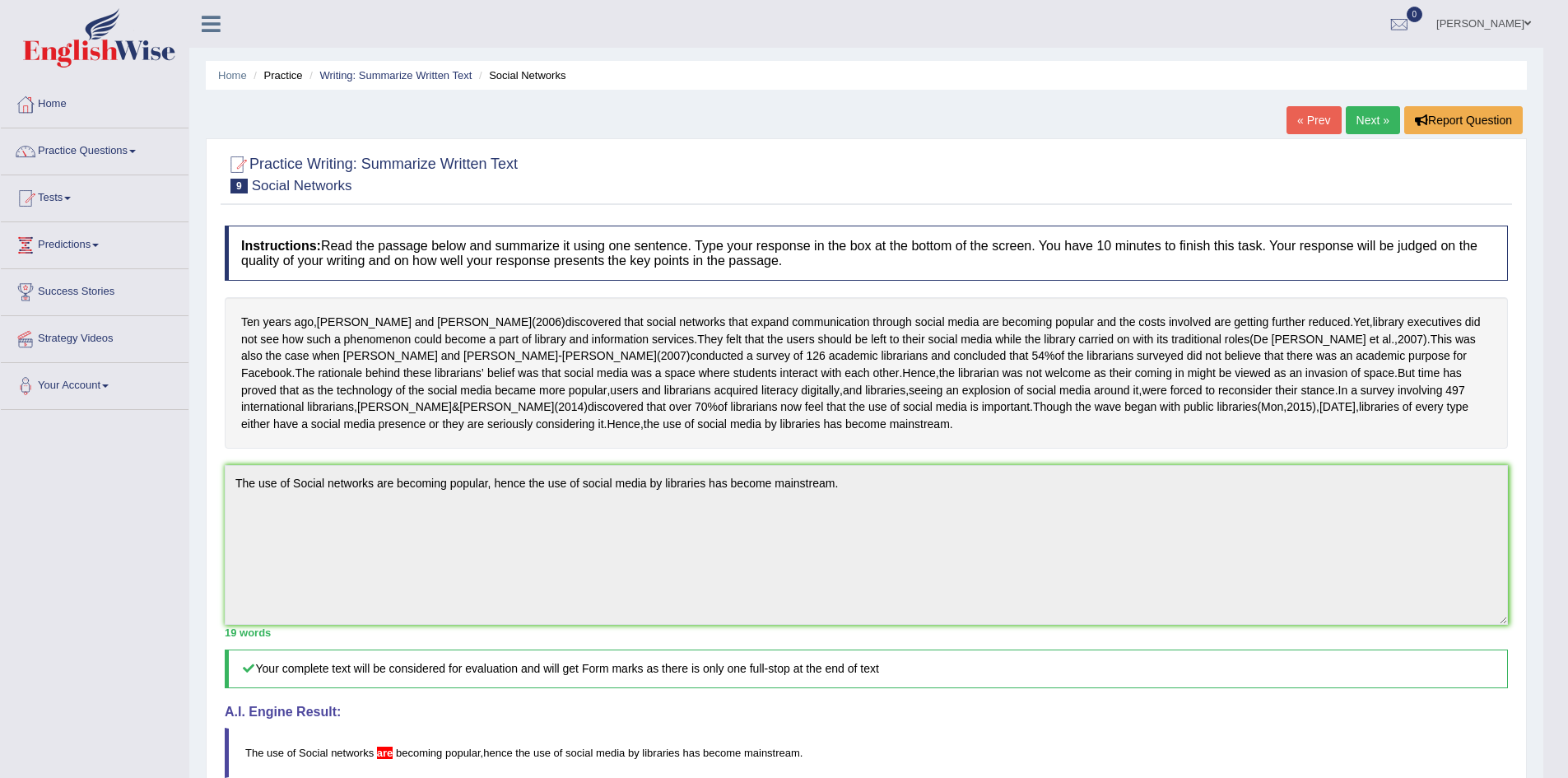
click at [1371, 119] on link "Next »" at bounding box center [1372, 120] width 54 height 28
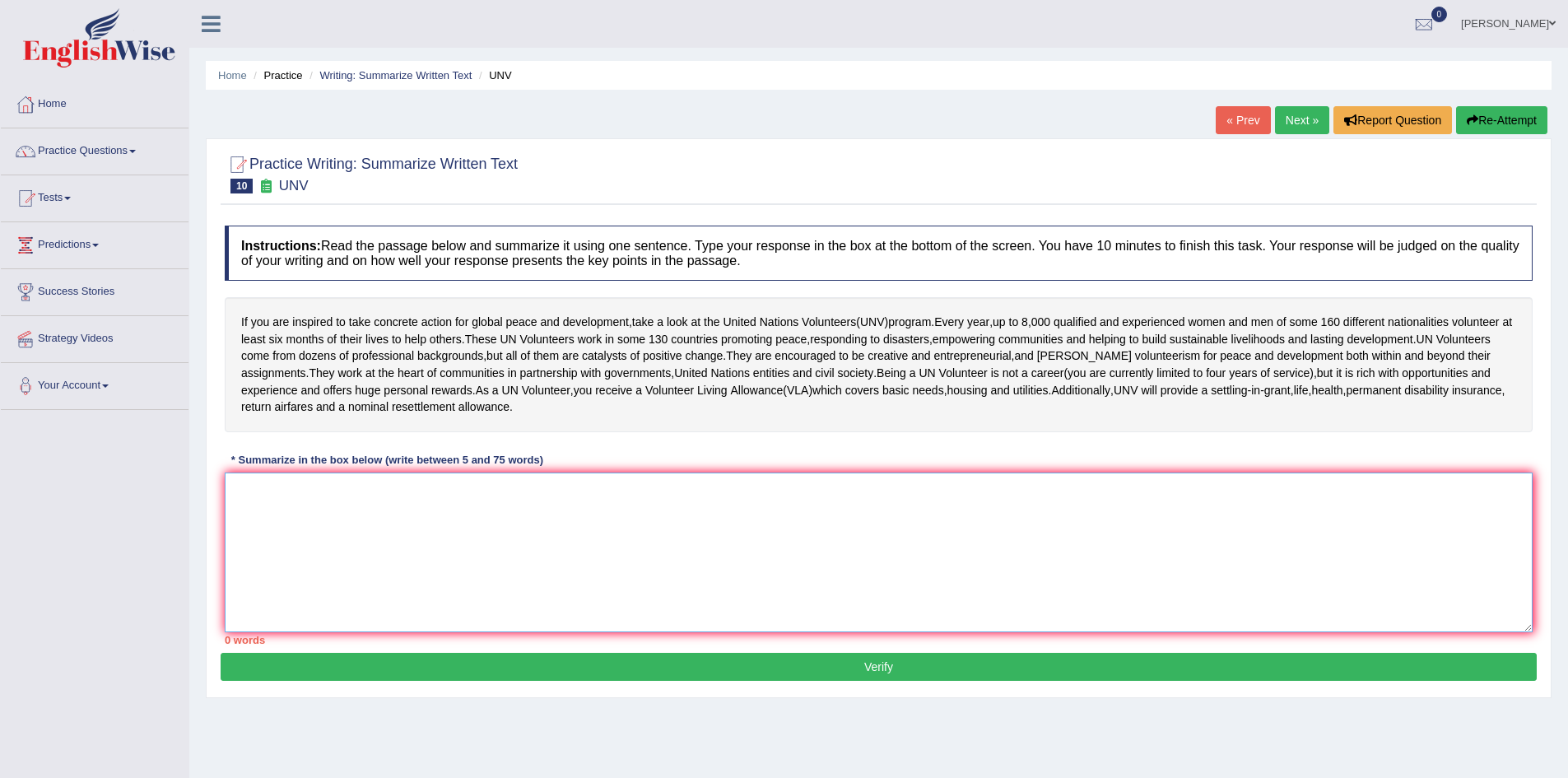
click at [297, 507] on textarea at bounding box center [878, 553] width 1308 height 160
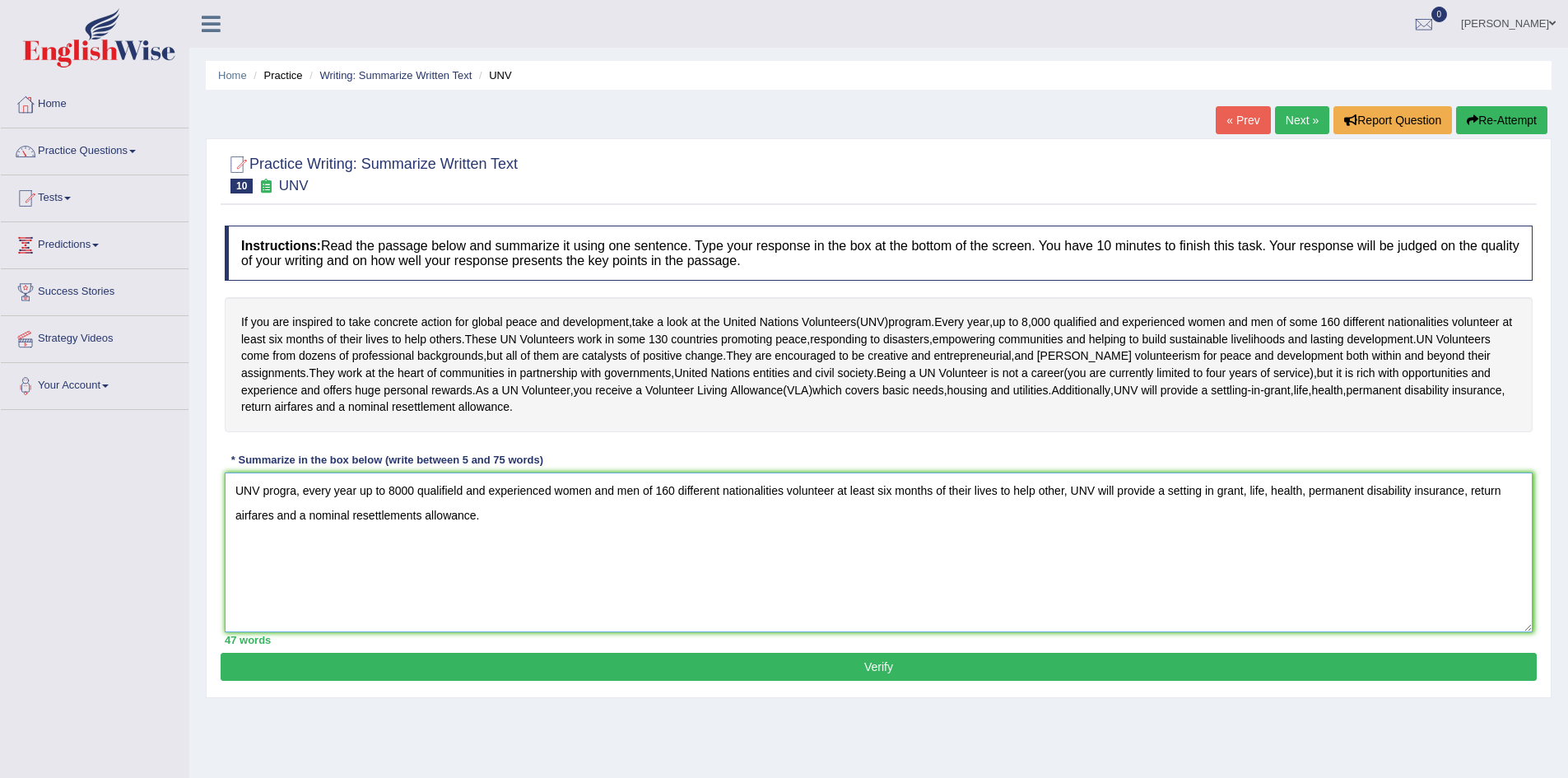
type textarea "UNV progra, every year up to 8000 qualifield and experienced women and men of 1…"
click at [617, 664] on button "Verify" at bounding box center [879, 666] width 1316 height 28
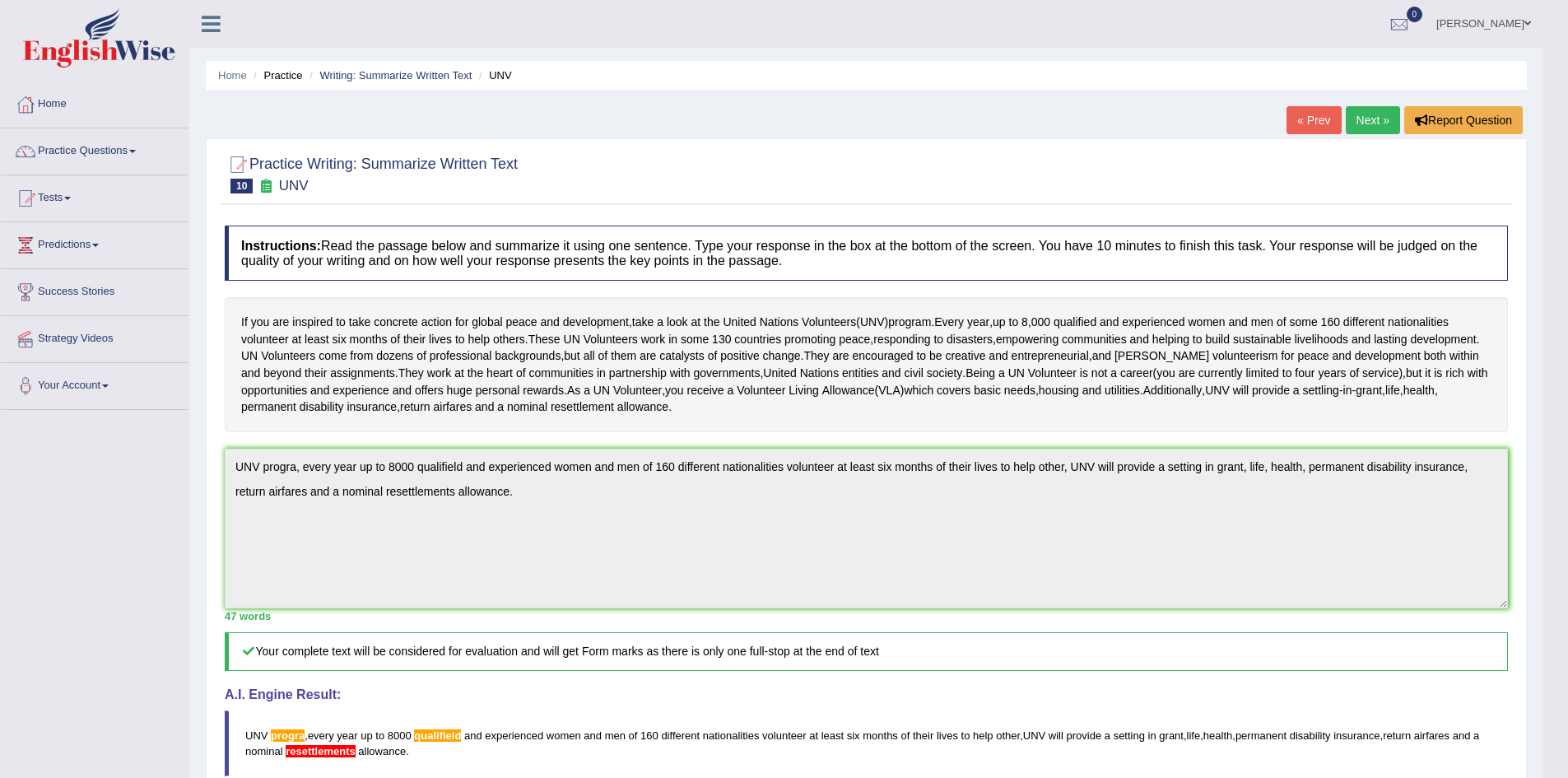
click at [1369, 110] on link "Next »" at bounding box center [1372, 120] width 54 height 28
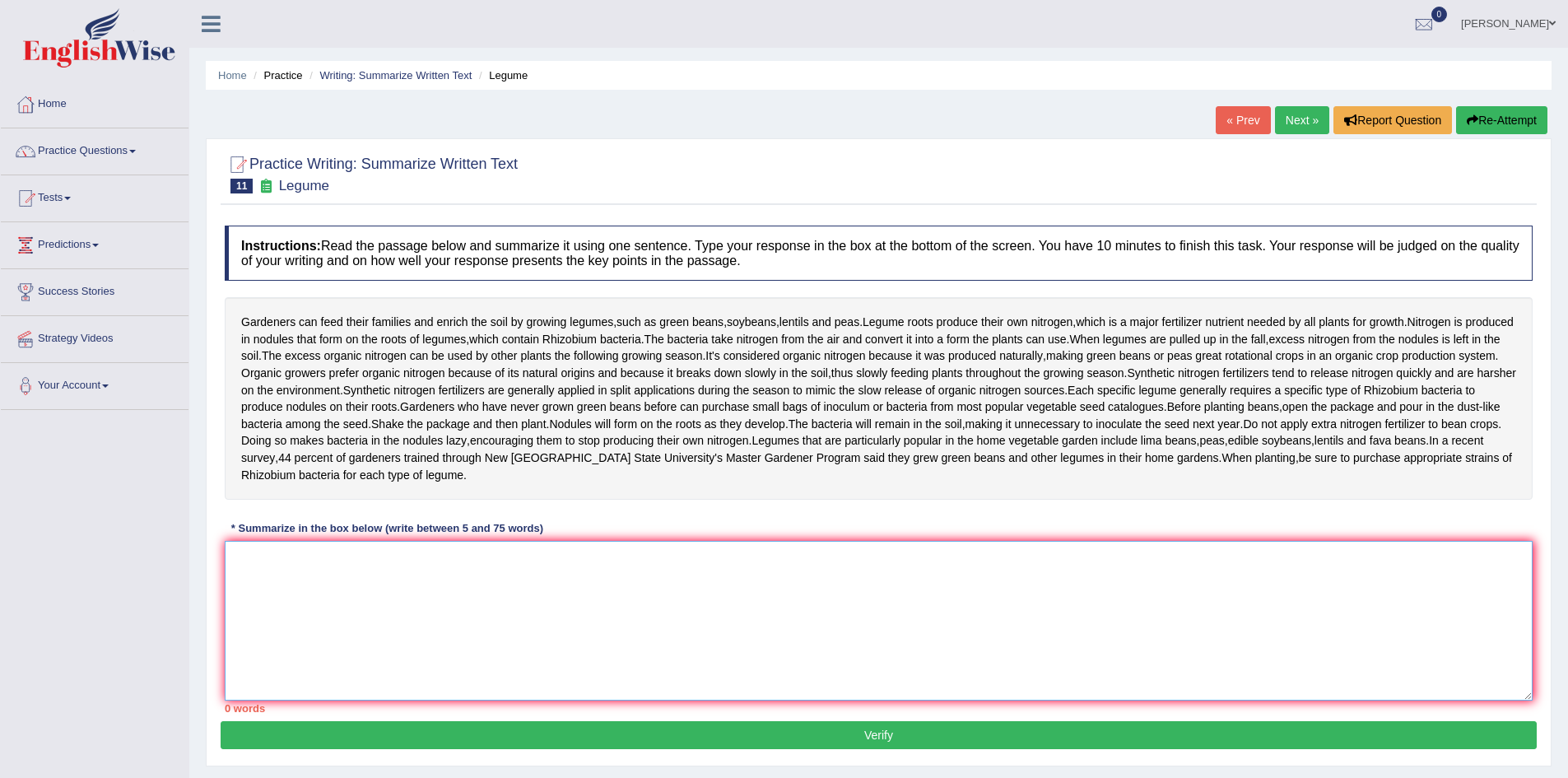
click at [288, 629] on textarea at bounding box center [878, 621] width 1308 height 160
type textarea "L"
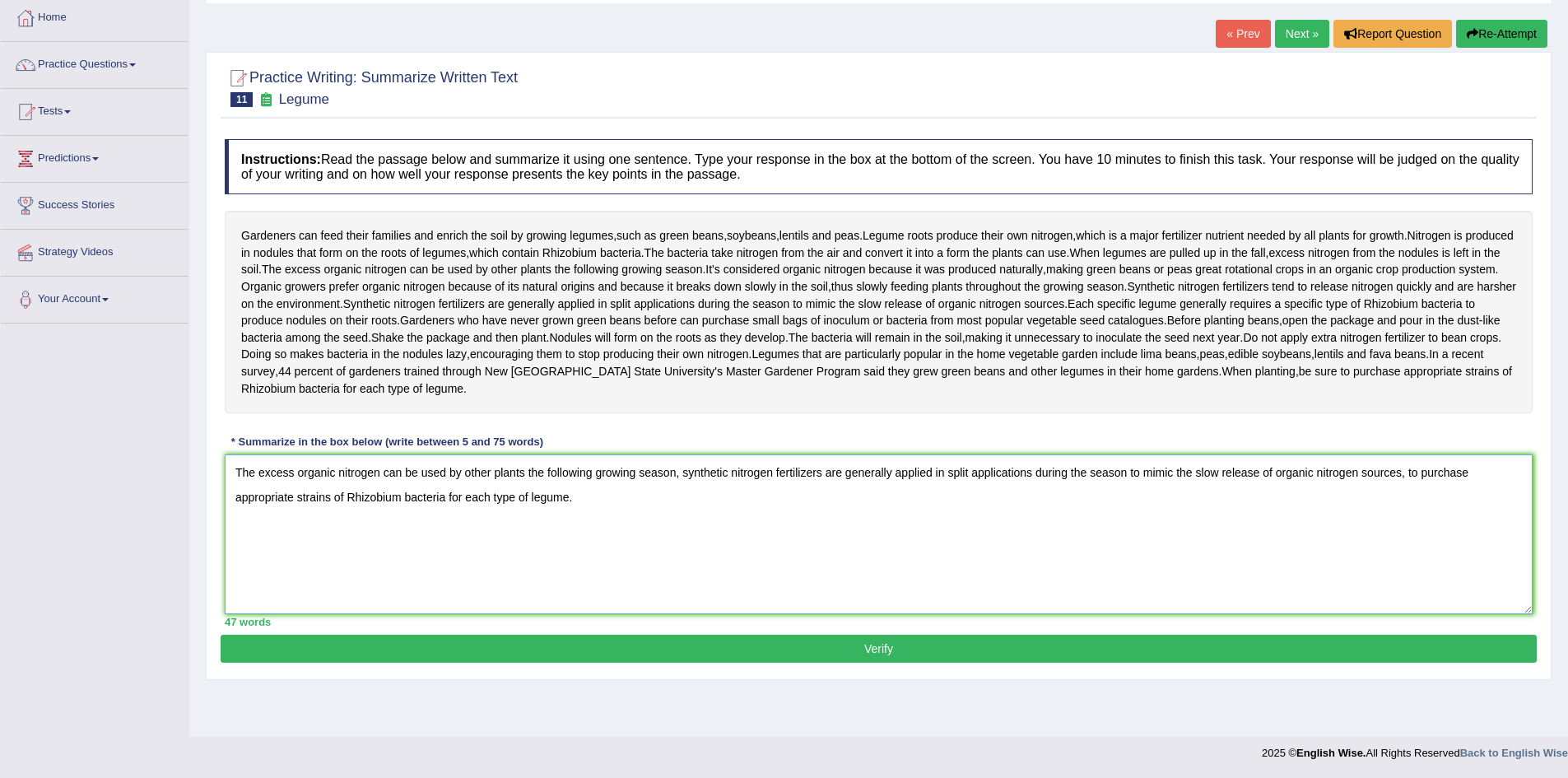
type textarea "The excess organic nitrogen can be used by other plants the following growing s…"
click at [795, 663] on button "Verify" at bounding box center [879, 648] width 1316 height 28
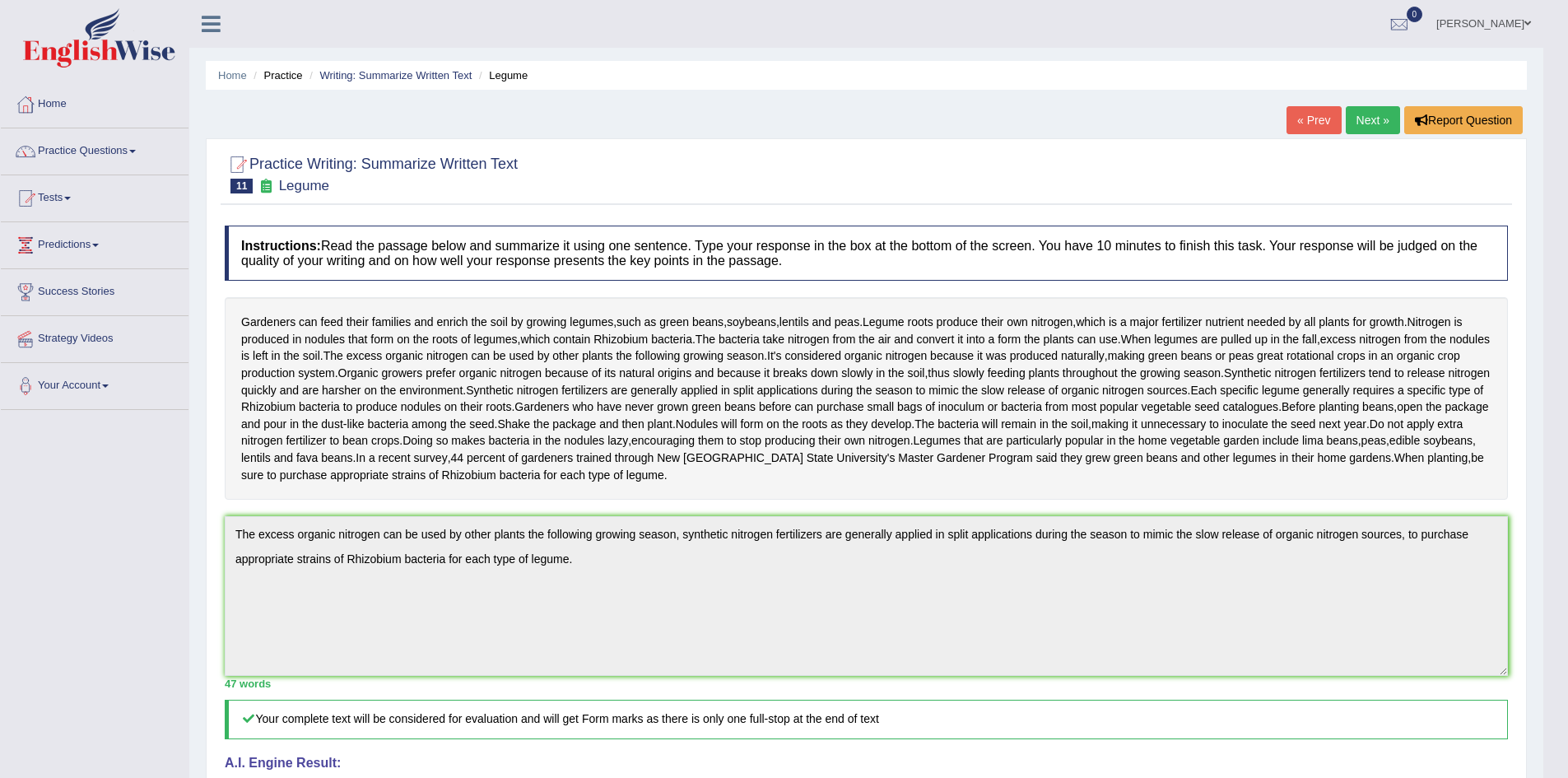
click at [1365, 118] on link "Next »" at bounding box center [1372, 120] width 54 height 28
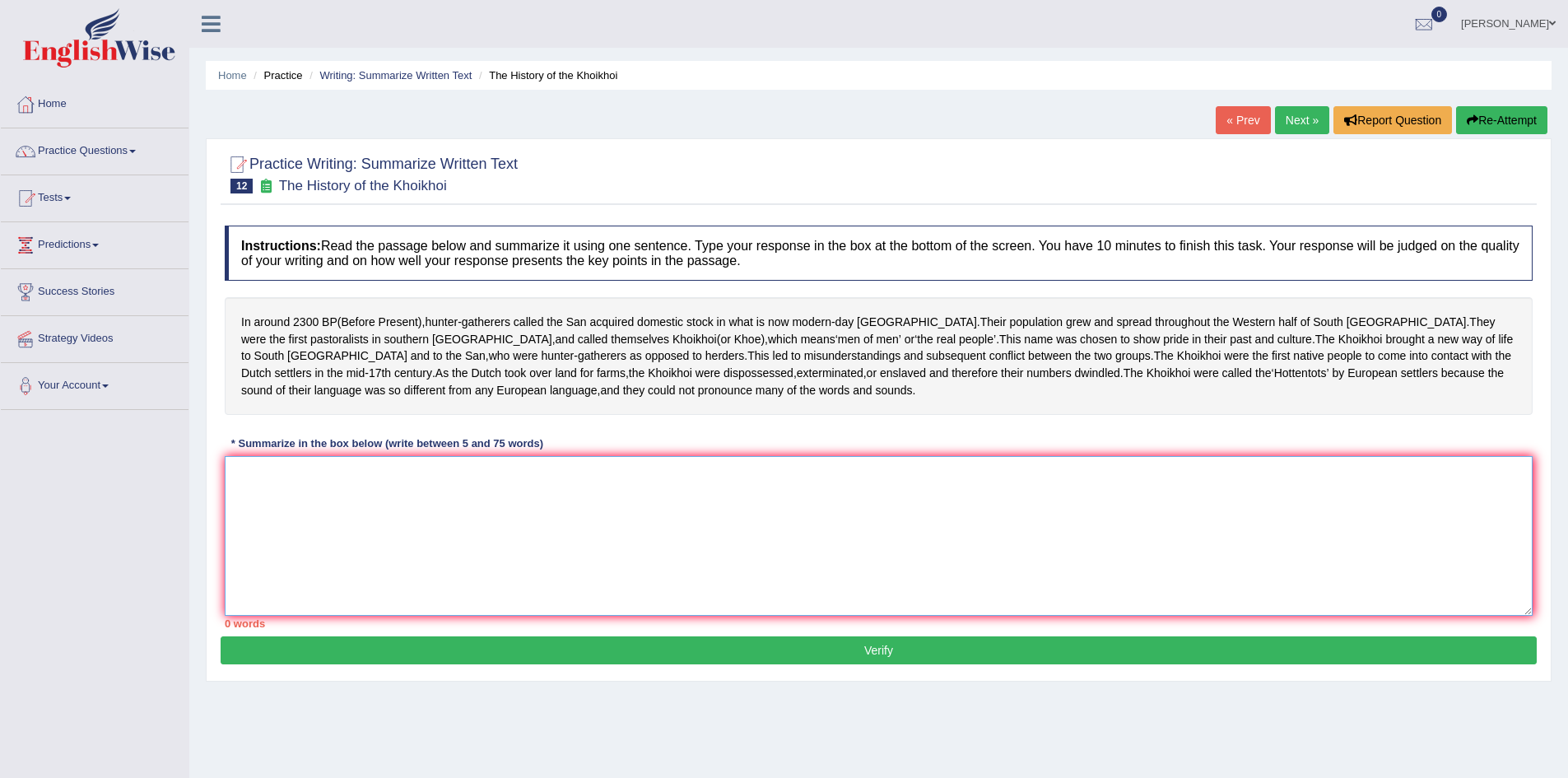
click at [372, 490] on textarea at bounding box center [878, 536] width 1308 height 160
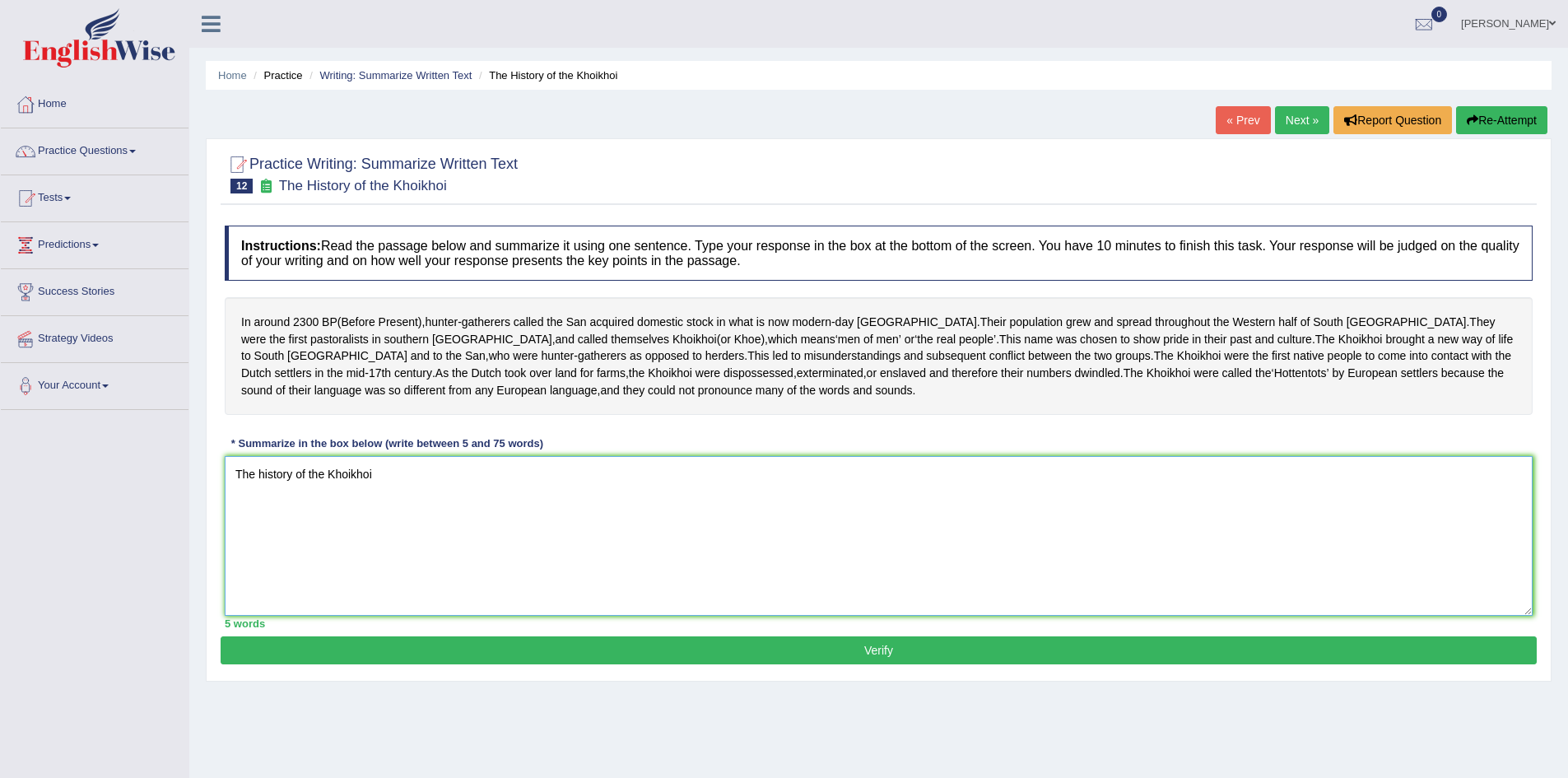
drag, startPoint x: 309, startPoint y: 488, endPoint x: 225, endPoint y: 493, distance: 84.1
click at [225, 493] on textarea "The history of the Khoikhoi" at bounding box center [878, 536] width 1308 height 160
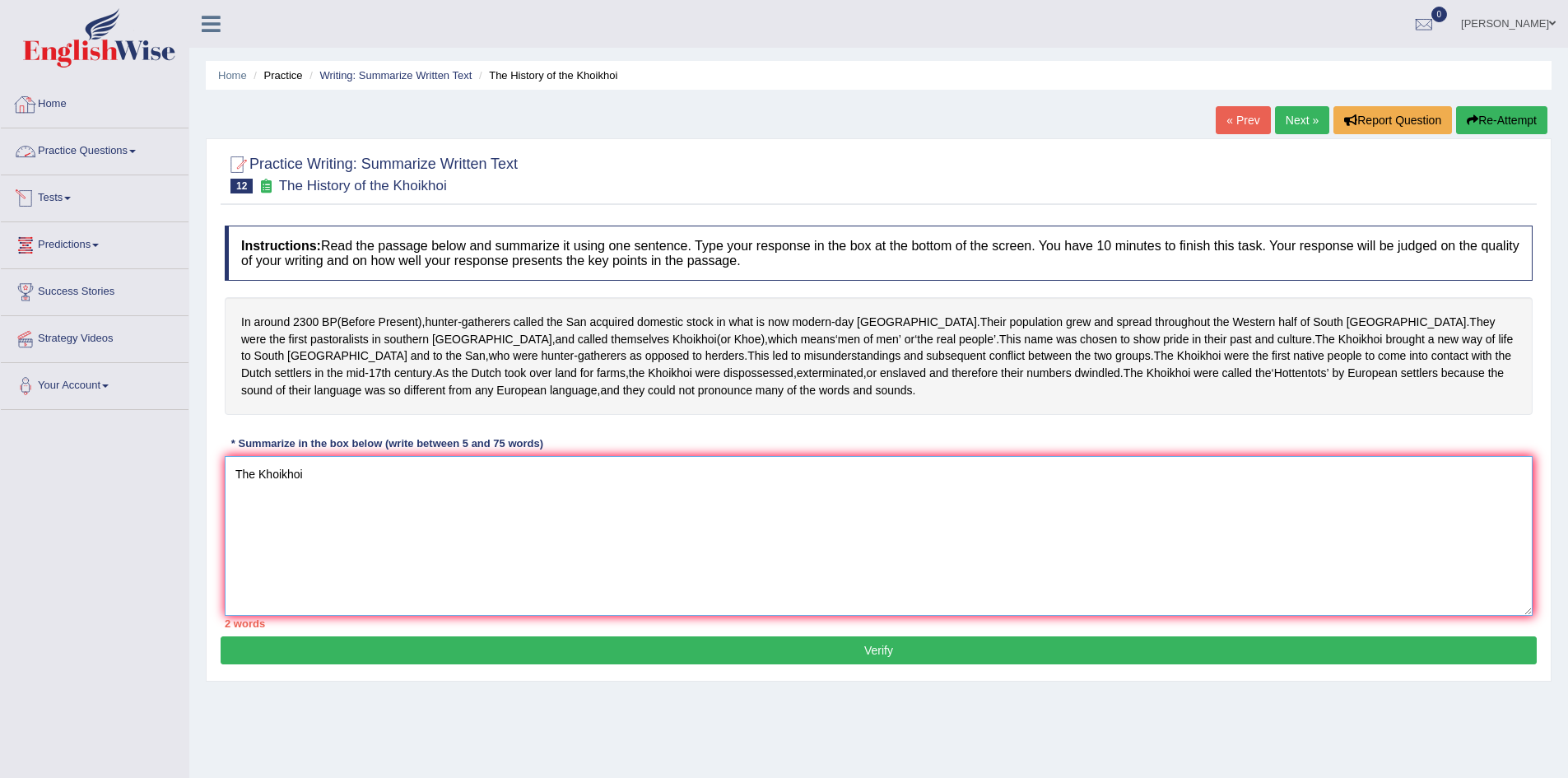
click at [329, 486] on textarea "The Khoikhoi" at bounding box center [878, 536] width 1308 height 160
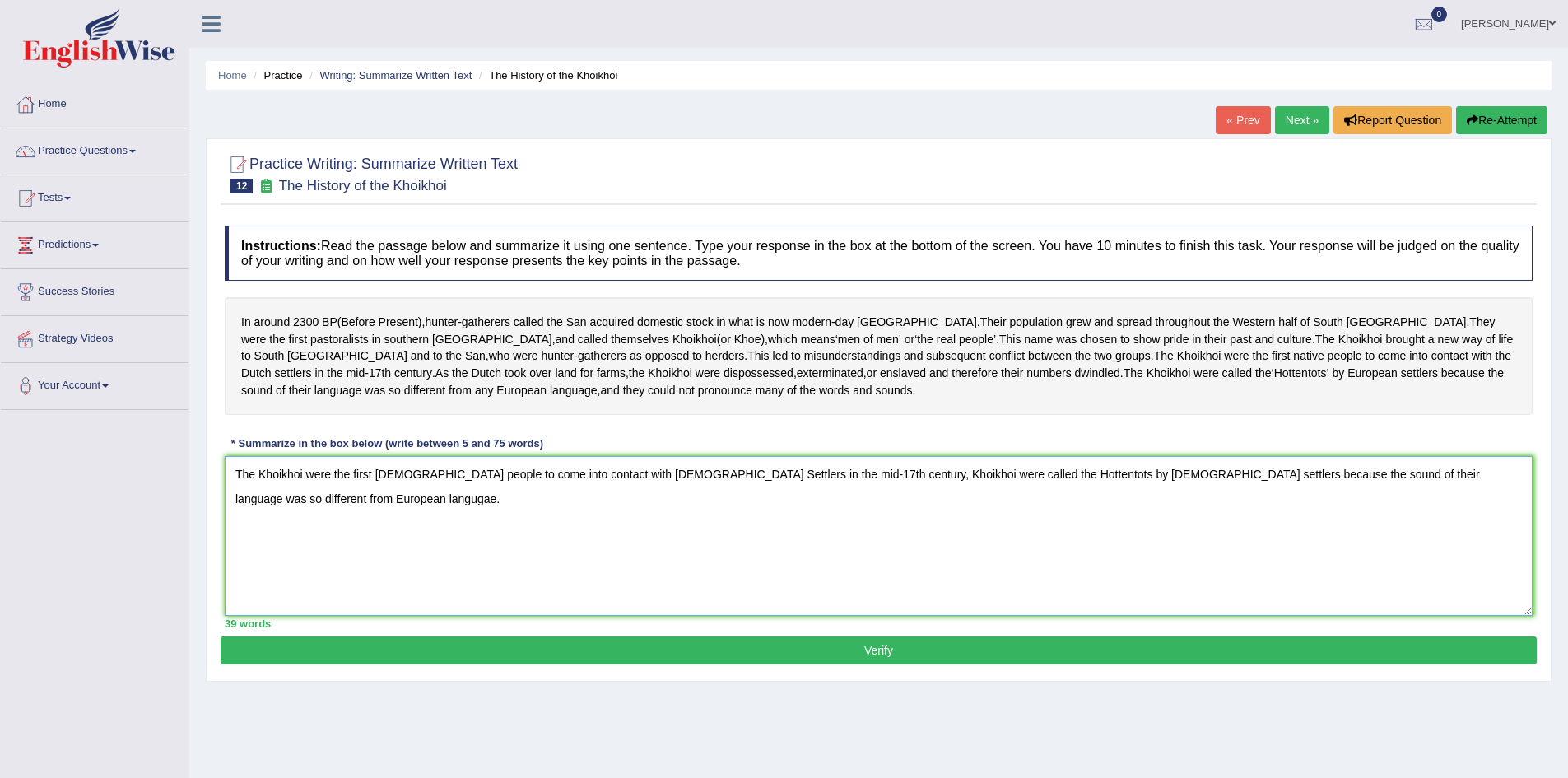
type textarea "The Khoikhoi were the first native people to come into contact with Dutch Settl…"
click at [907, 662] on button "Verify" at bounding box center [879, 650] width 1316 height 28
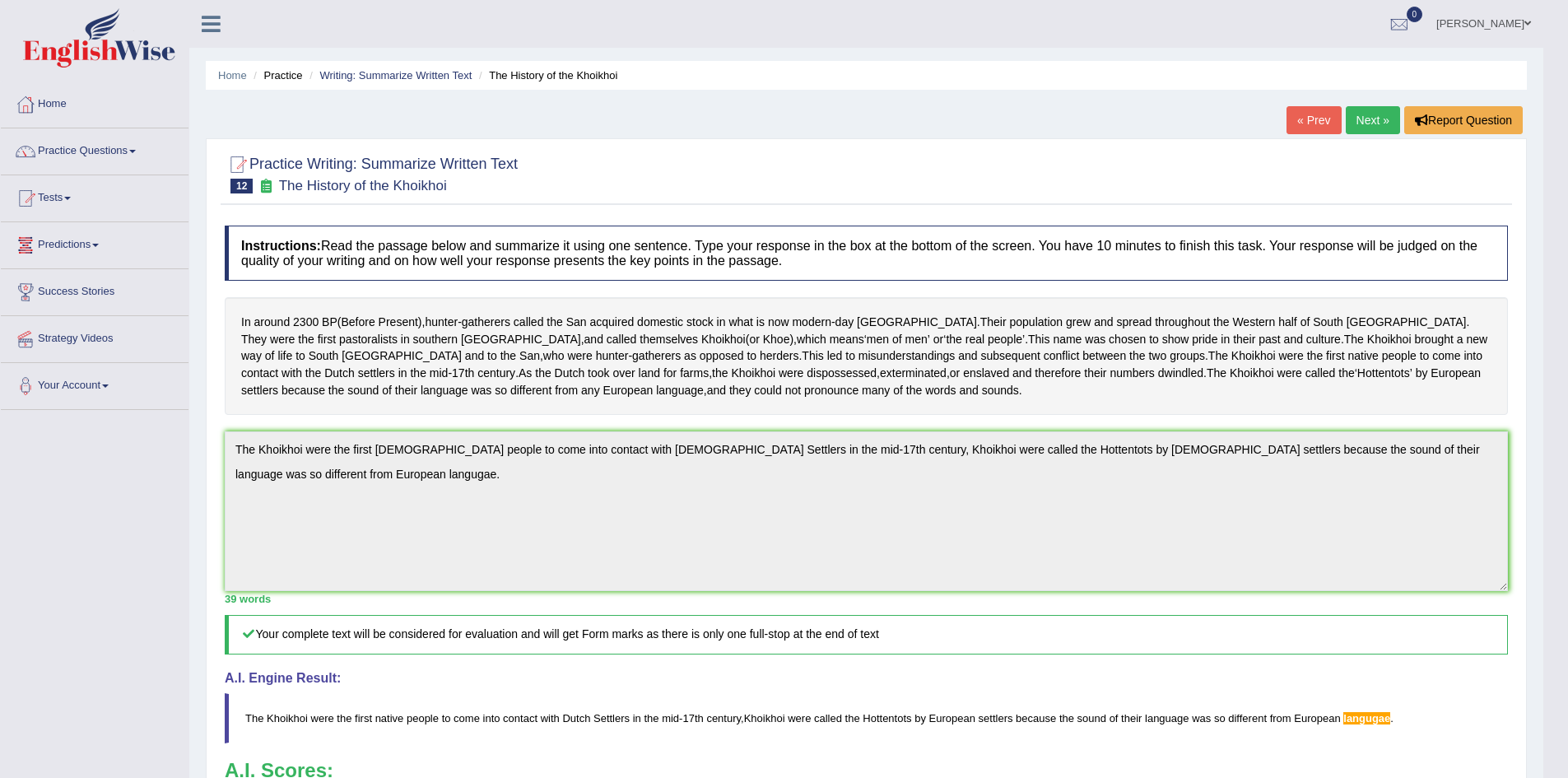
click at [1387, 119] on link "Next »" at bounding box center [1372, 120] width 54 height 28
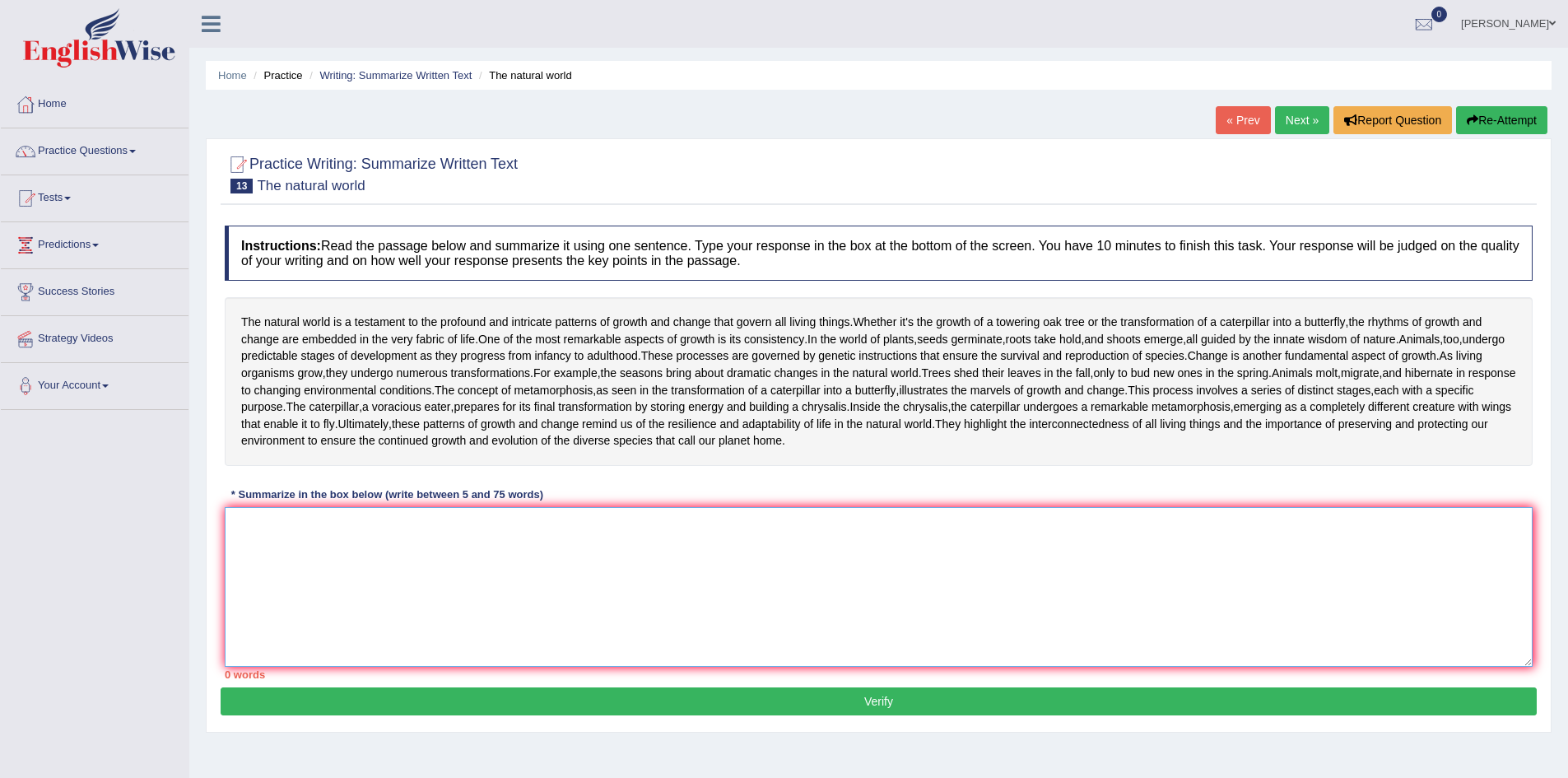
click at [335, 548] on textarea at bounding box center [878, 587] width 1308 height 160
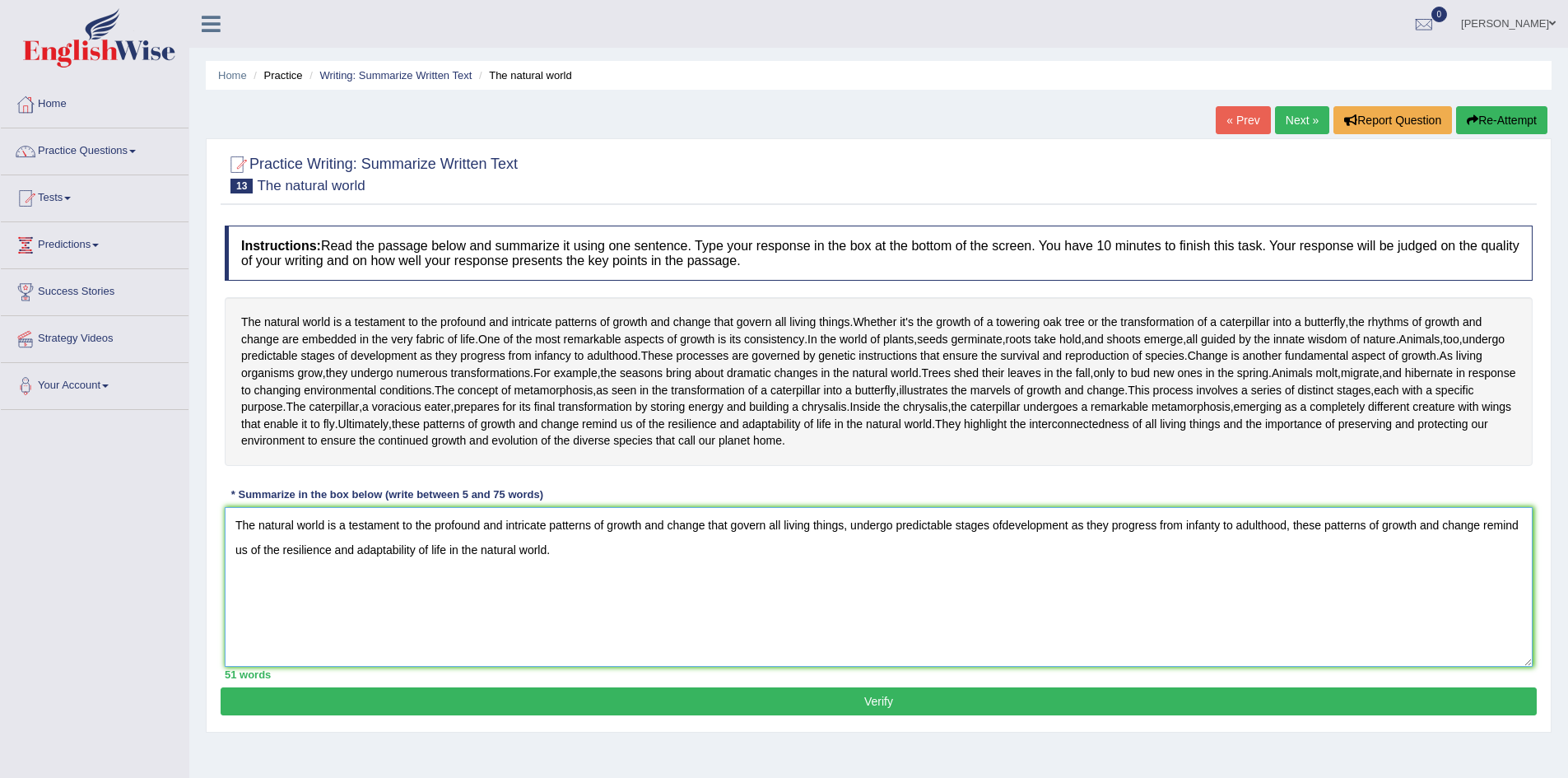
type textarea "The natural world is a testament to the profound and intricate patterns of grow…"
click at [528, 687] on button "Verify" at bounding box center [879, 701] width 1316 height 28
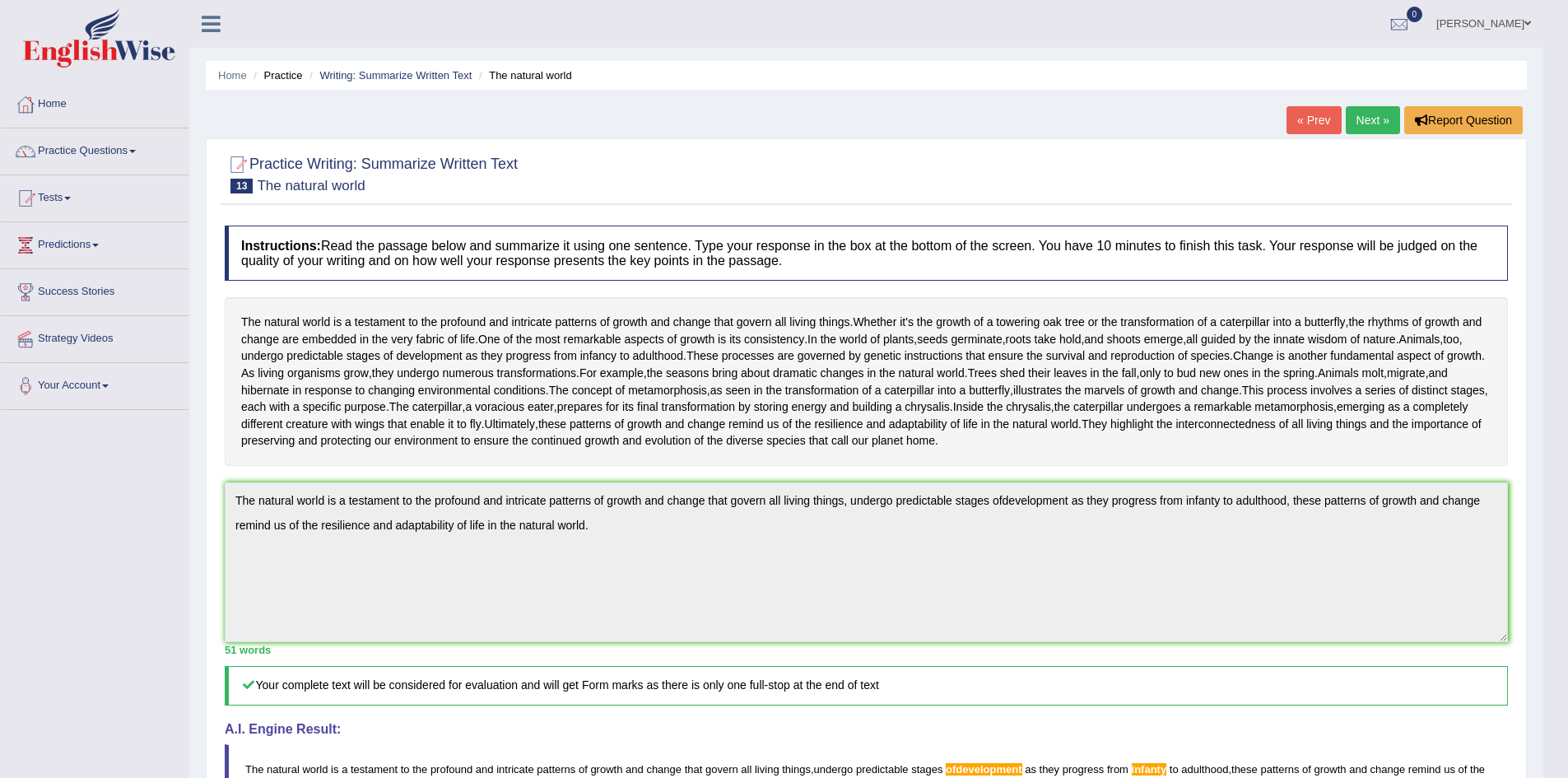
click at [1368, 119] on link "Next »" at bounding box center [1372, 120] width 54 height 28
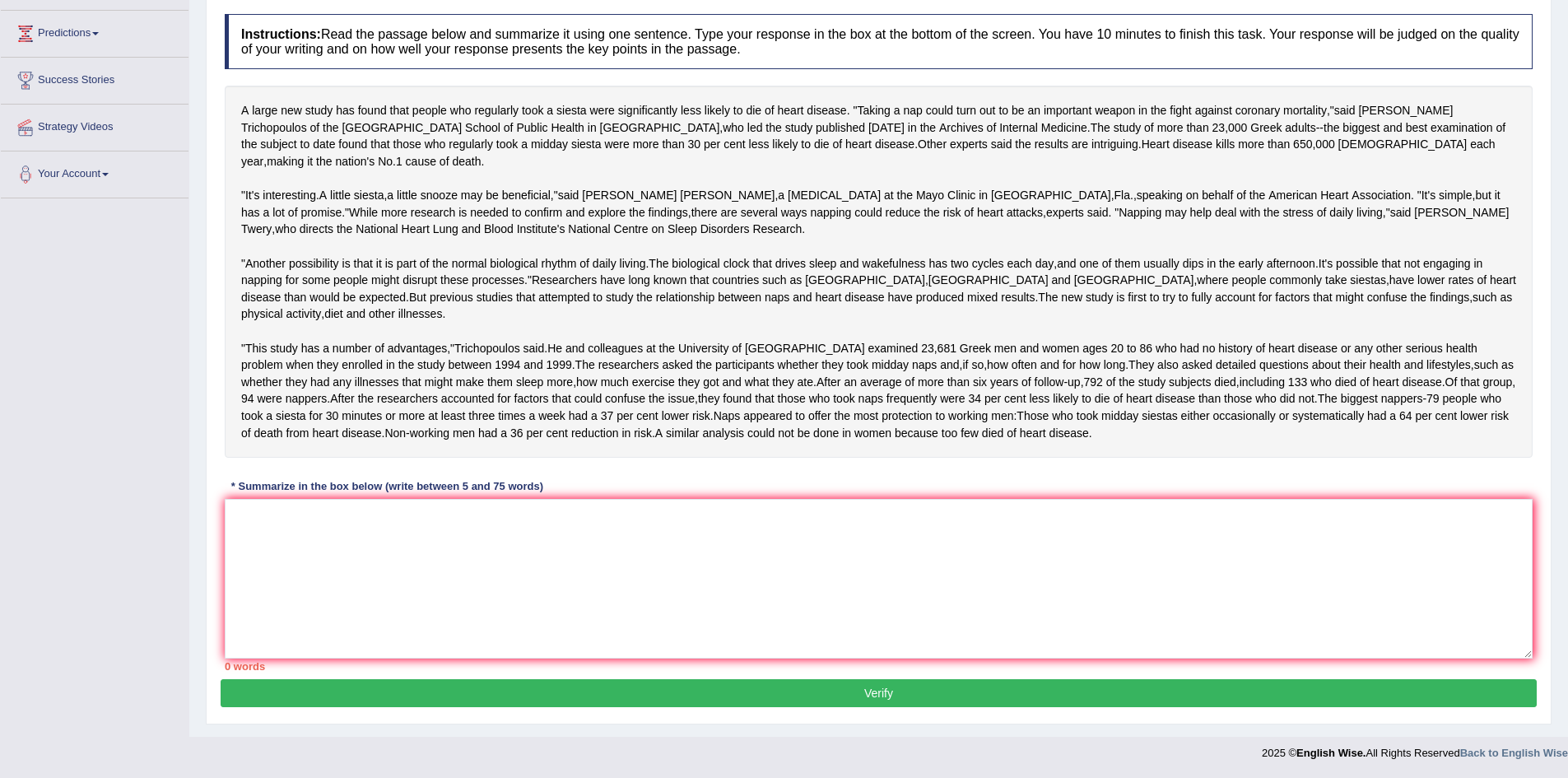
scroll to position [197, 0]
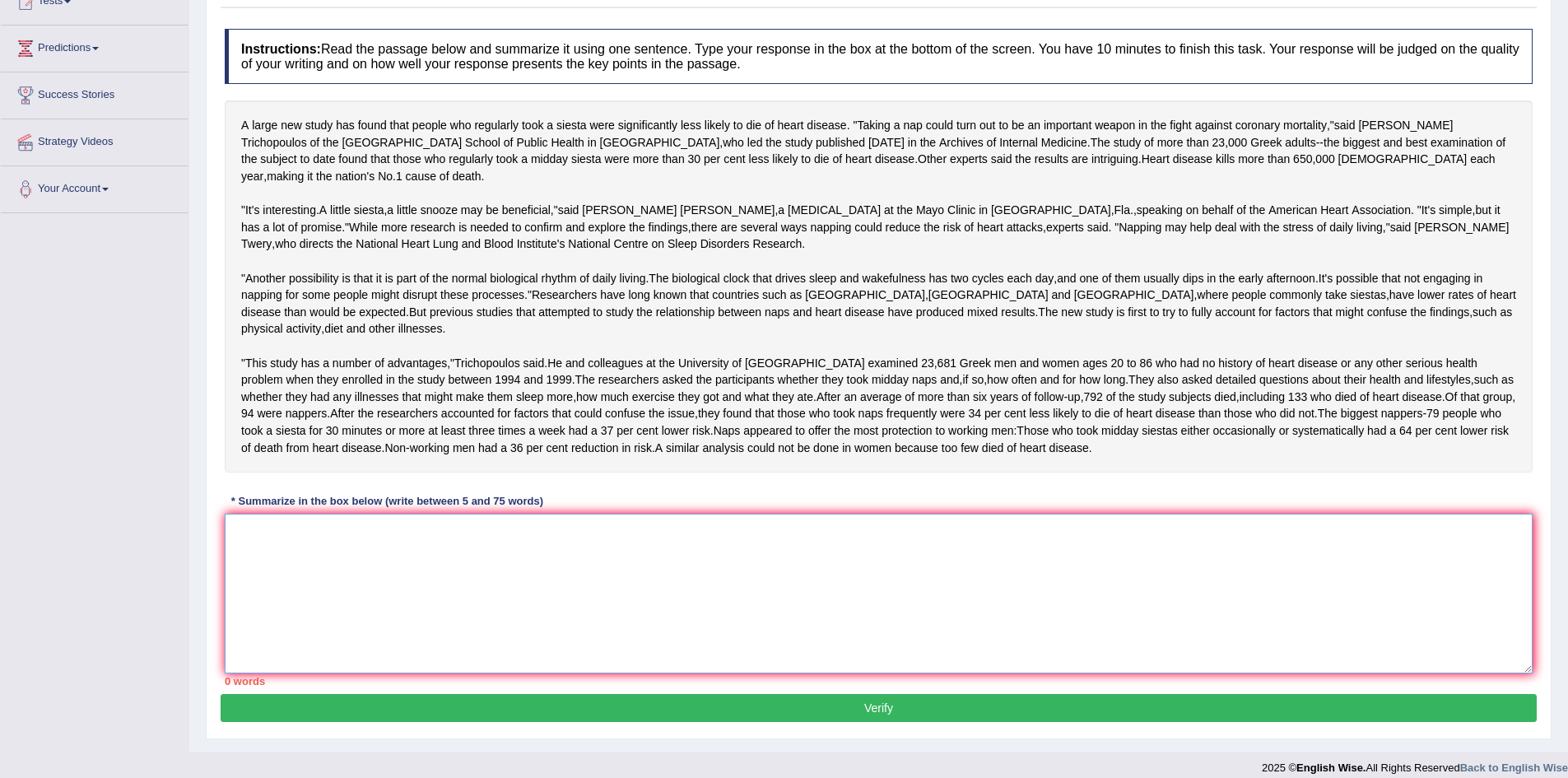
click at [337, 642] on textarea at bounding box center [878, 593] width 1308 height 160
click at [369, 628] on textarea at bounding box center [878, 593] width 1308 height 160
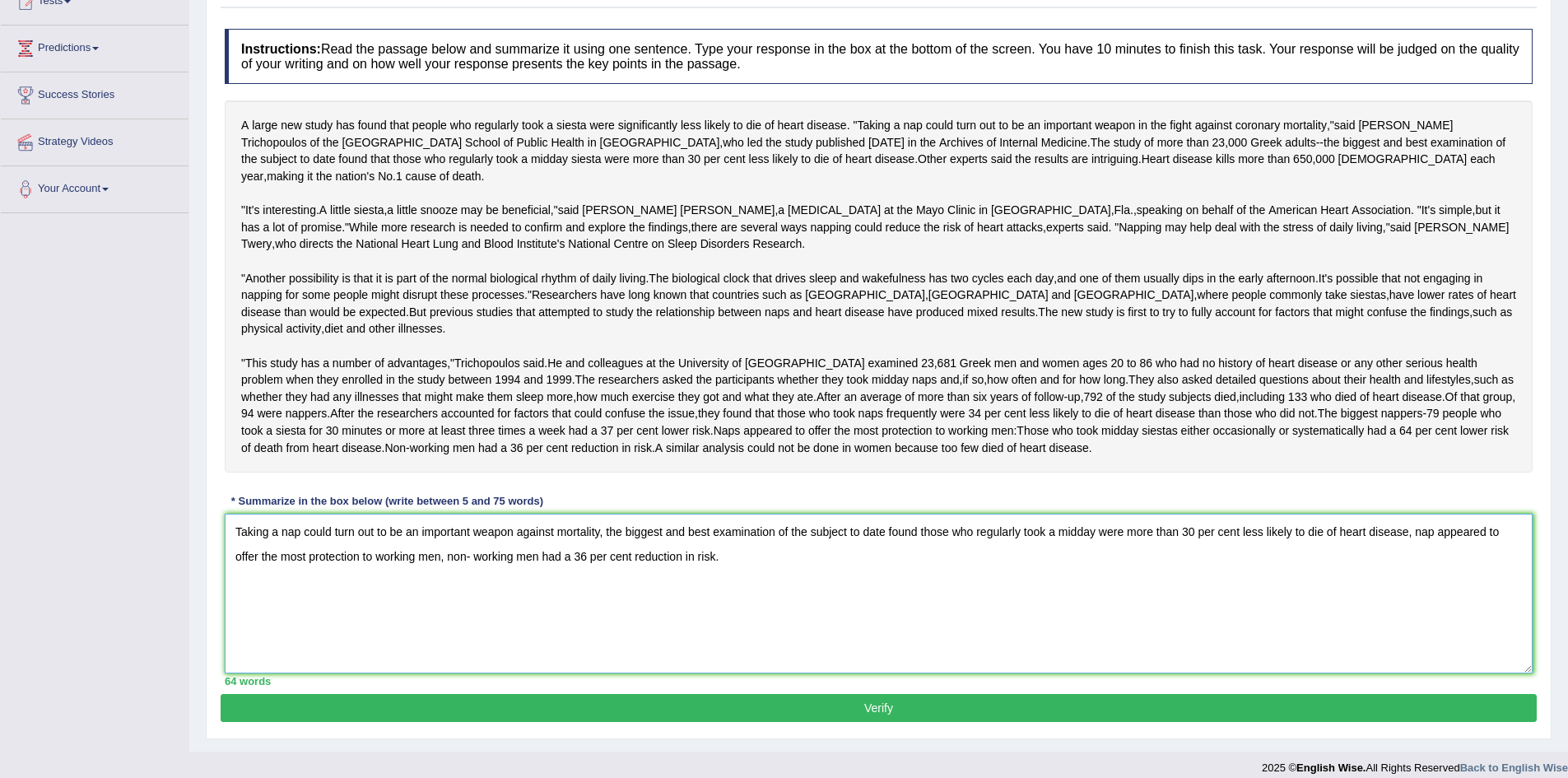
scroll to position [279, 0]
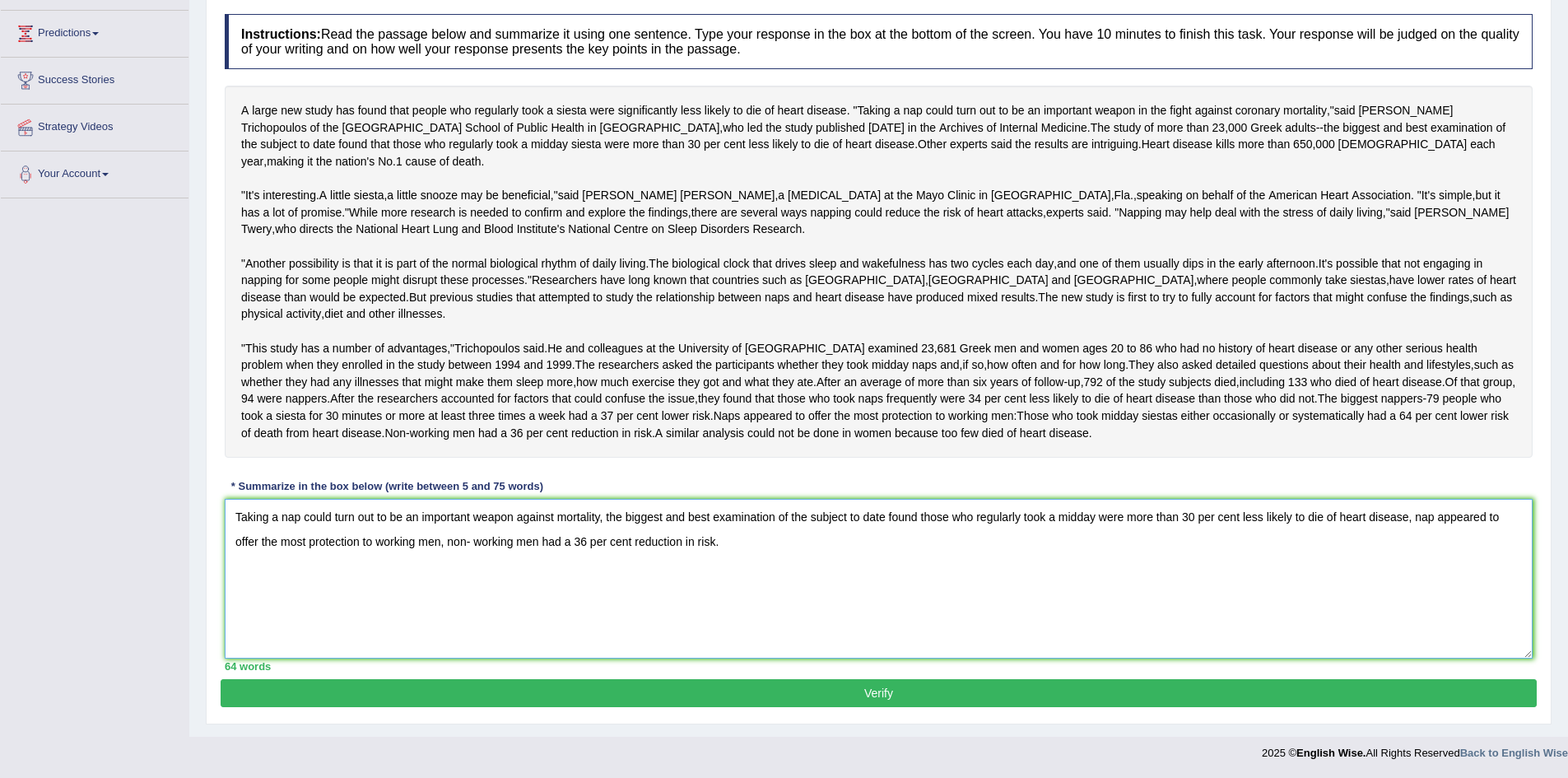
click at [1099, 521] on textarea "Taking a nap could turn out to be an important weapon against mortality, the bi…" at bounding box center [878, 579] width 1308 height 160
type textarea "Taking a nap could turn out to be an important weapon against mortality, the bi…"
click at [704, 689] on button "Verify" at bounding box center [879, 693] width 1316 height 28
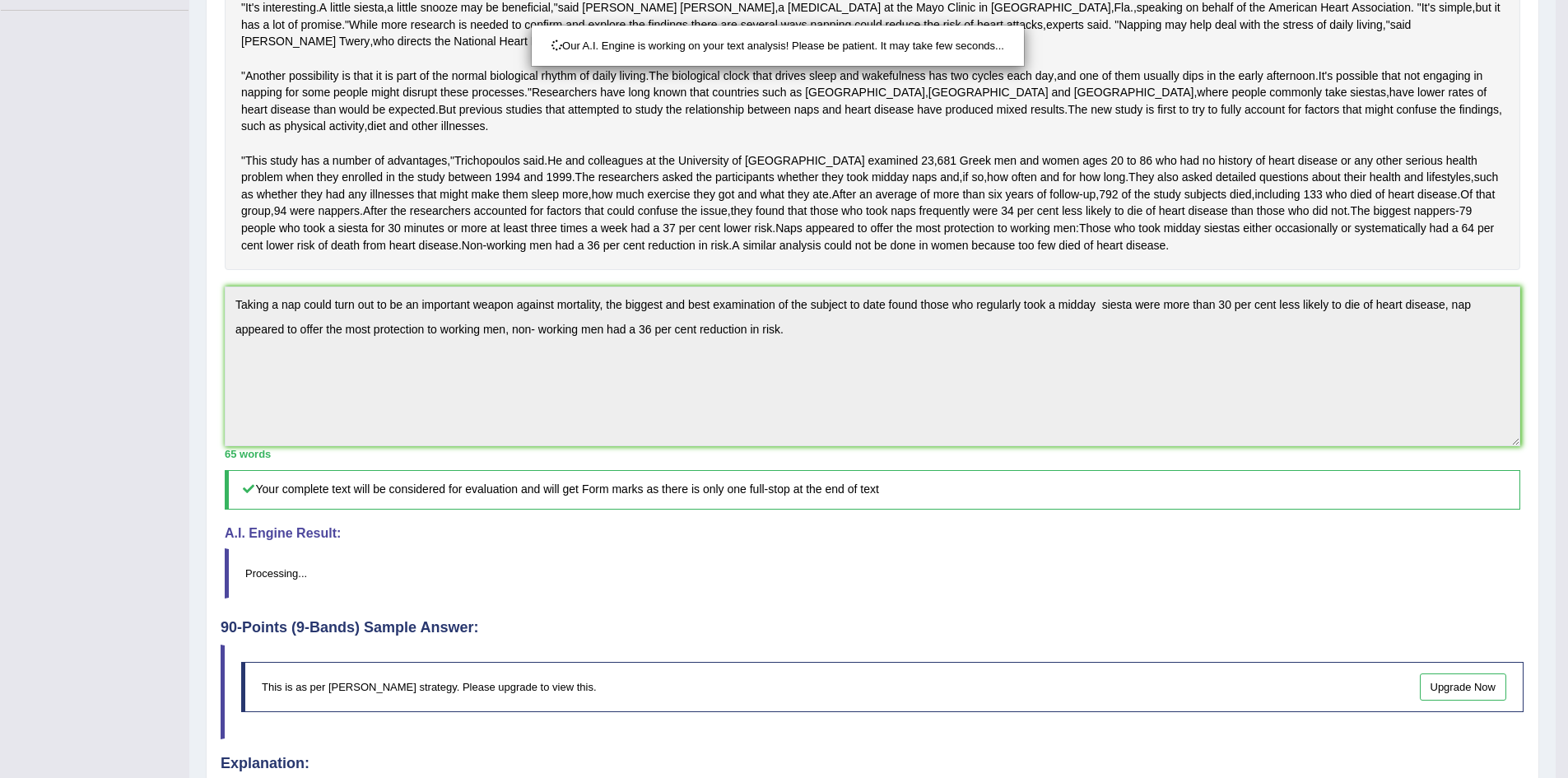
scroll to position [608, 0]
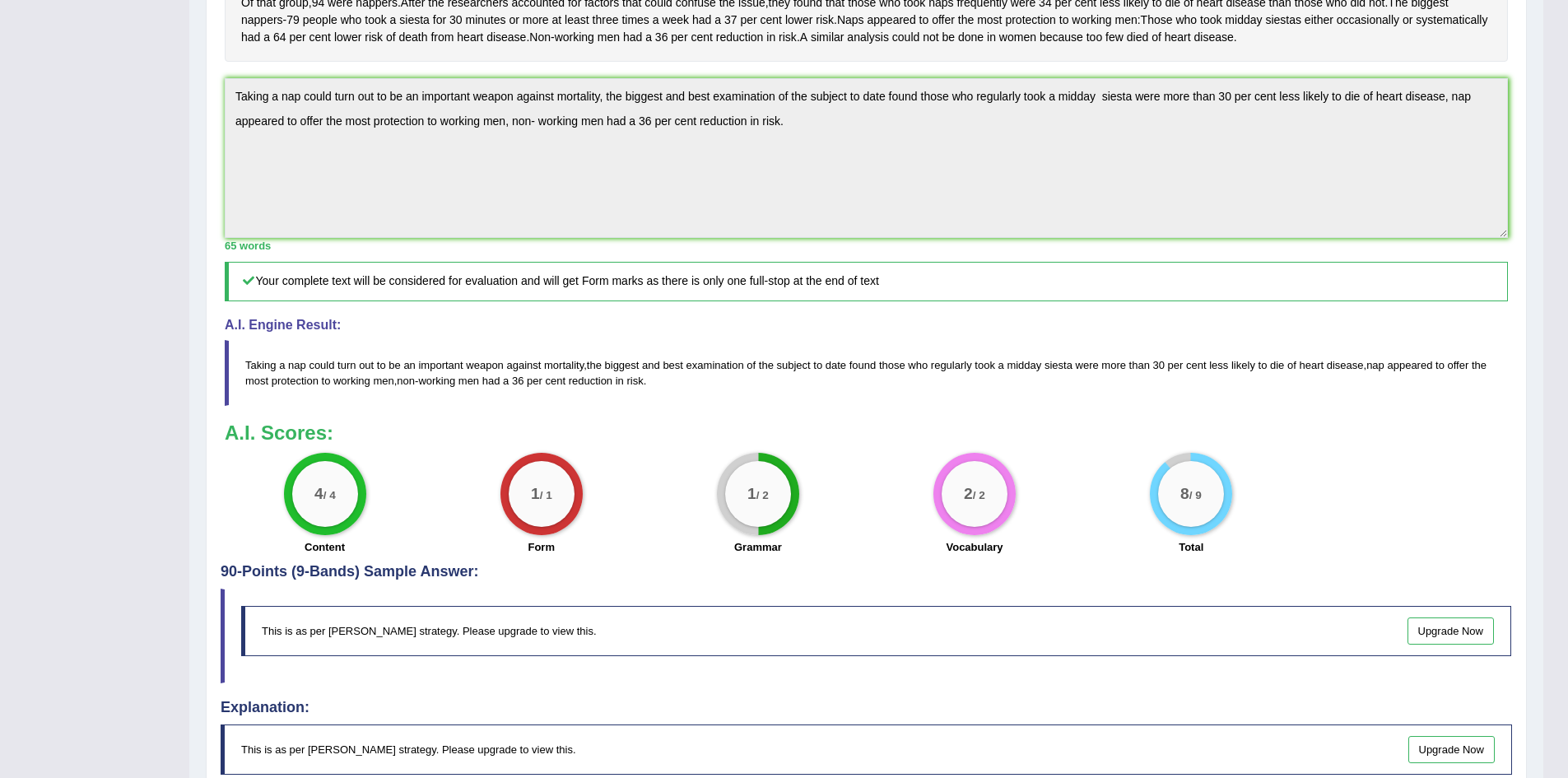
drag, startPoint x: 551, startPoint y: 401, endPoint x: 538, endPoint y: 402, distance: 13.0
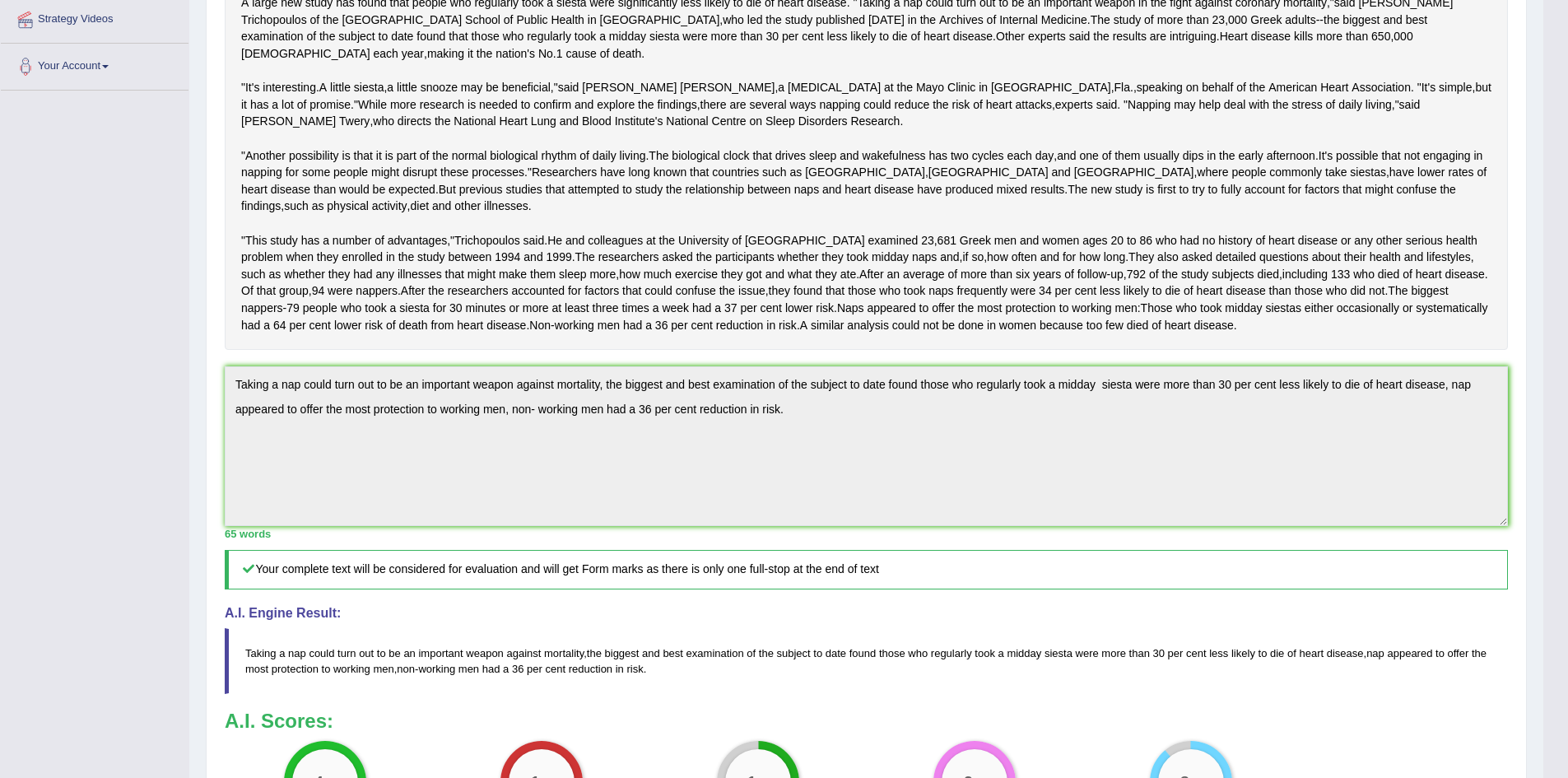
scroll to position [0, 0]
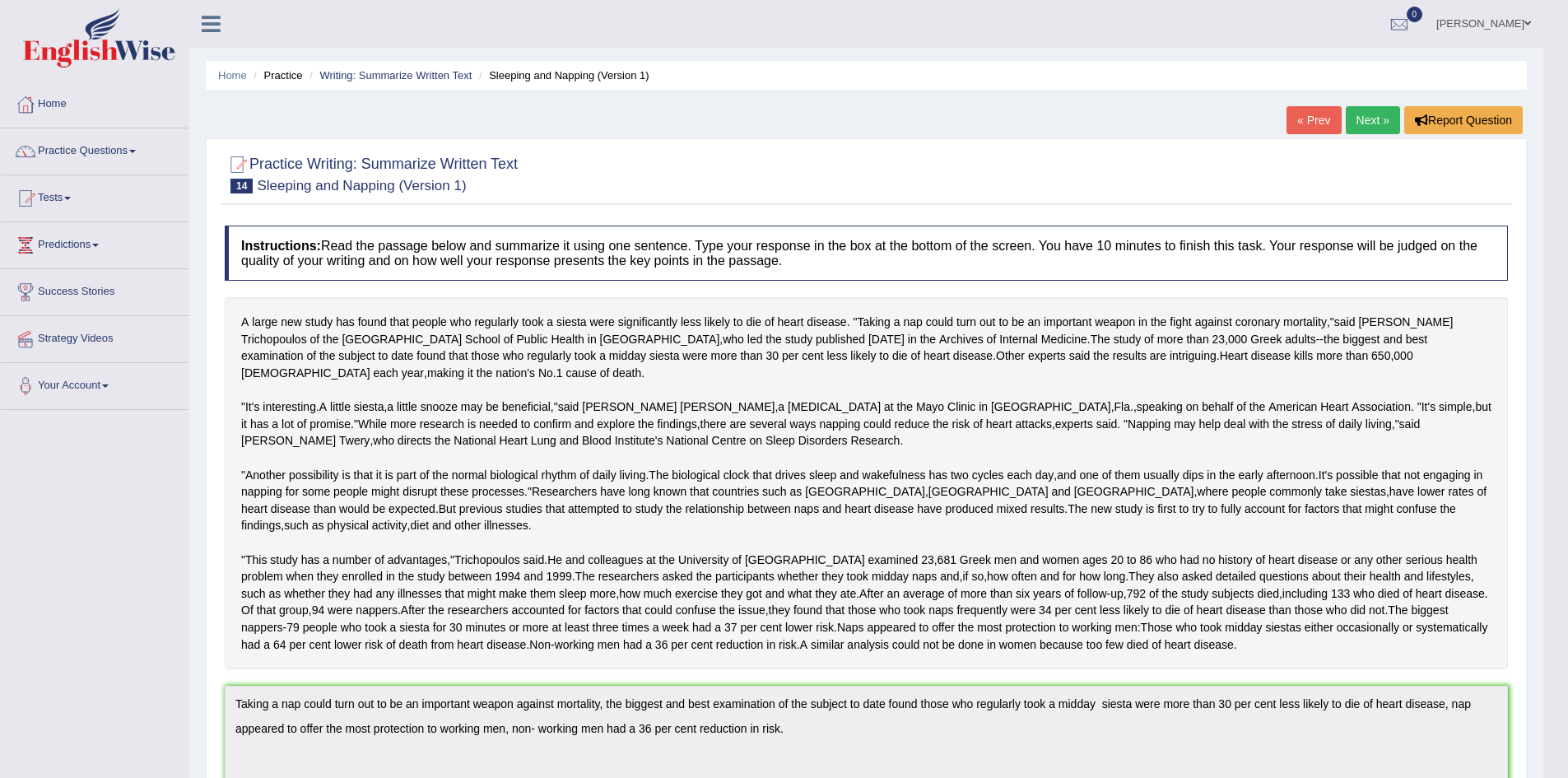
click at [1364, 113] on link "Next »" at bounding box center [1372, 120] width 54 height 28
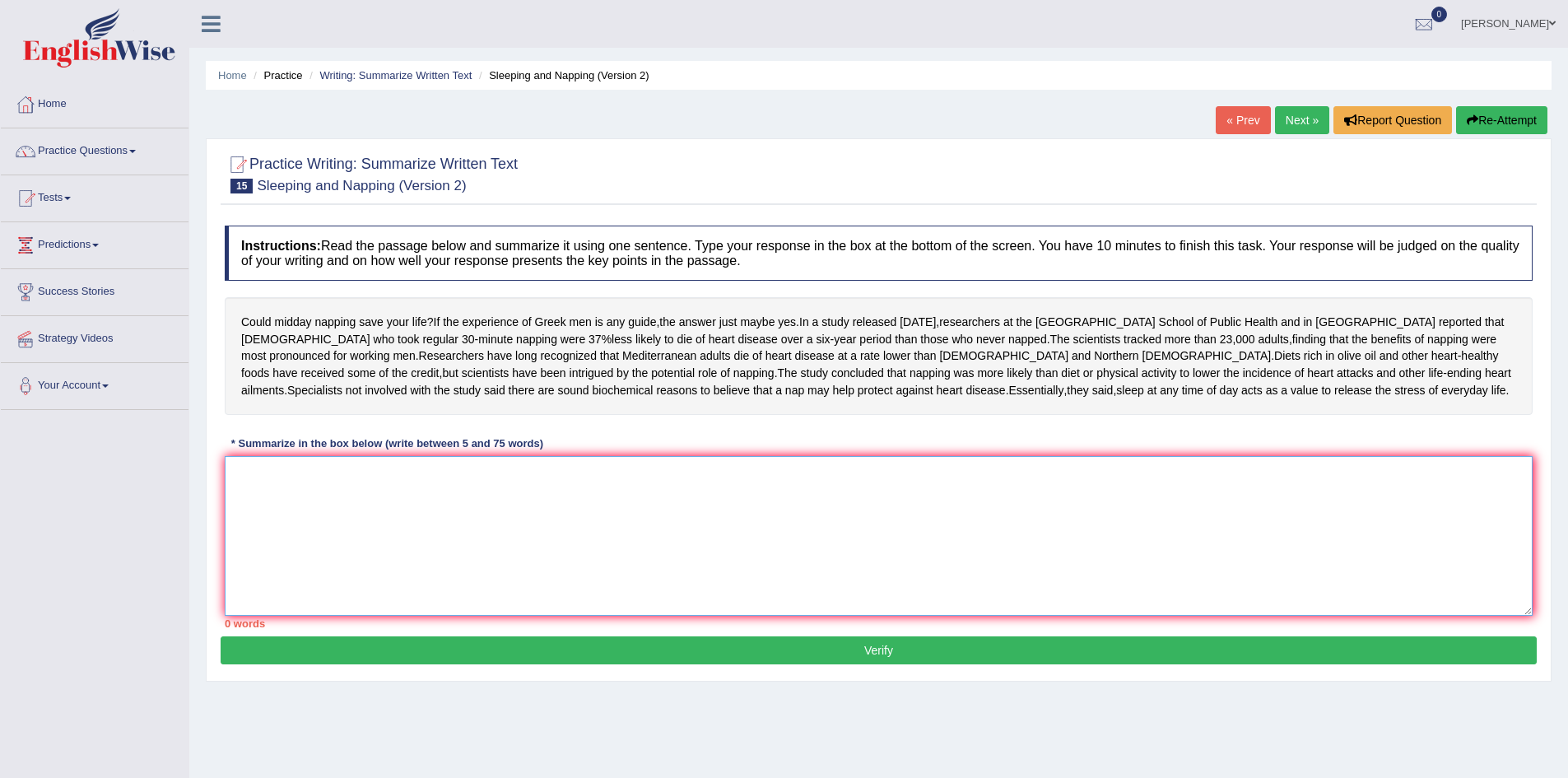
click at [311, 521] on textarea at bounding box center [878, 536] width 1308 height 160
click at [420, 543] on textarea at bounding box center [878, 536] width 1308 height 160
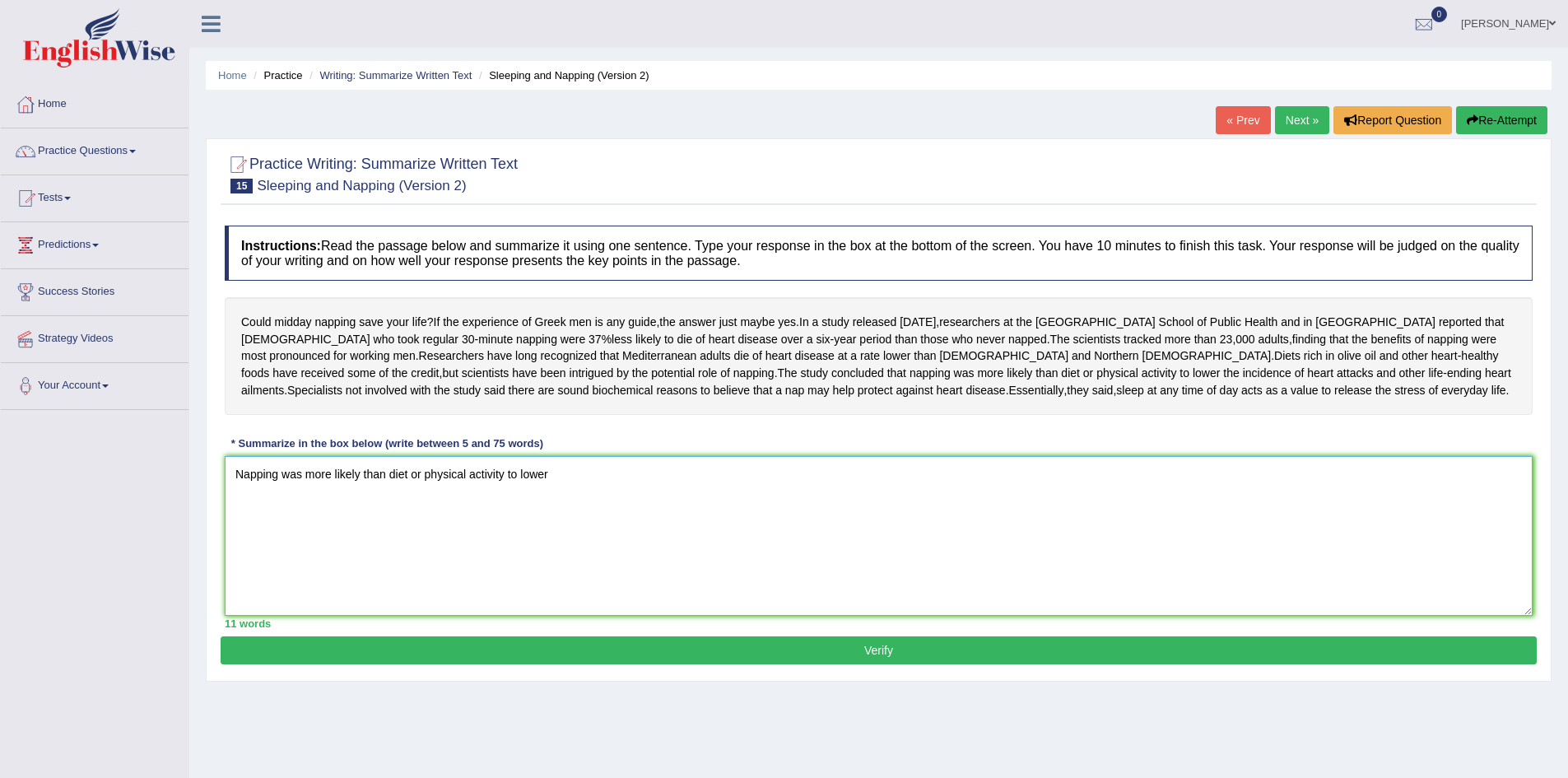
click at [587, 518] on textarea "Napping was more likely than diet or physical activity to lower" at bounding box center [878, 536] width 1308 height 160
type textarea "Napping was more likely than diet or physical activity to lower the incidence o…"
click at [383, 665] on button "Verify" at bounding box center [879, 650] width 1316 height 28
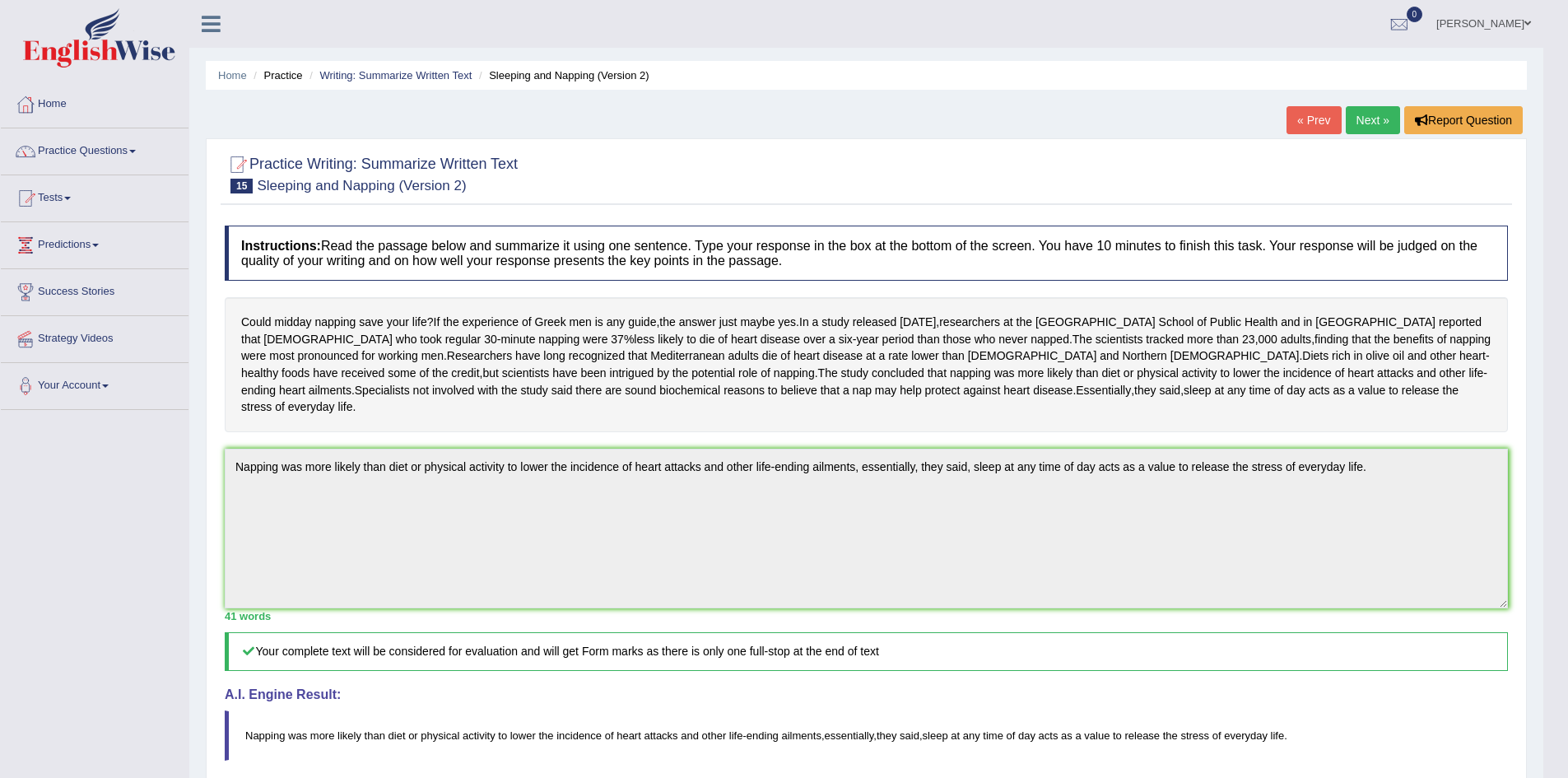
click at [1370, 116] on link "Next »" at bounding box center [1372, 120] width 54 height 28
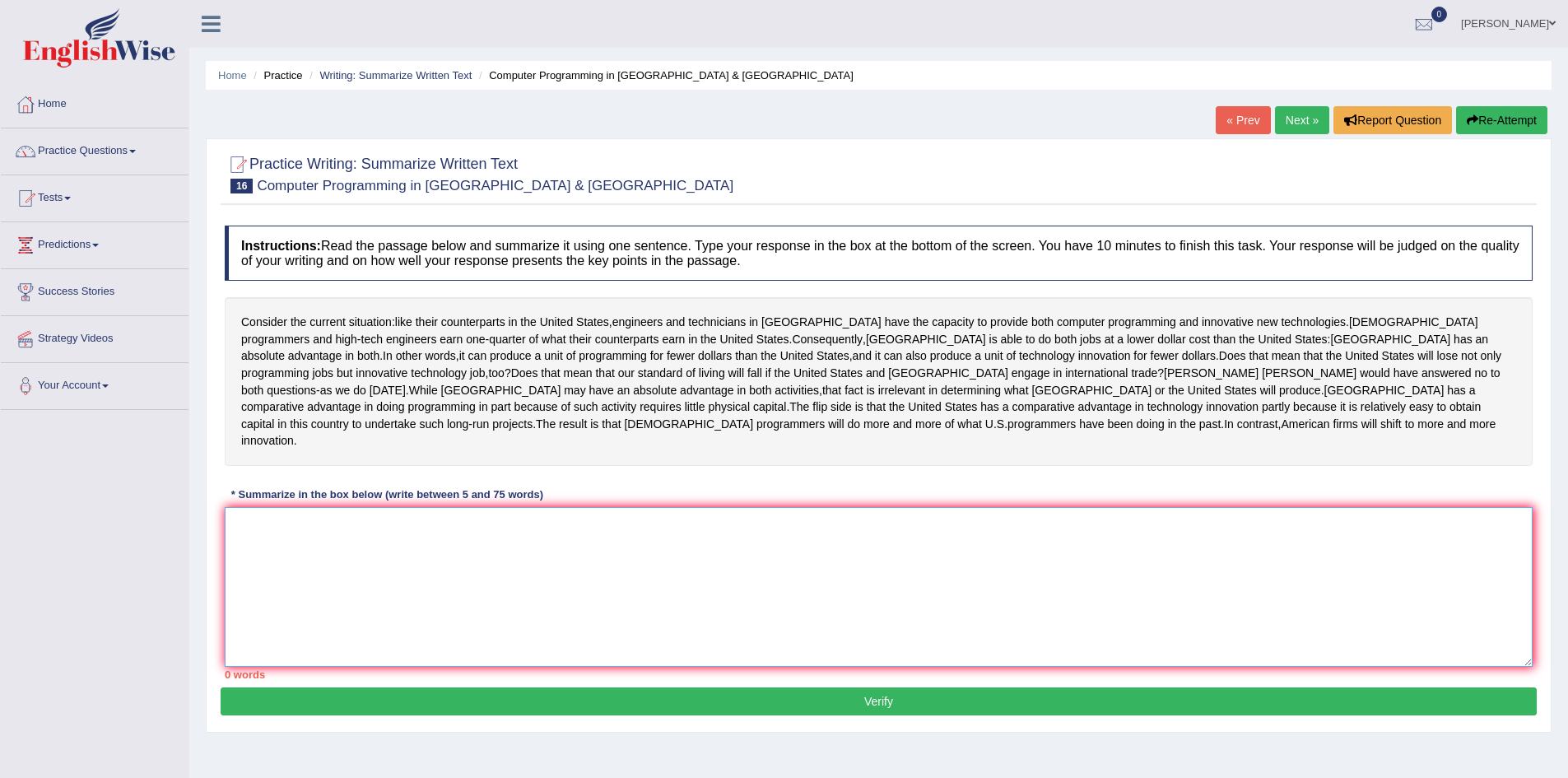
click at [491, 547] on textarea at bounding box center [878, 587] width 1308 height 160
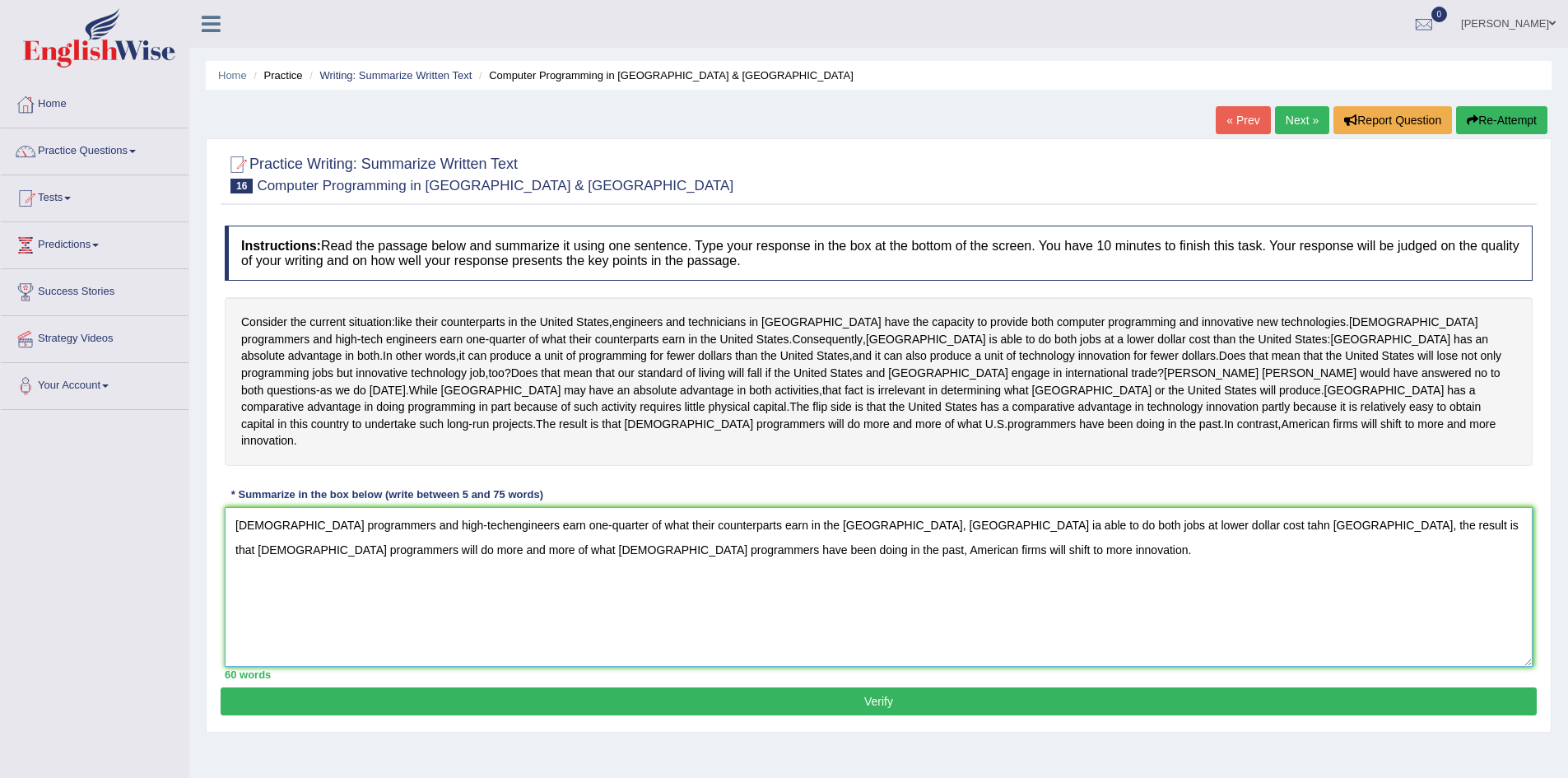
type textarea "[DEMOGRAPHIC_DATA] programmers and high-techengineers earn one-quarter of what …"
click at [424, 715] on div "Practice Writing: Summarize Written Text 16 Computer Programming in [GEOGRAPHIC…" at bounding box center [878, 435] width 1345 height 594
click at [466, 691] on button "Verify" at bounding box center [879, 701] width 1316 height 28
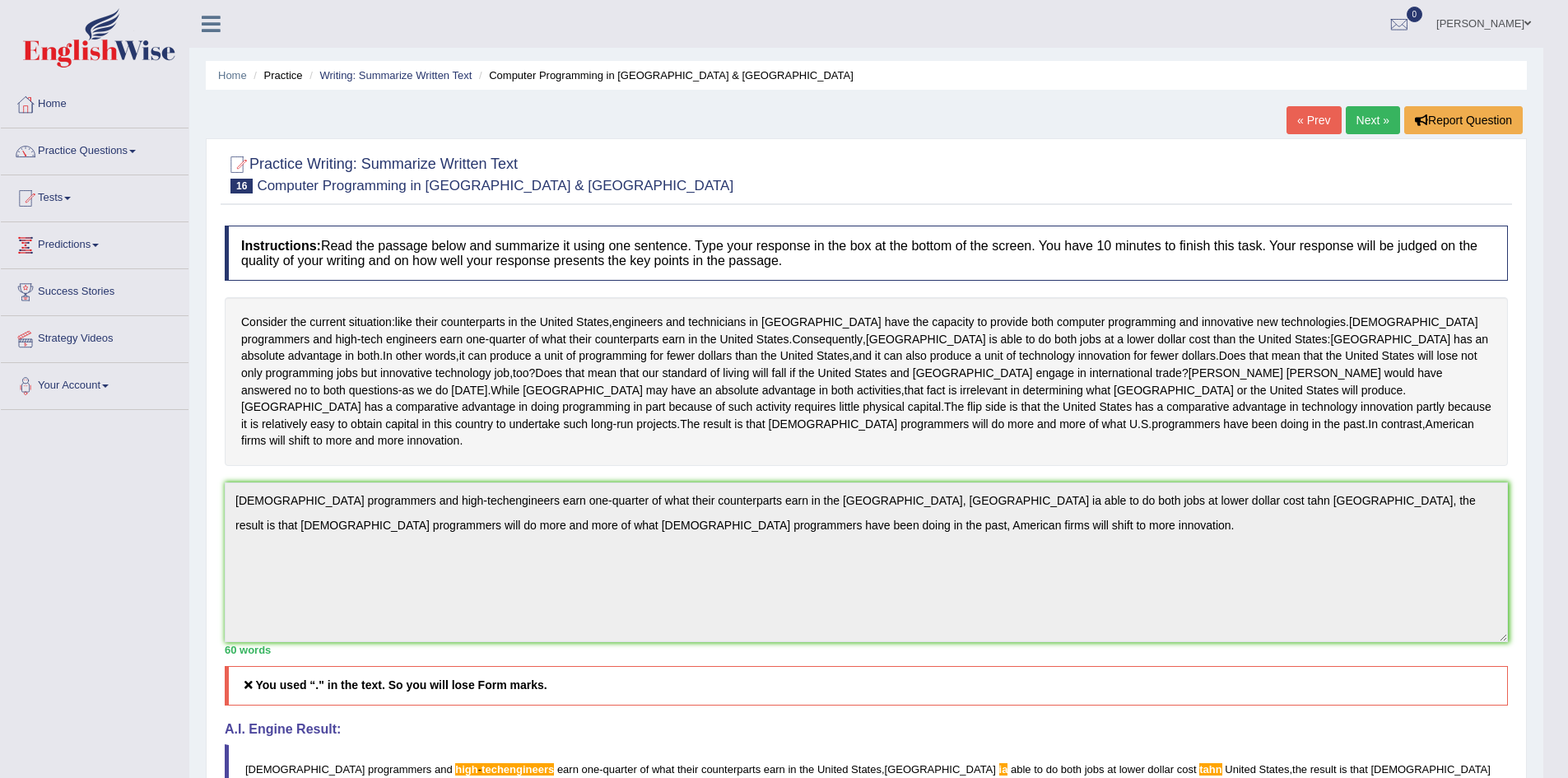
click at [1373, 119] on link "Next »" at bounding box center [1372, 120] width 54 height 28
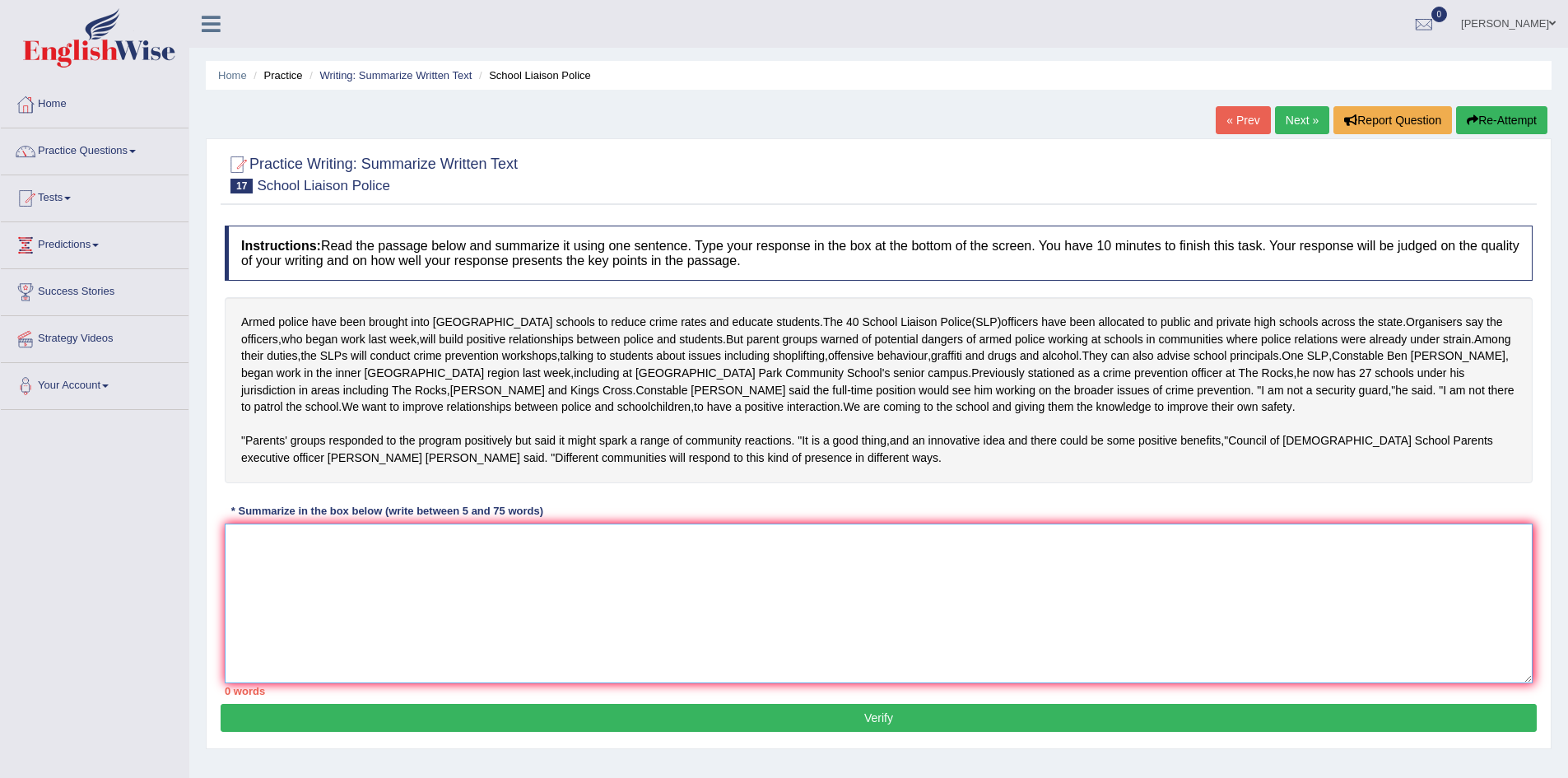
click at [318, 616] on textarea at bounding box center [878, 603] width 1308 height 160
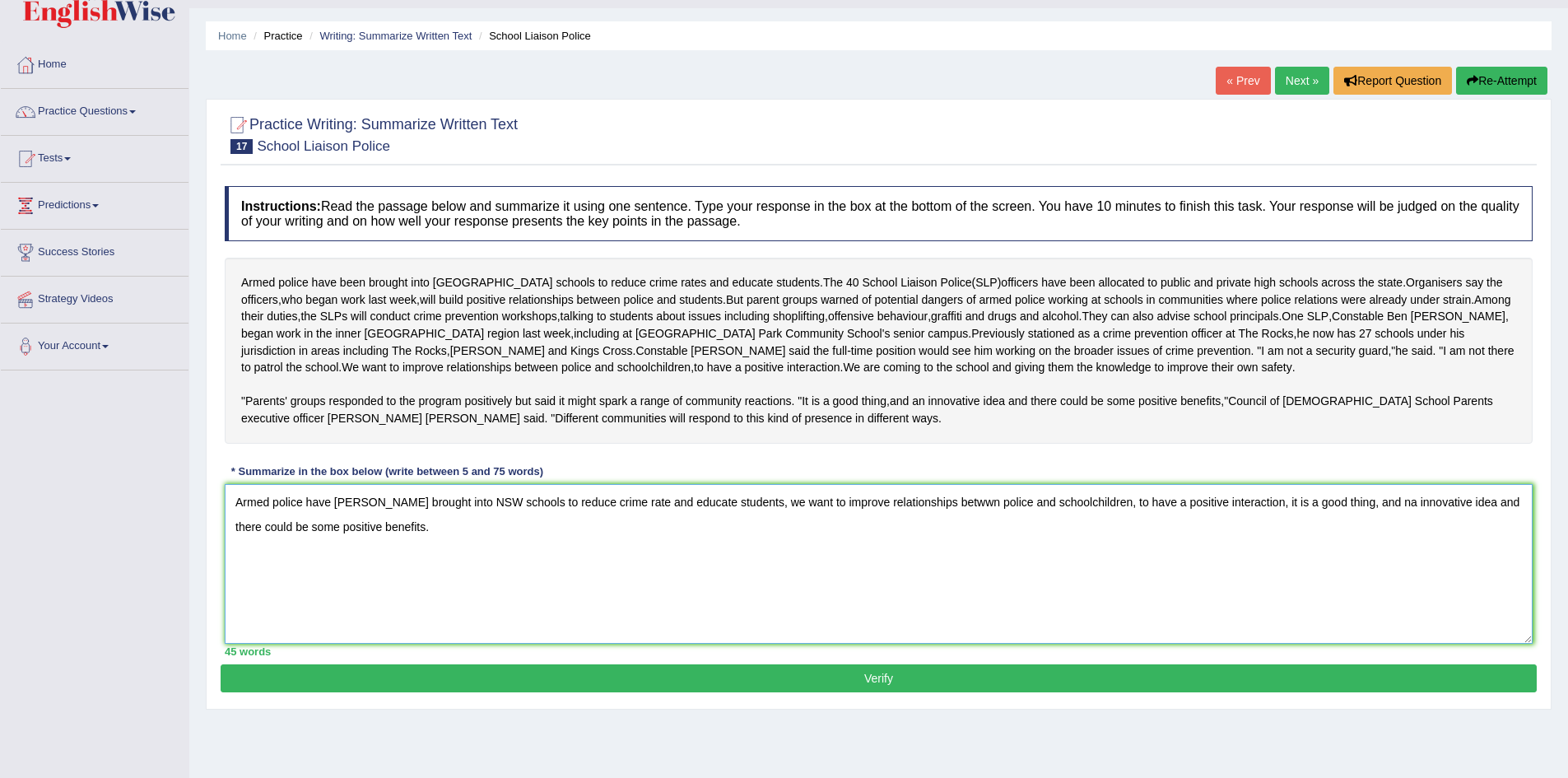
scroll to position [93, 0]
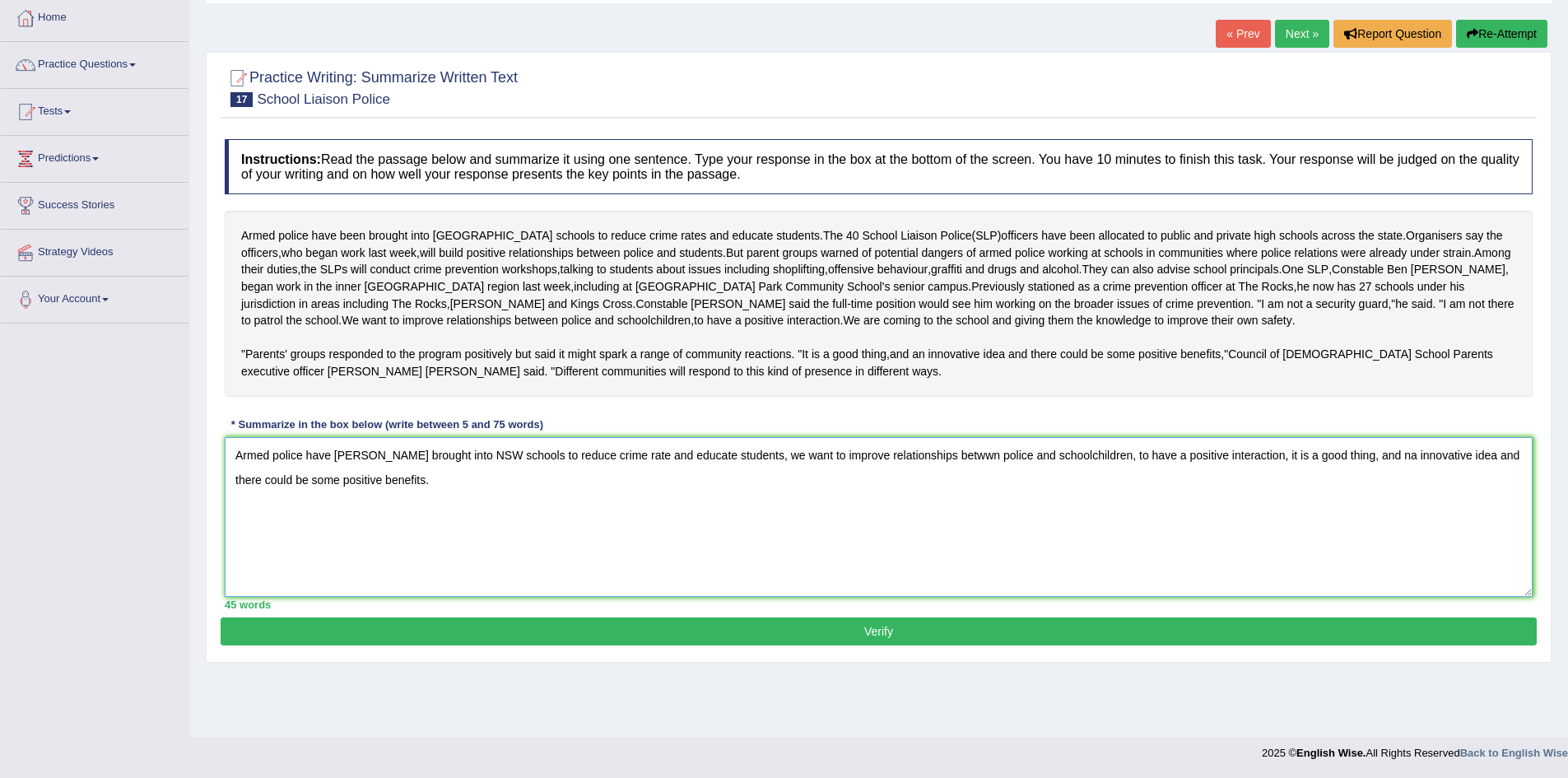
type textarea "Armed police have benn brought into NSW schools to reduce crime rate and educat…"
click at [1003, 646] on button "Verify" at bounding box center [879, 631] width 1316 height 28
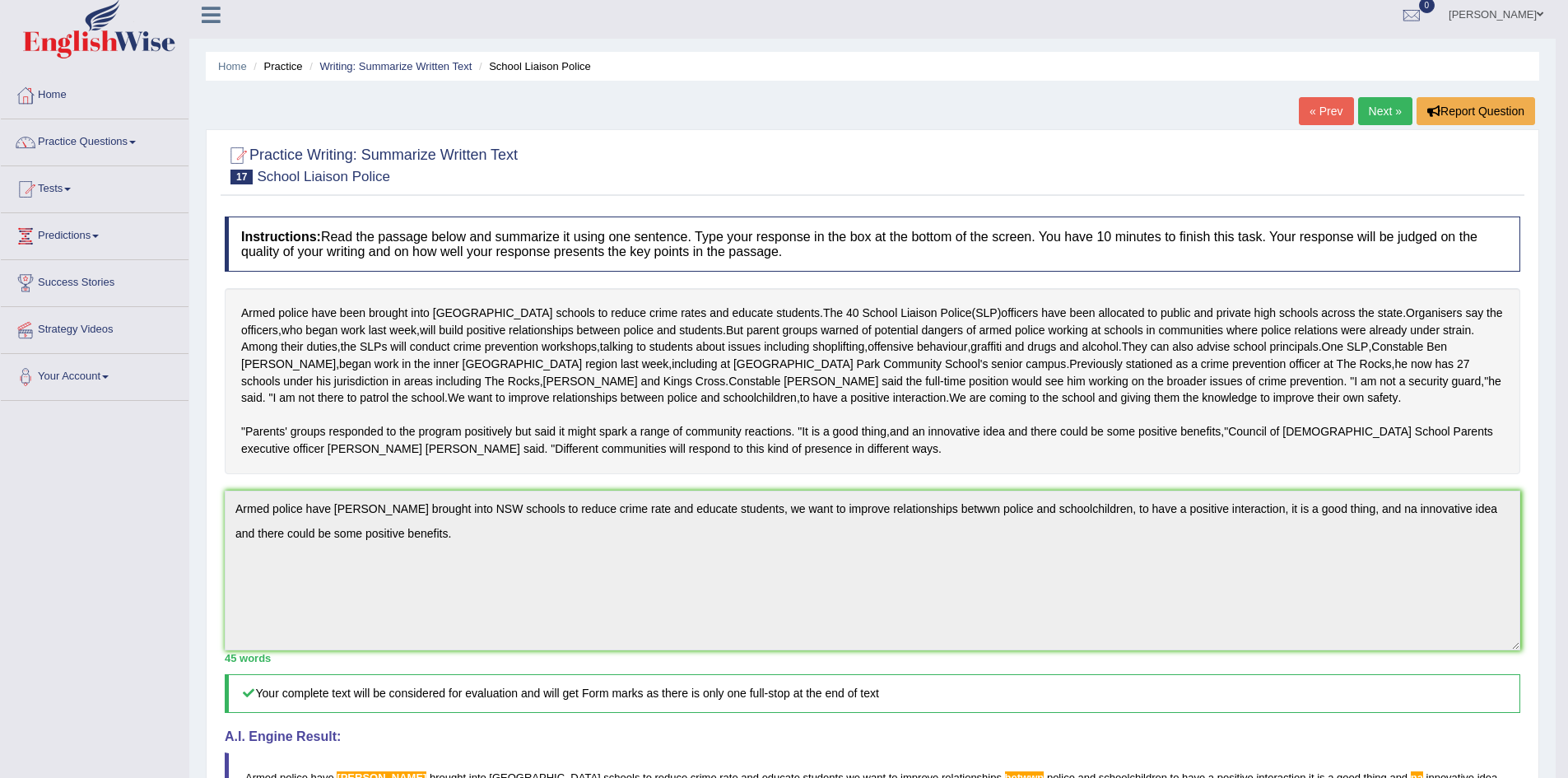
scroll to position [0, 0]
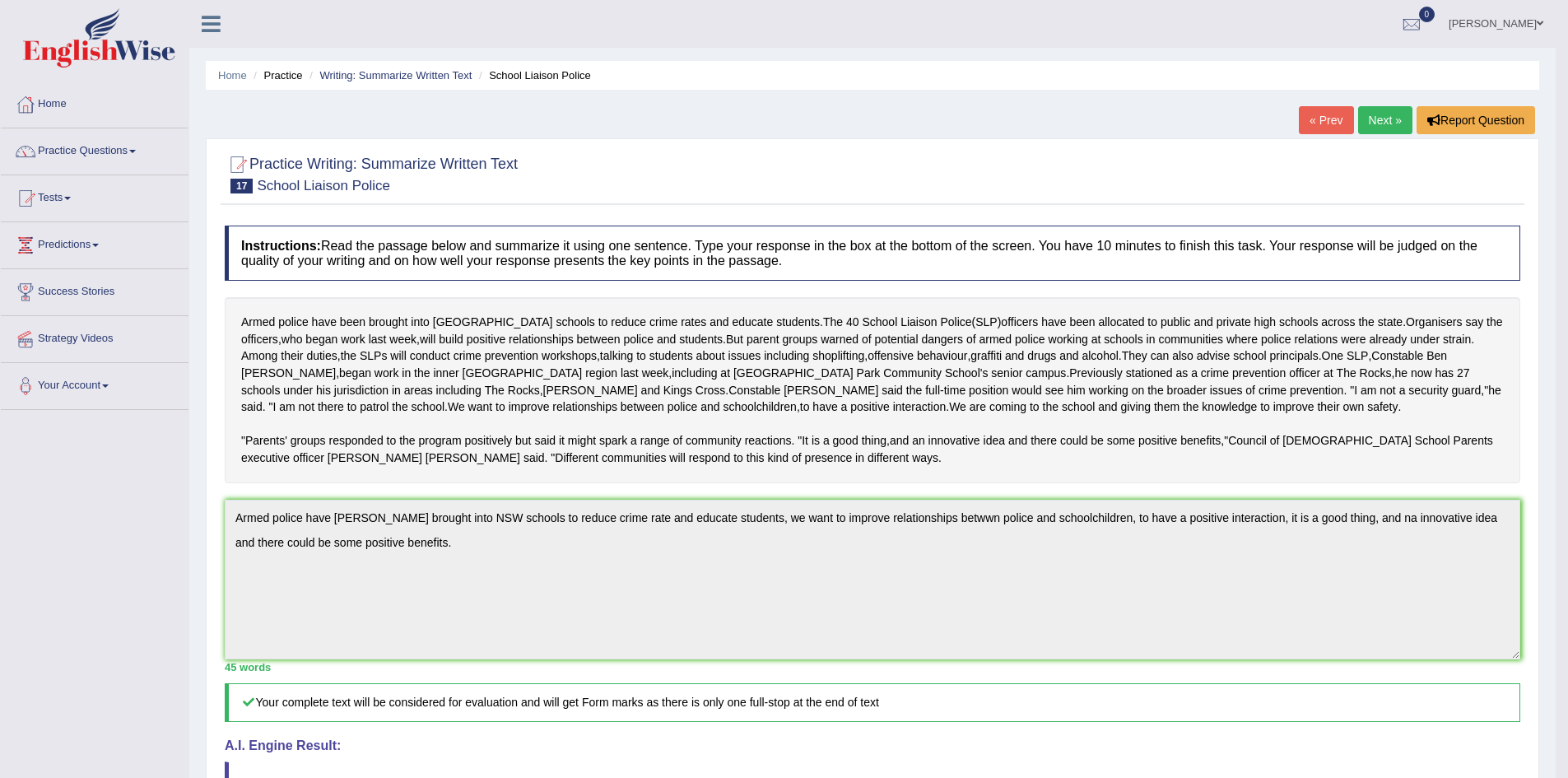
click at [1382, 115] on link "Next »" at bounding box center [1385, 120] width 54 height 28
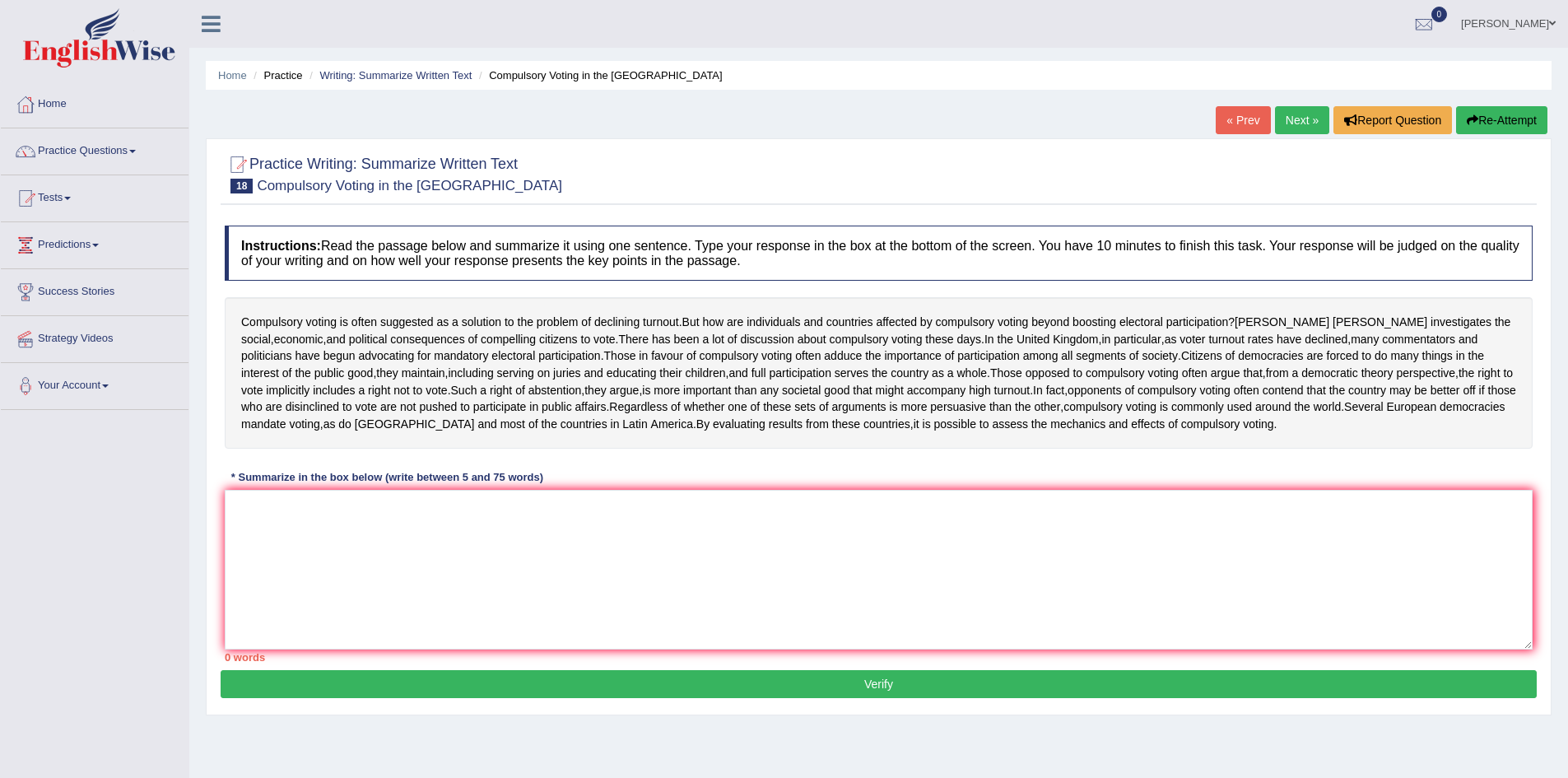
click at [319, 485] on div "* Summarize in the box below (write between 5 and 75 words)" at bounding box center [387, 477] width 325 height 15
click at [360, 597] on textarea at bounding box center [878, 570] width 1308 height 160
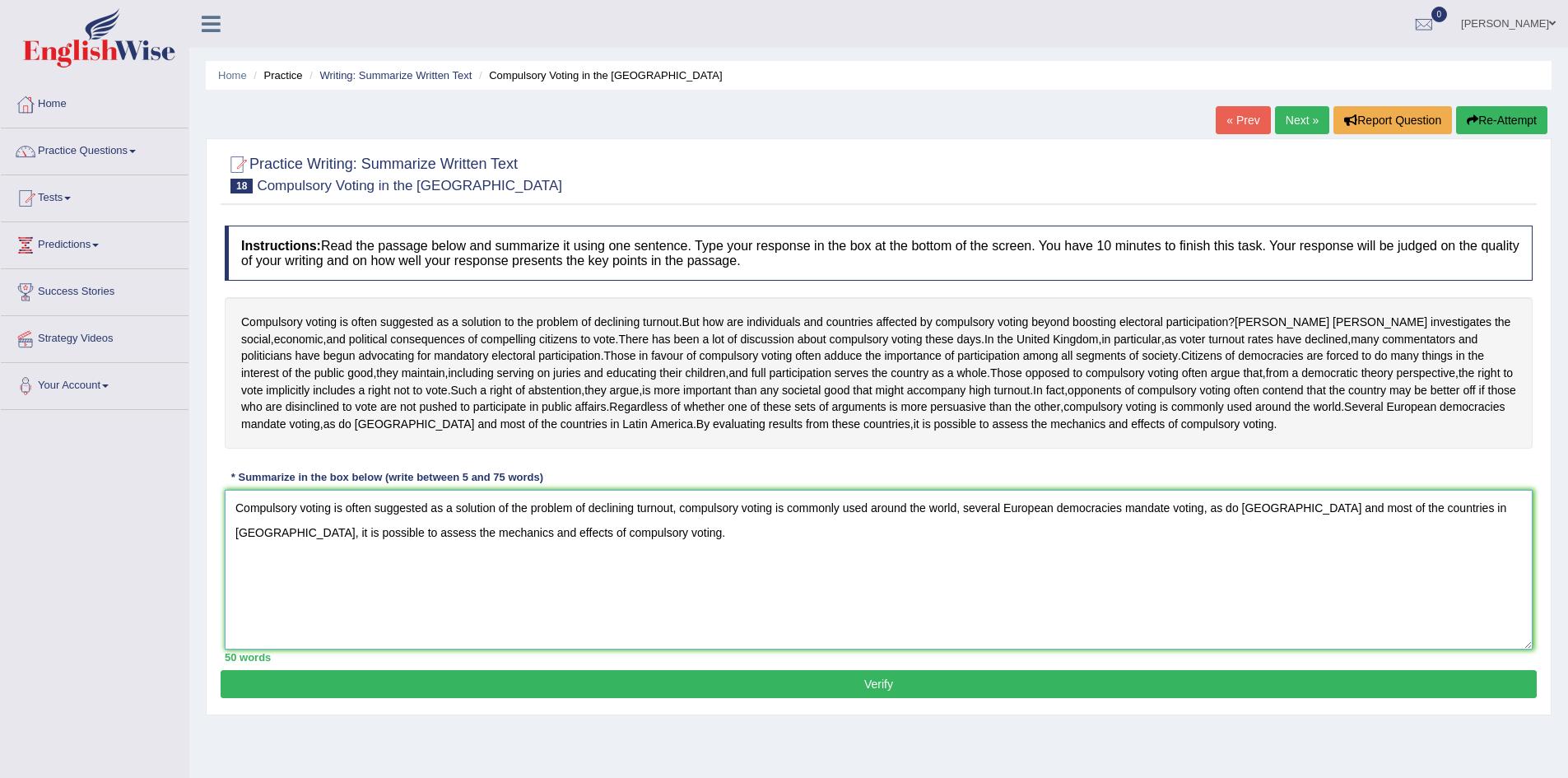
type textarea "Compulsory voting is often suggested as a solution of the problem of declining …"
click at [438, 698] on button "Verify" at bounding box center [879, 683] width 1316 height 28
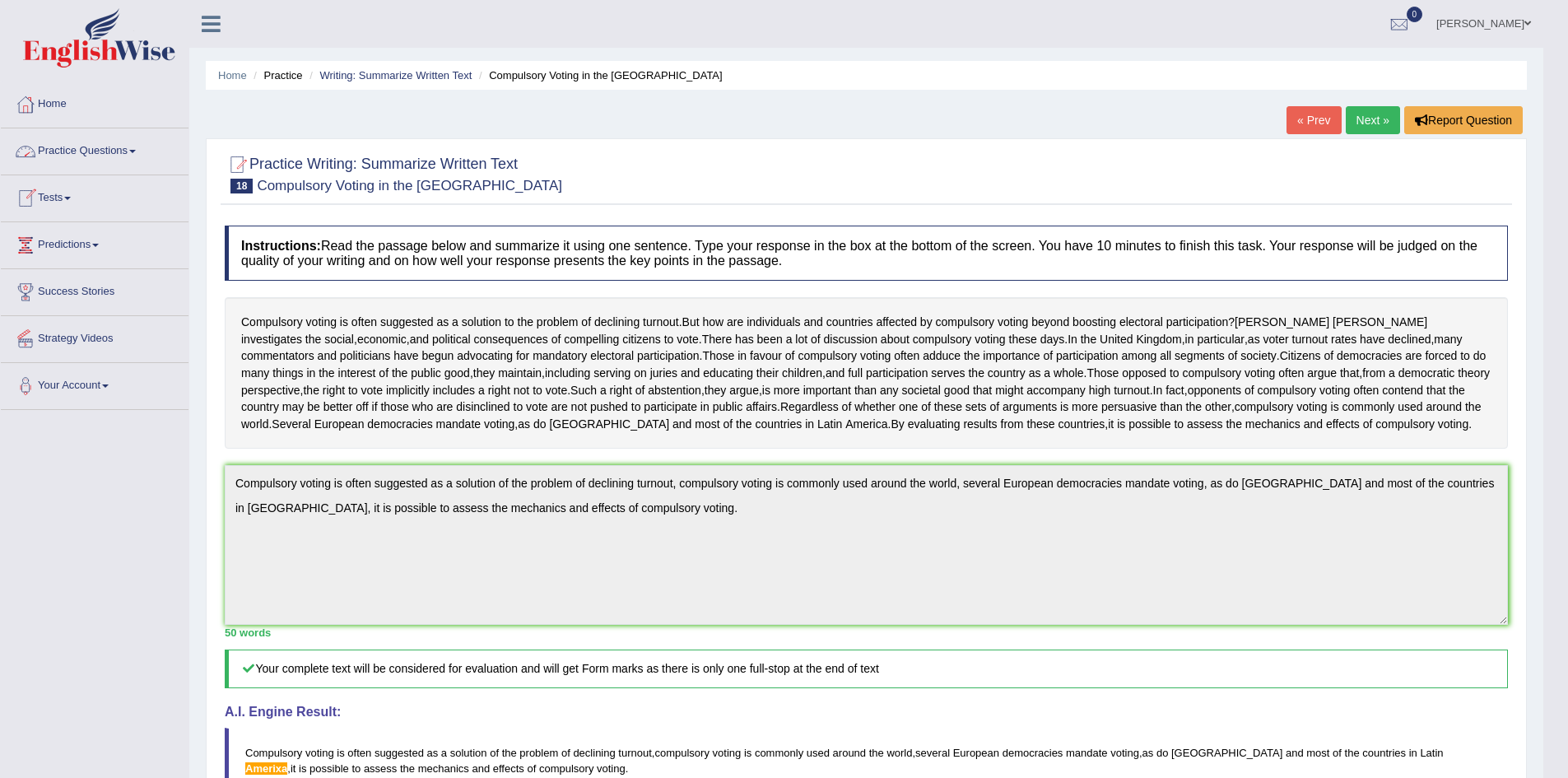
click at [136, 151] on span at bounding box center [132, 151] width 7 height 3
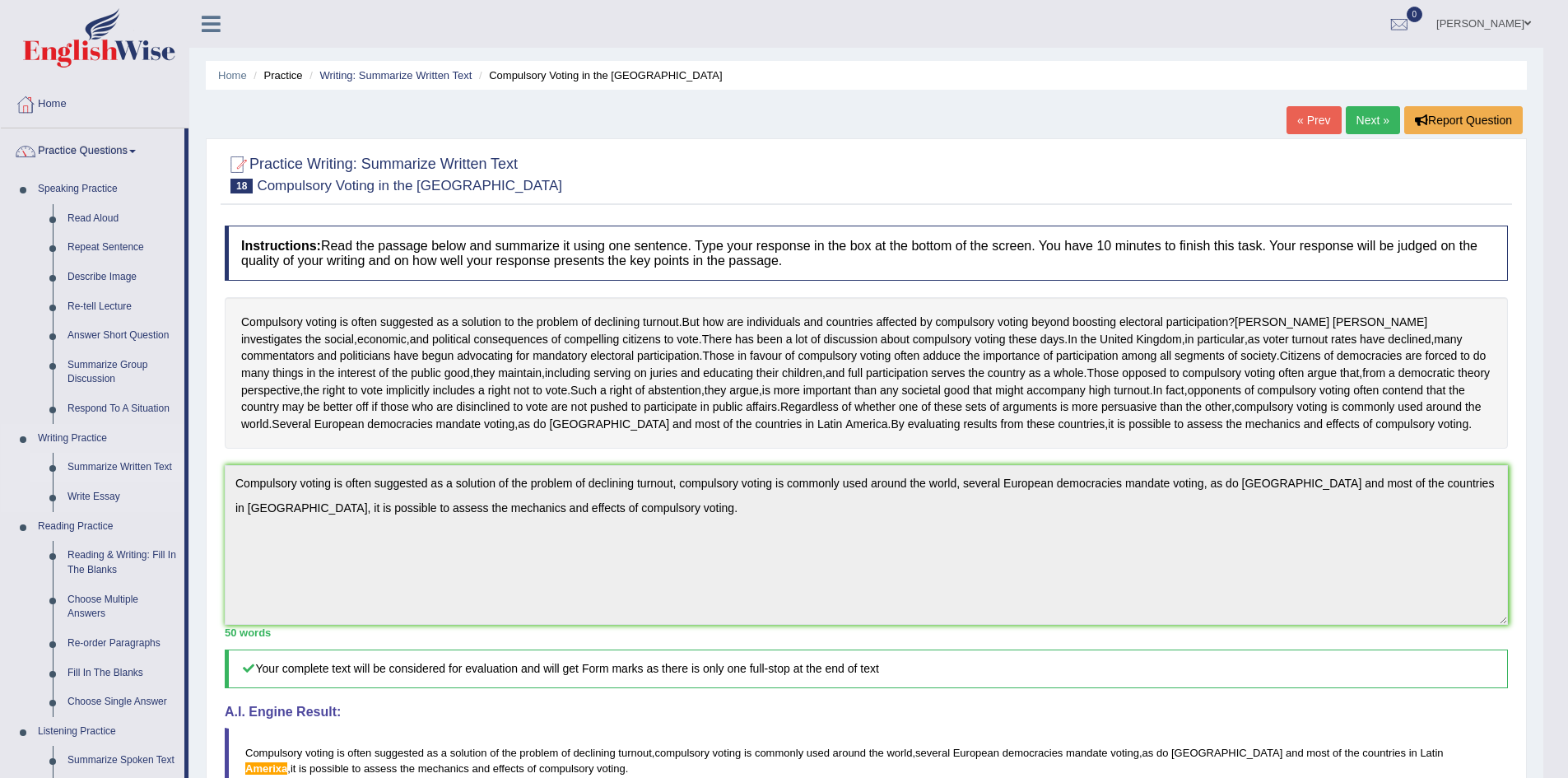
click at [126, 467] on link "Summarize Written Text" at bounding box center [122, 468] width 125 height 29
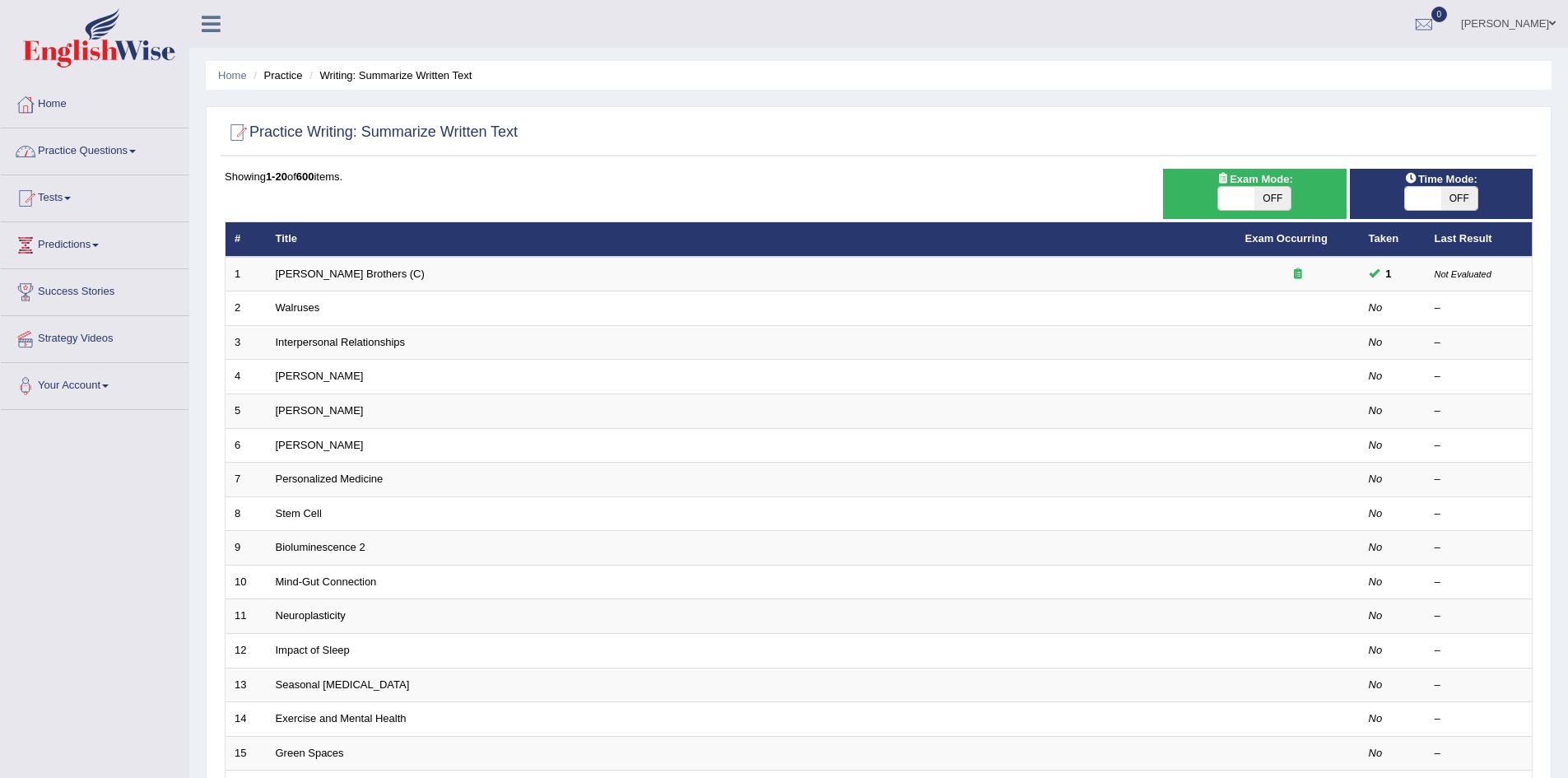
click at [136, 152] on span at bounding box center [132, 151] width 7 height 3
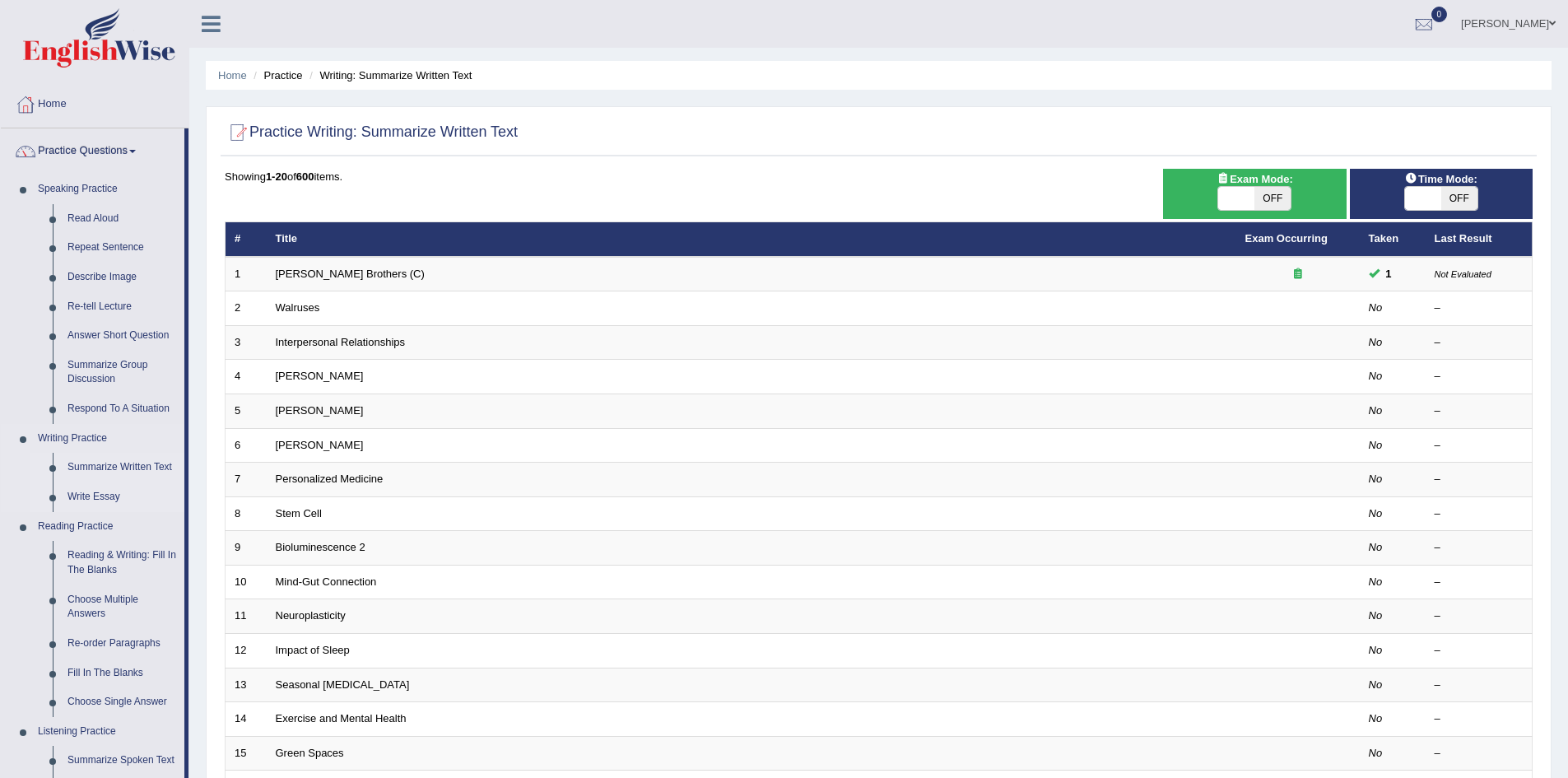
click at [96, 491] on link "Write Essay" at bounding box center [122, 497] width 125 height 29
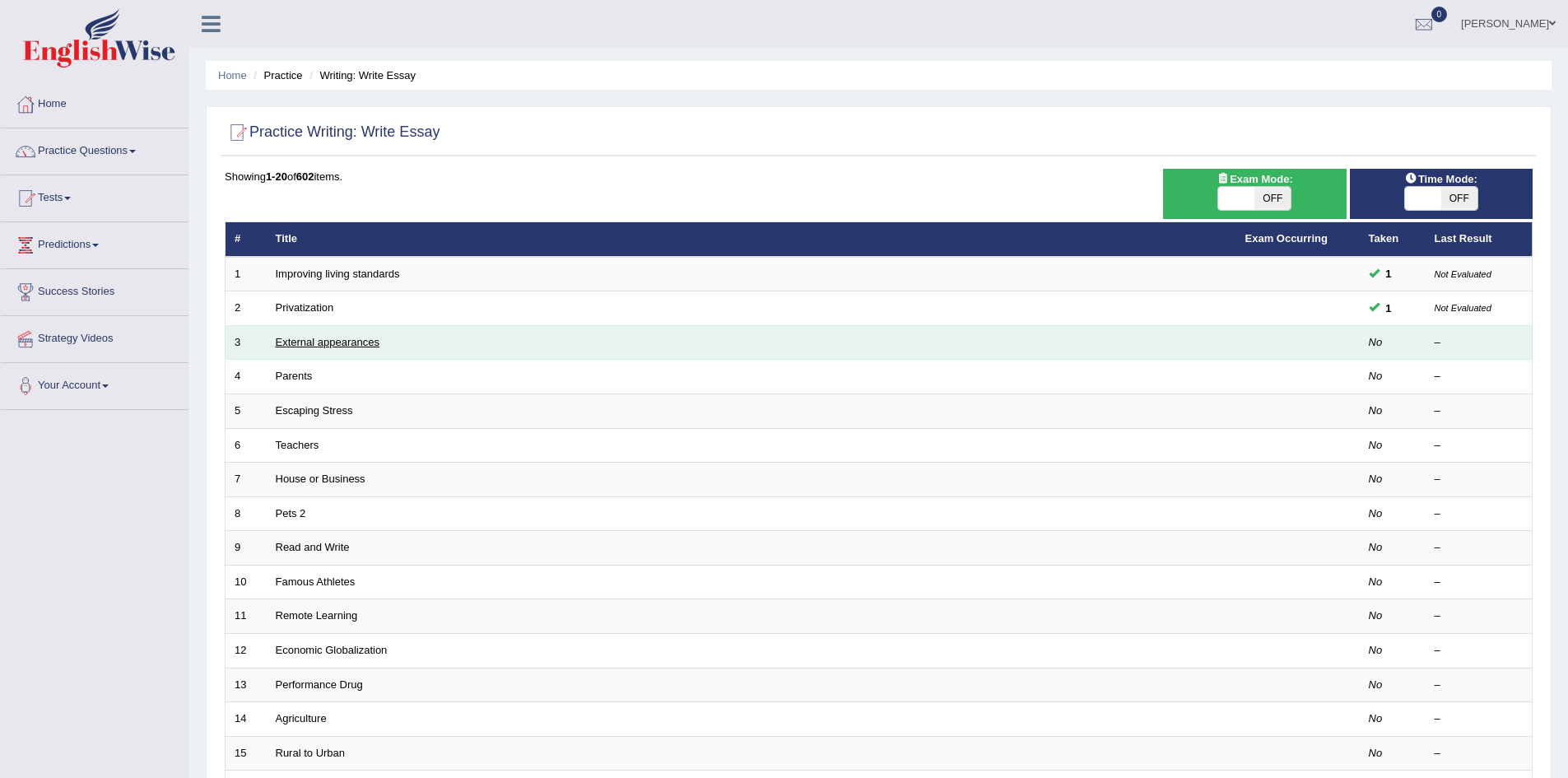
click at [288, 340] on link "External appearances" at bounding box center [328, 342] width 104 height 12
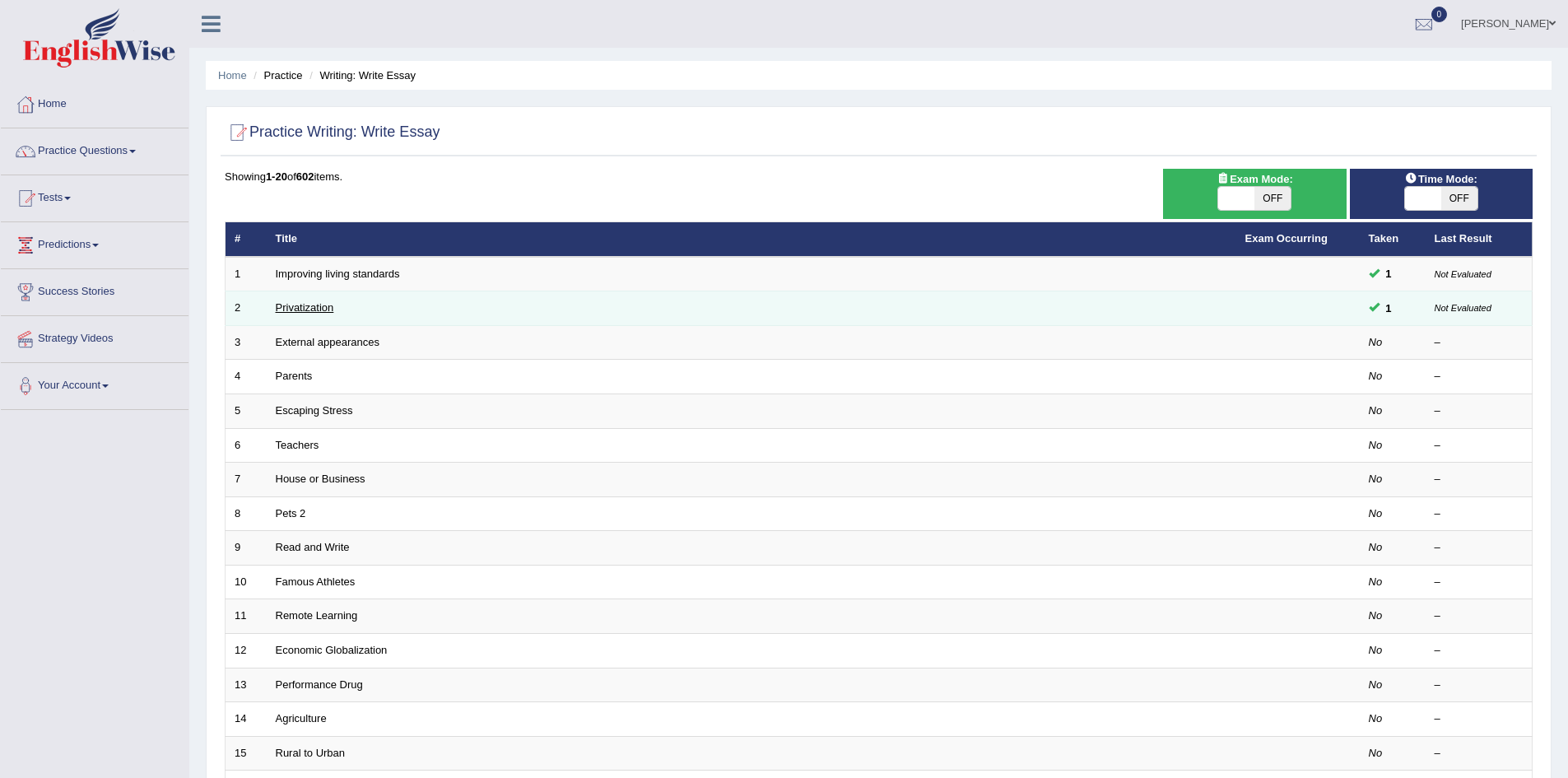
click at [300, 304] on link "Privatization" at bounding box center [305, 307] width 58 height 12
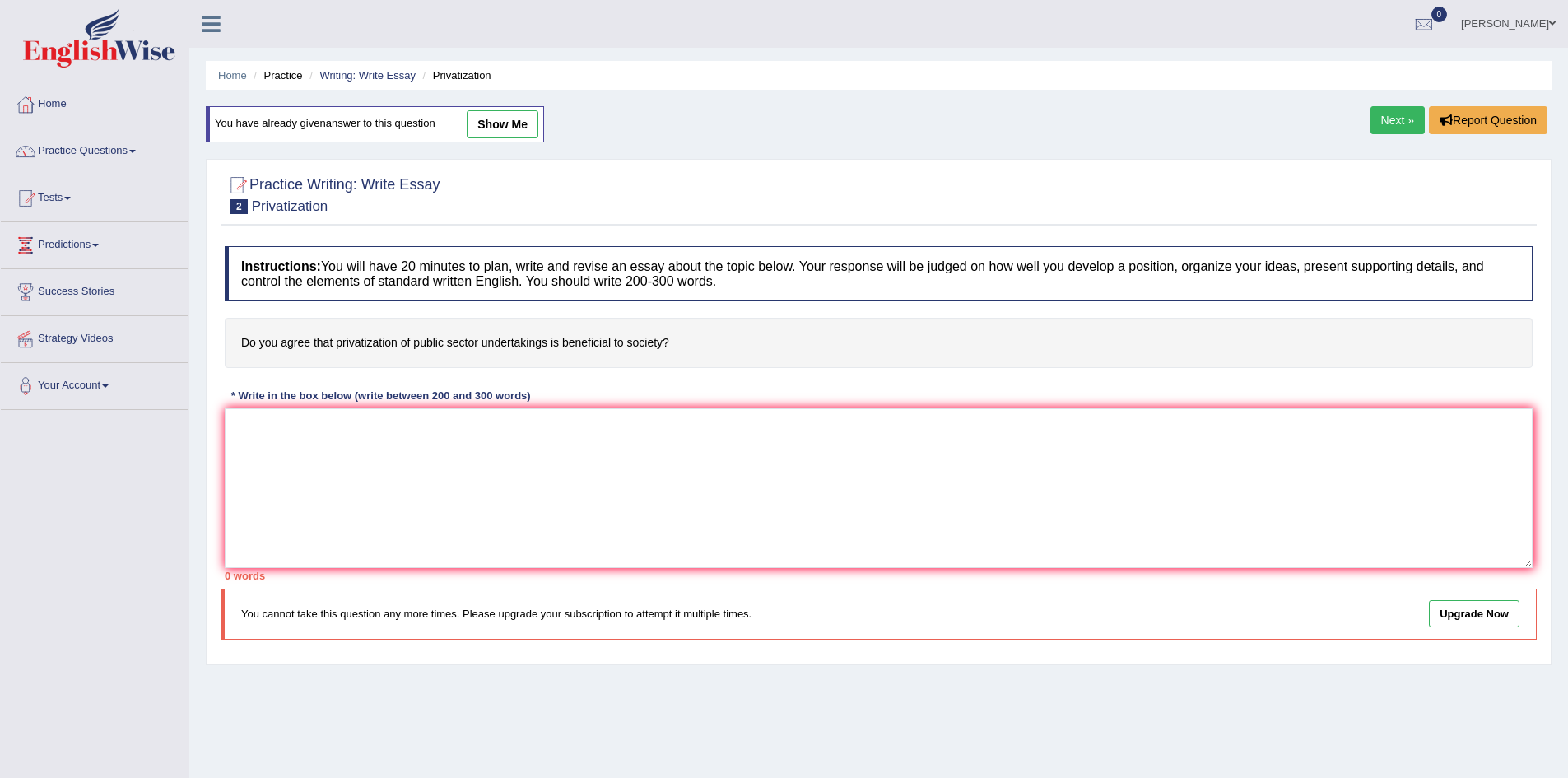
click at [499, 113] on link "show me" at bounding box center [502, 124] width 71 height 28
type textarea "The Increasing influence of privatization on our lives has ignited numerous dis…"
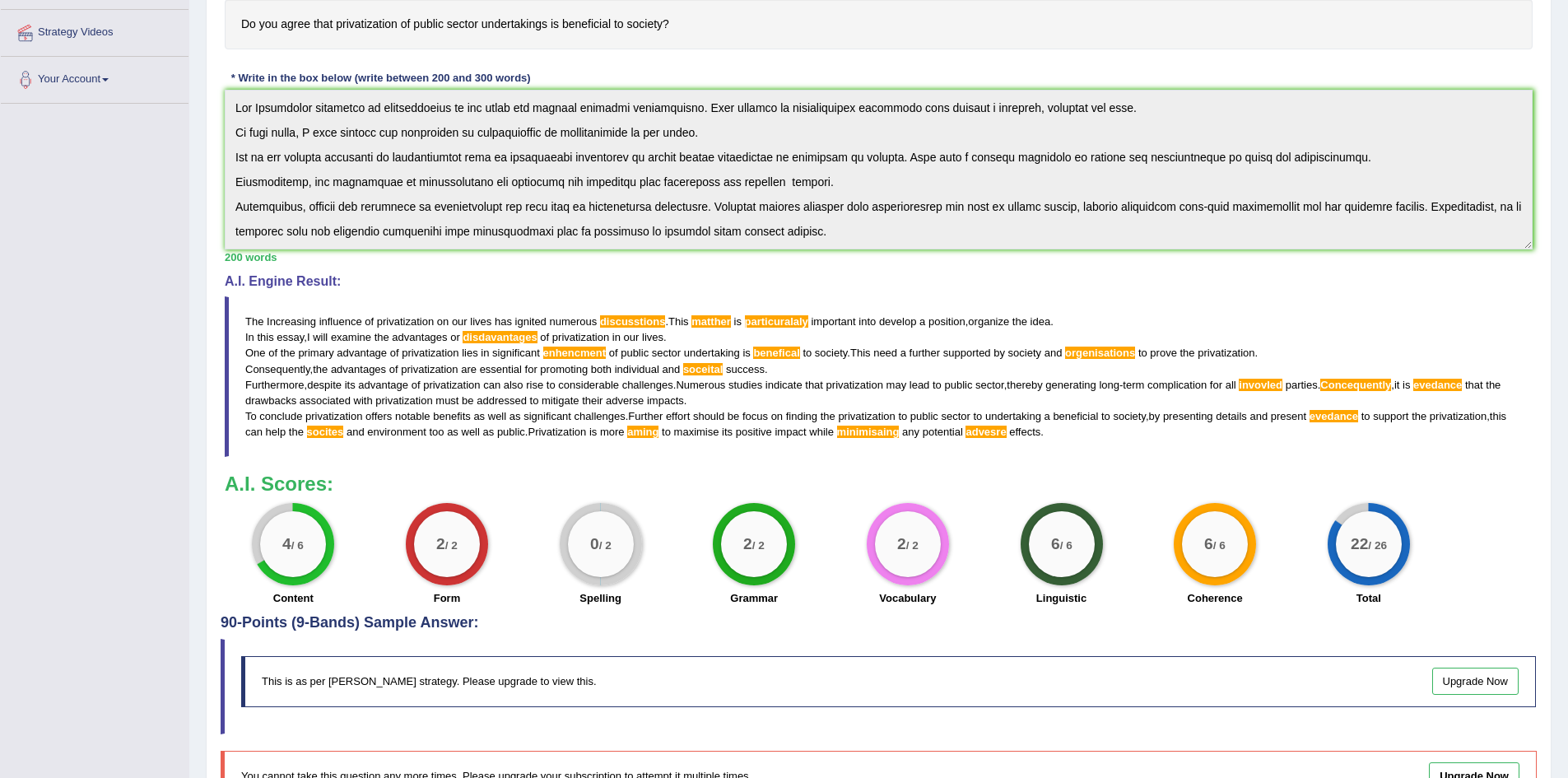
scroll to position [408, 0]
